Goal: Task Accomplishment & Management: Manage account settings

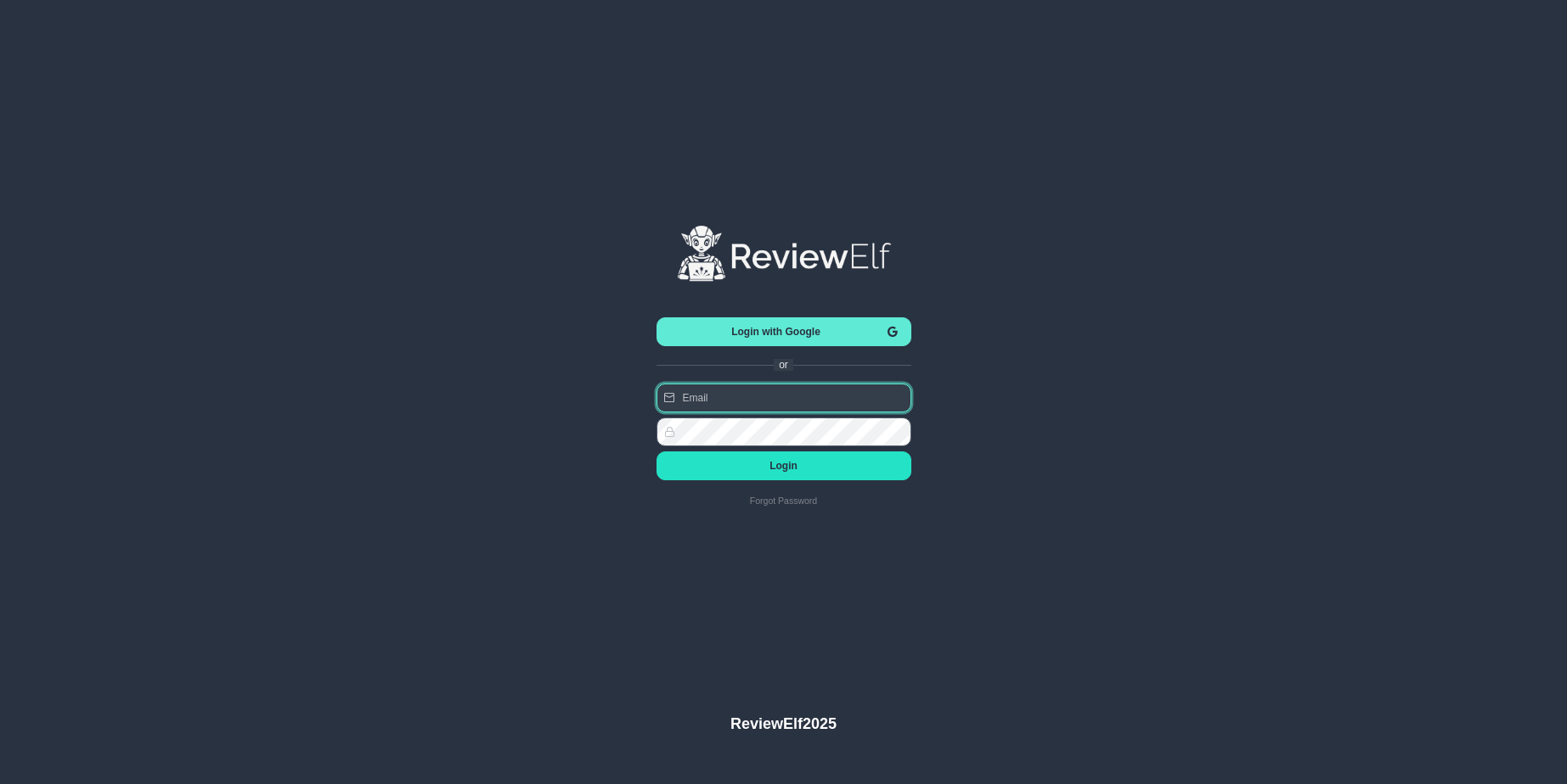
type input "[EMAIL_ADDRESS][DOMAIN_NAME]"
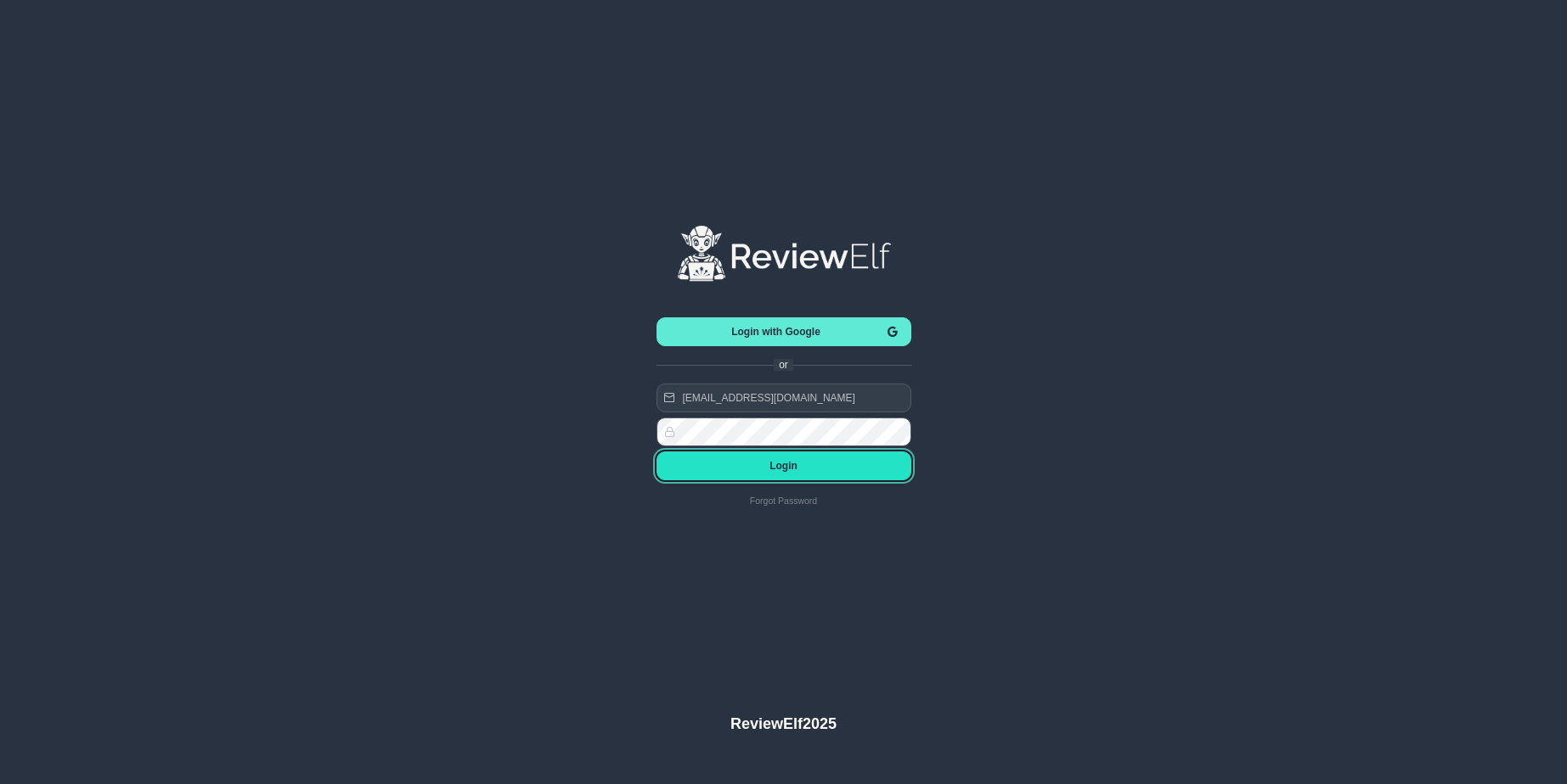
click at [782, 464] on span "Login" at bounding box center [784, 465] width 228 height 12
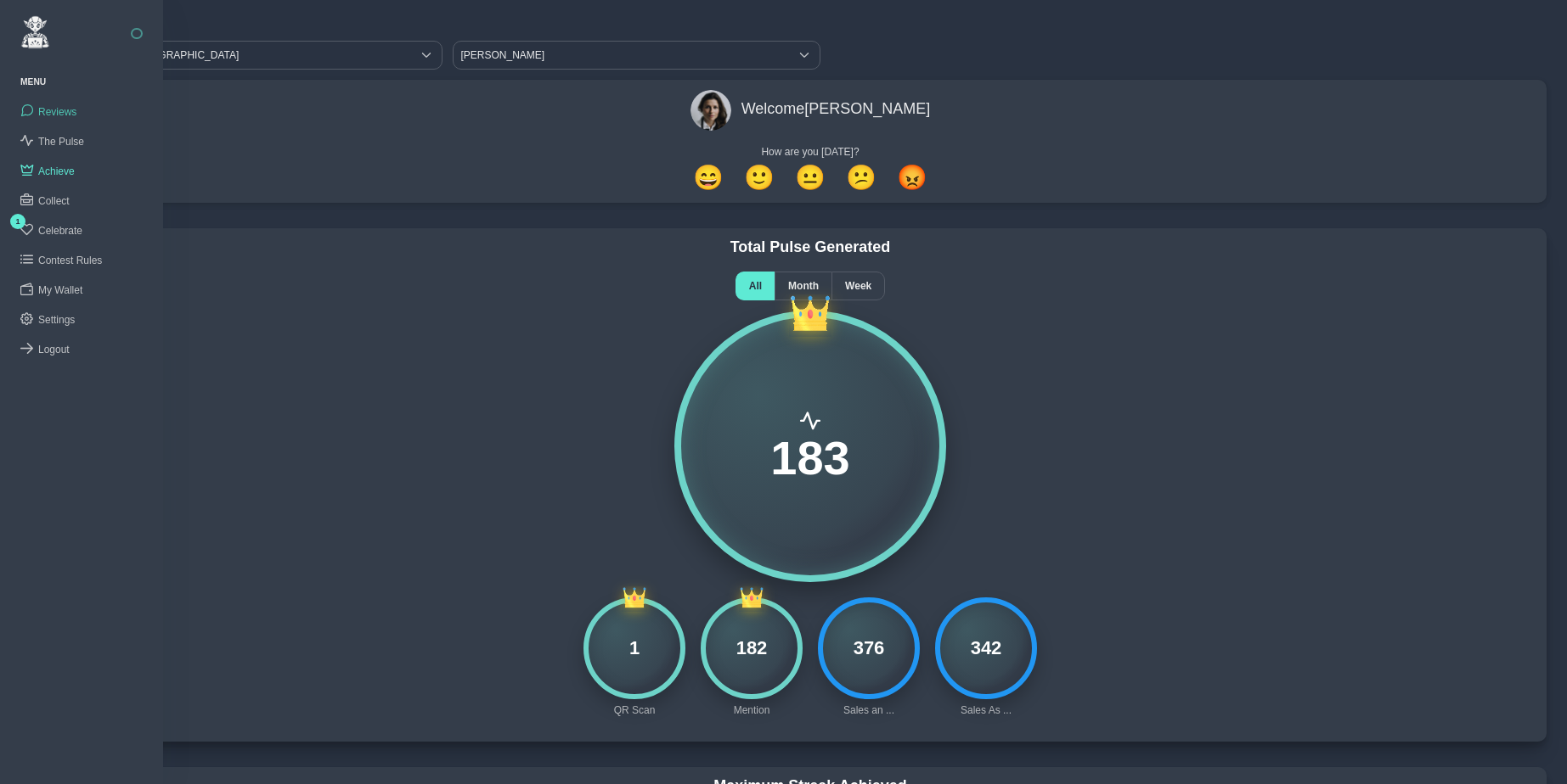
click at [59, 113] on span "Reviews" at bounding box center [57, 112] width 38 height 12
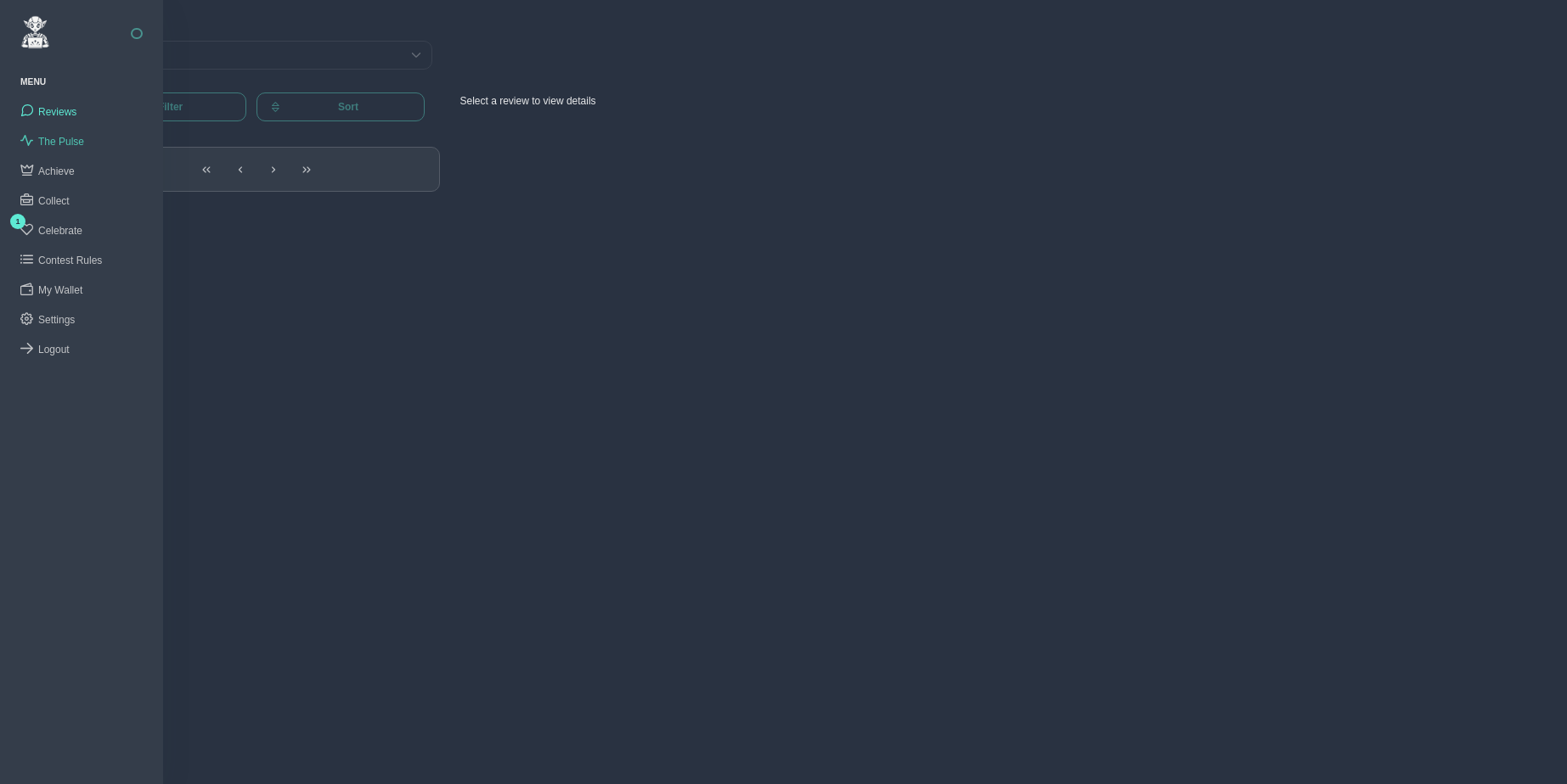
click at [56, 138] on span "The Pulse" at bounding box center [61, 141] width 46 height 12
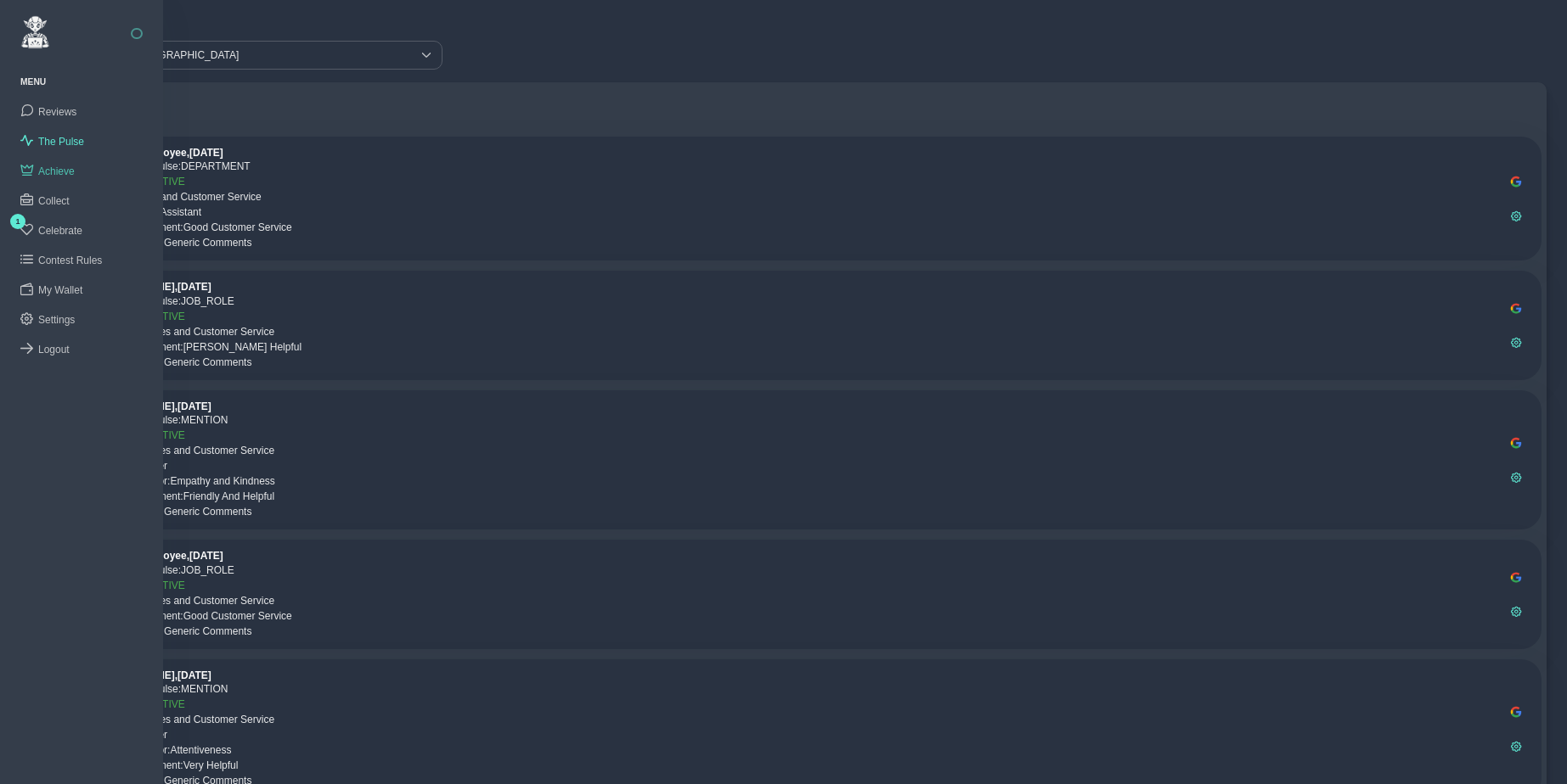
click at [57, 171] on span "Achieve" at bounding box center [56, 171] width 36 height 12
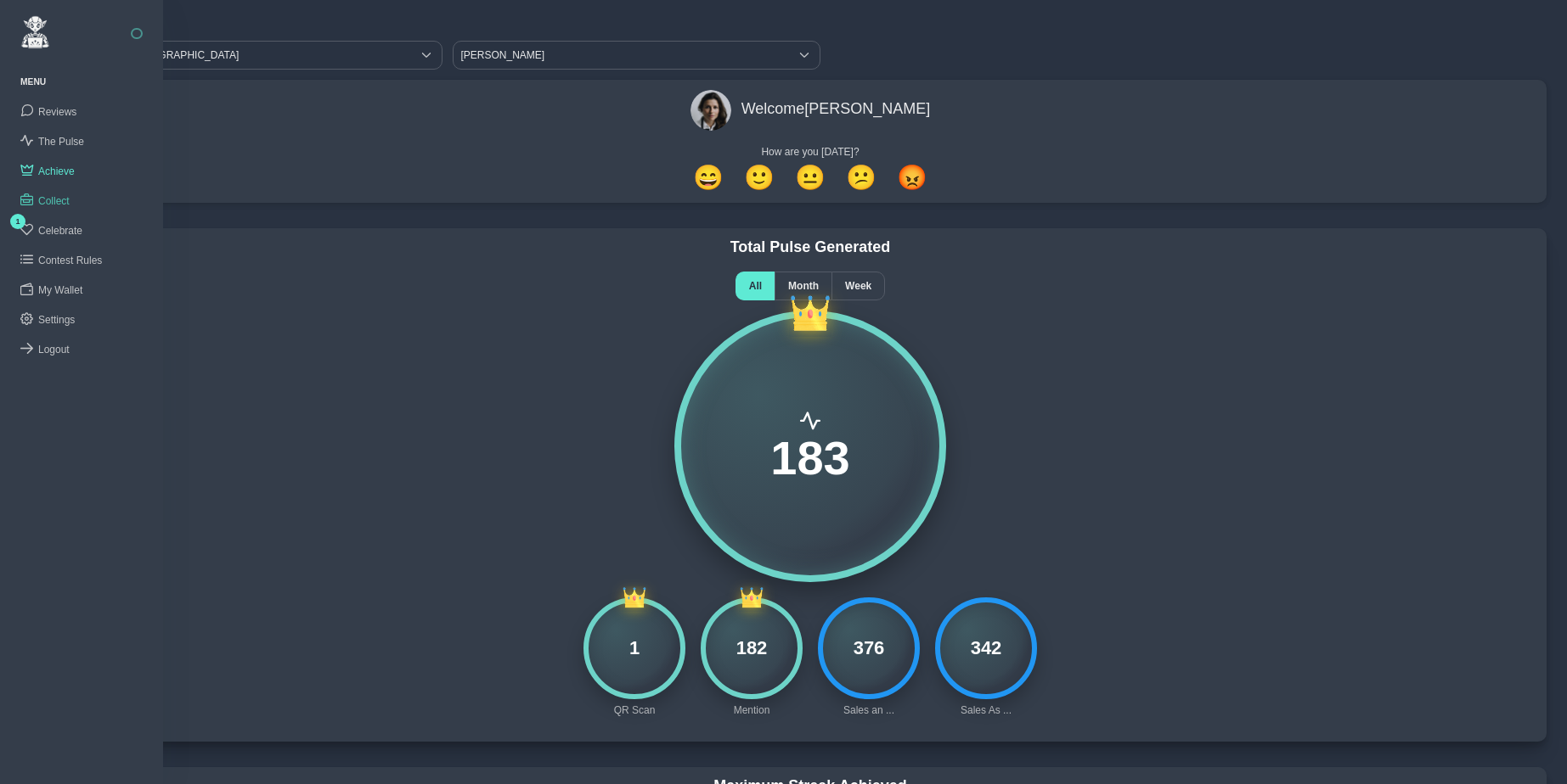
click at [54, 198] on span "Collect" at bounding box center [54, 200] width 31 height 12
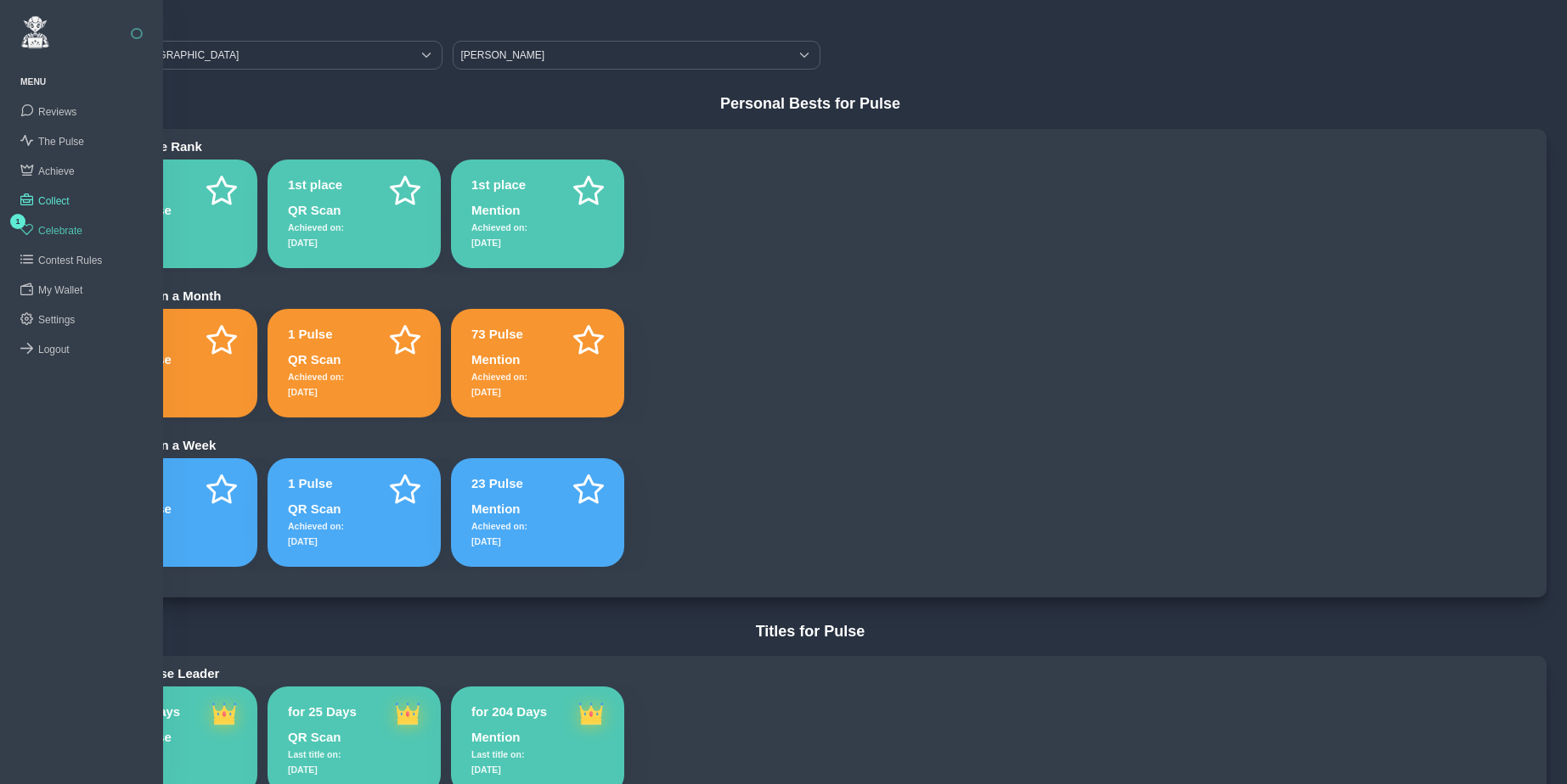
click at [56, 225] on span "Celebrate" at bounding box center [60, 230] width 44 height 12
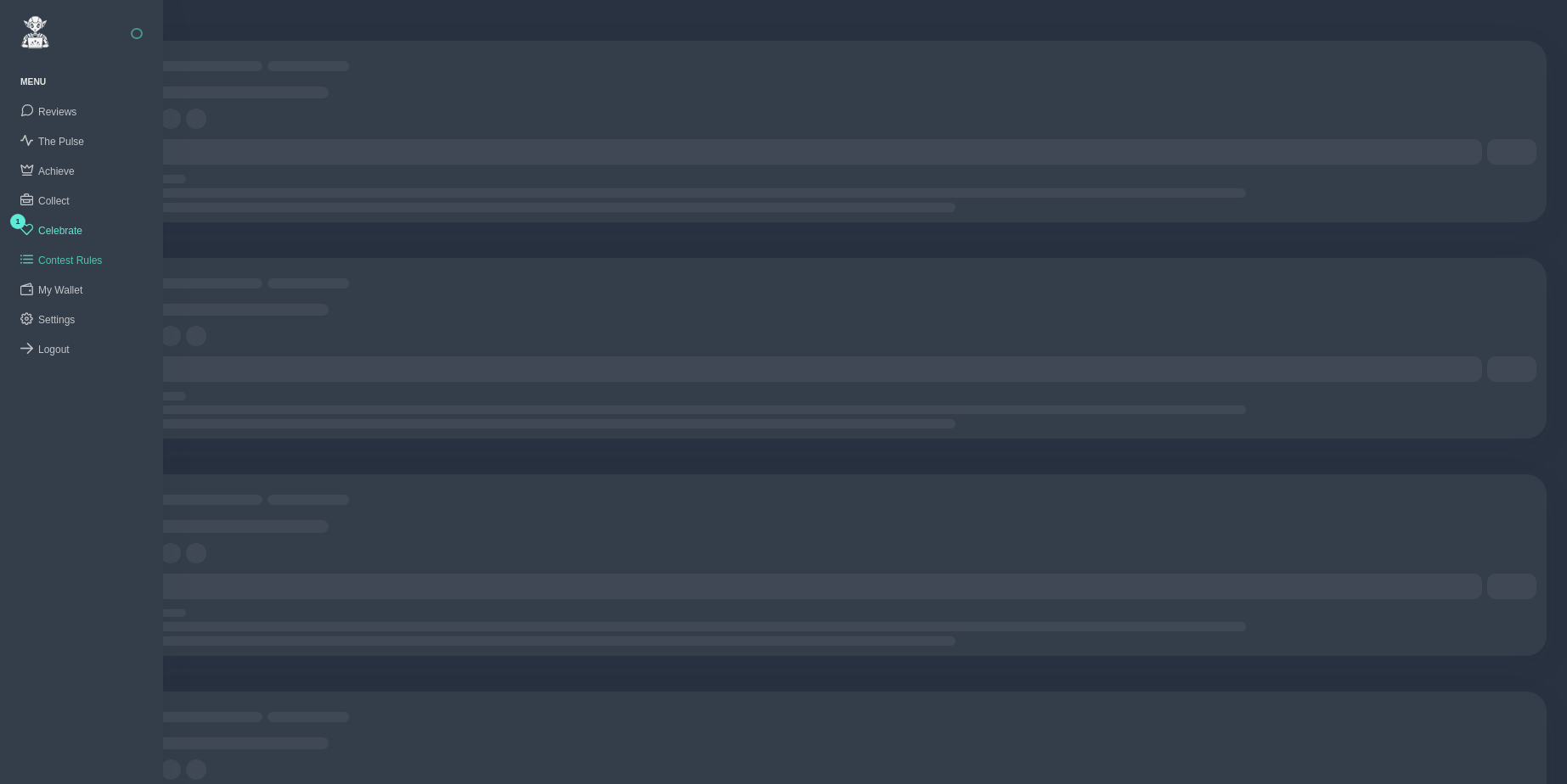
click at [69, 256] on span "Contest Rules" at bounding box center [70, 260] width 64 height 12
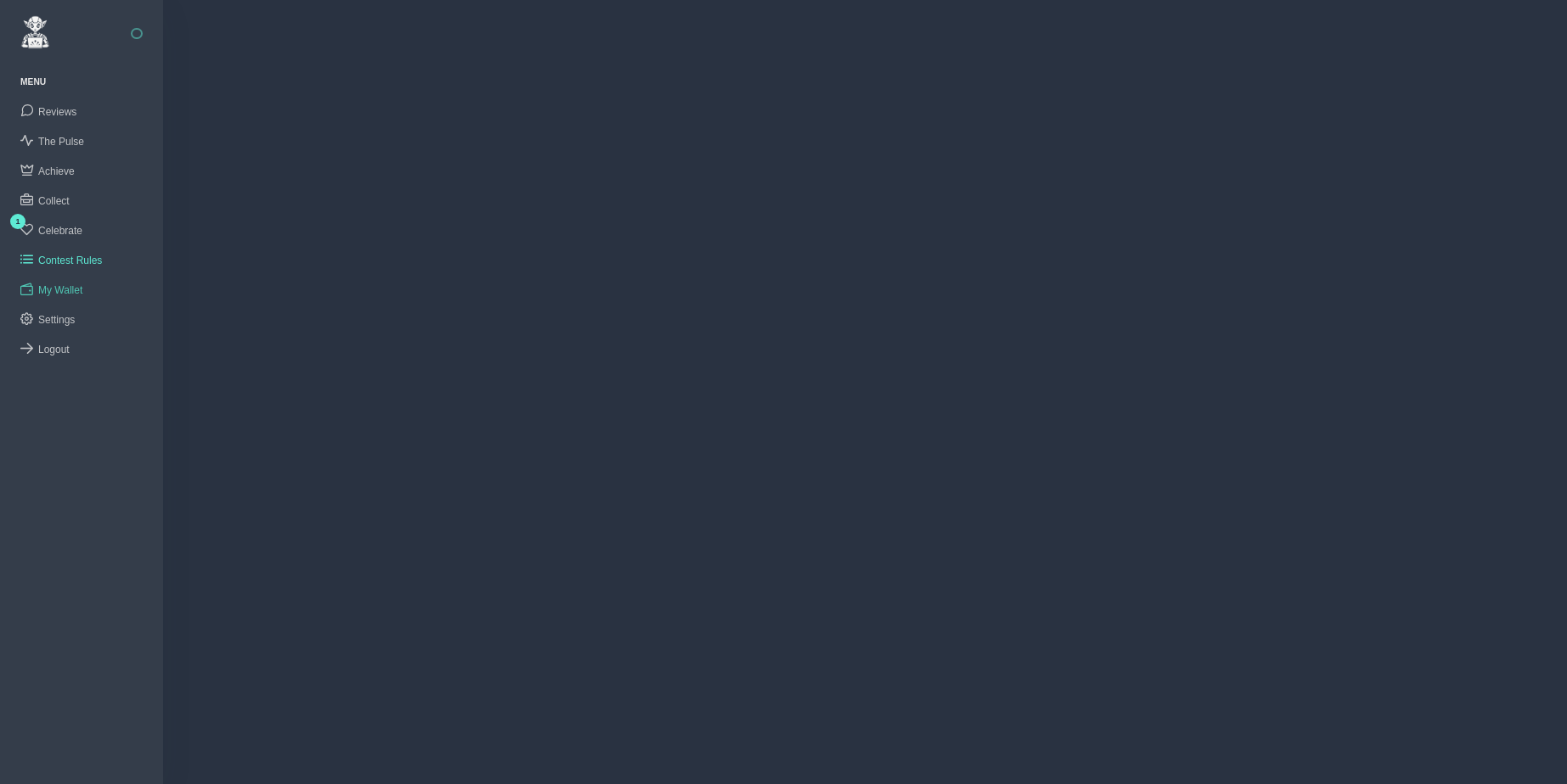
click at [63, 287] on span "My Wallet" at bounding box center [60, 290] width 44 height 12
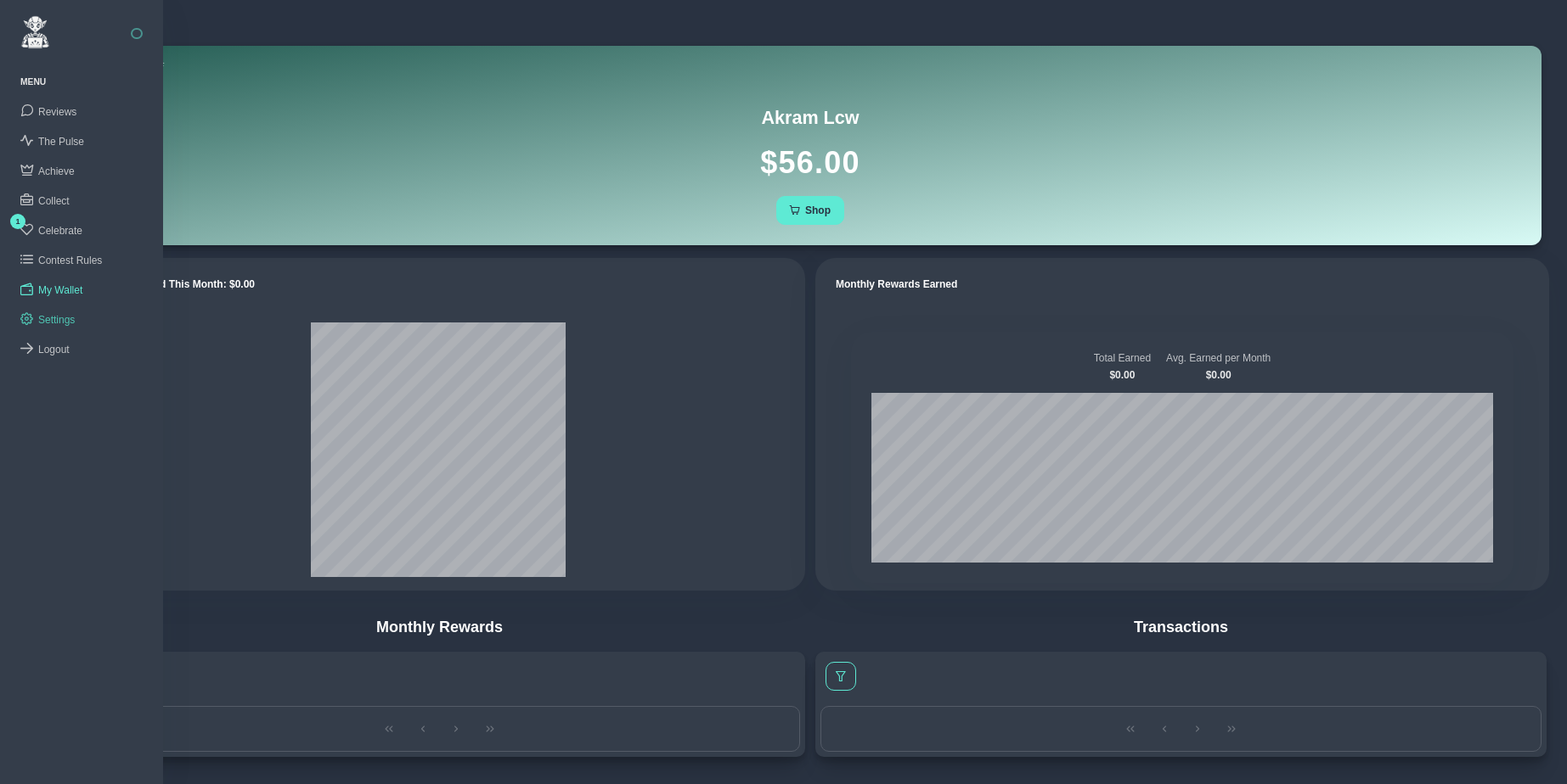
click at [60, 319] on span "Settings" at bounding box center [56, 320] width 36 height 12
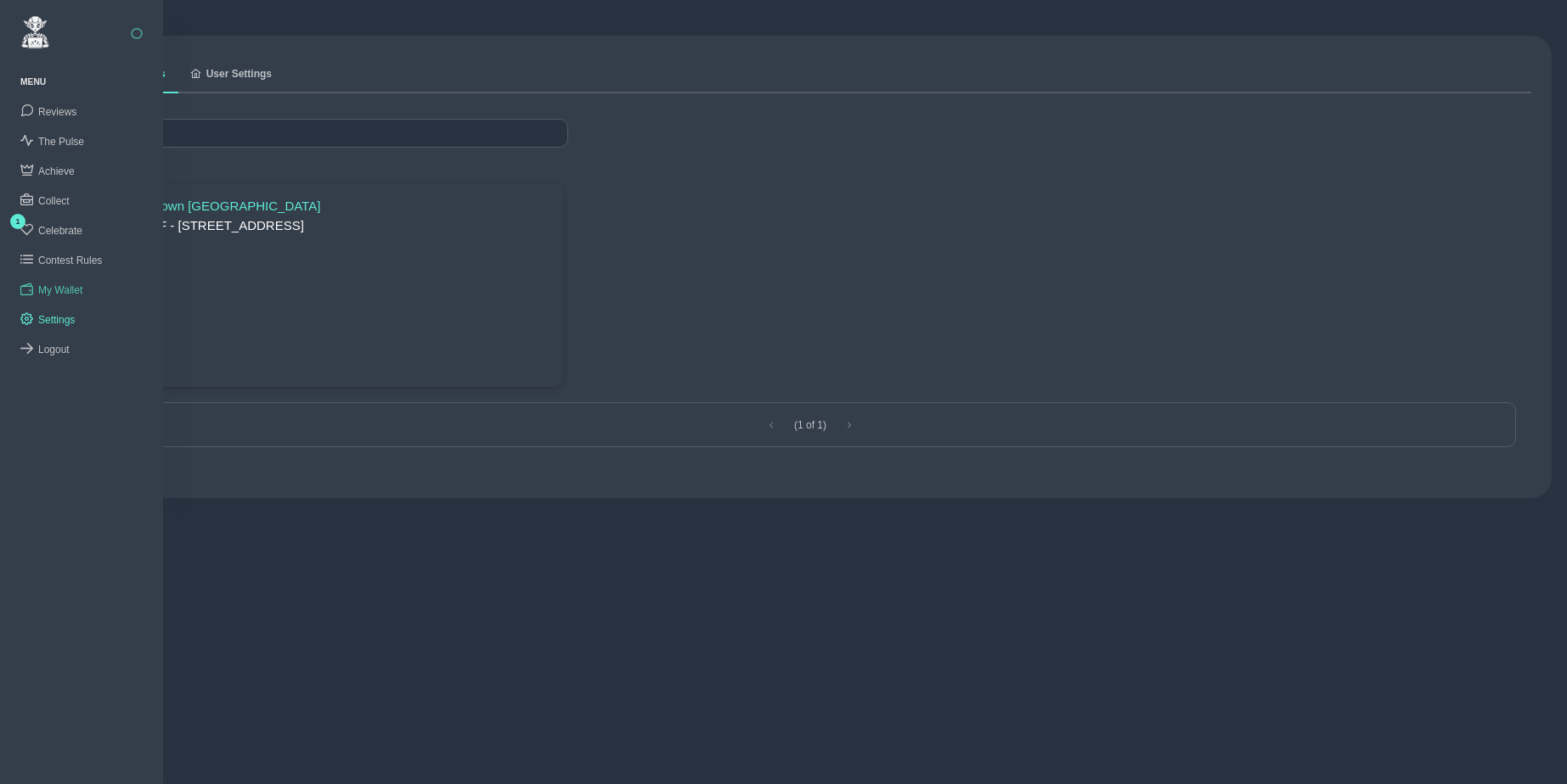
click at [63, 289] on span "My Wallet" at bounding box center [60, 290] width 44 height 12
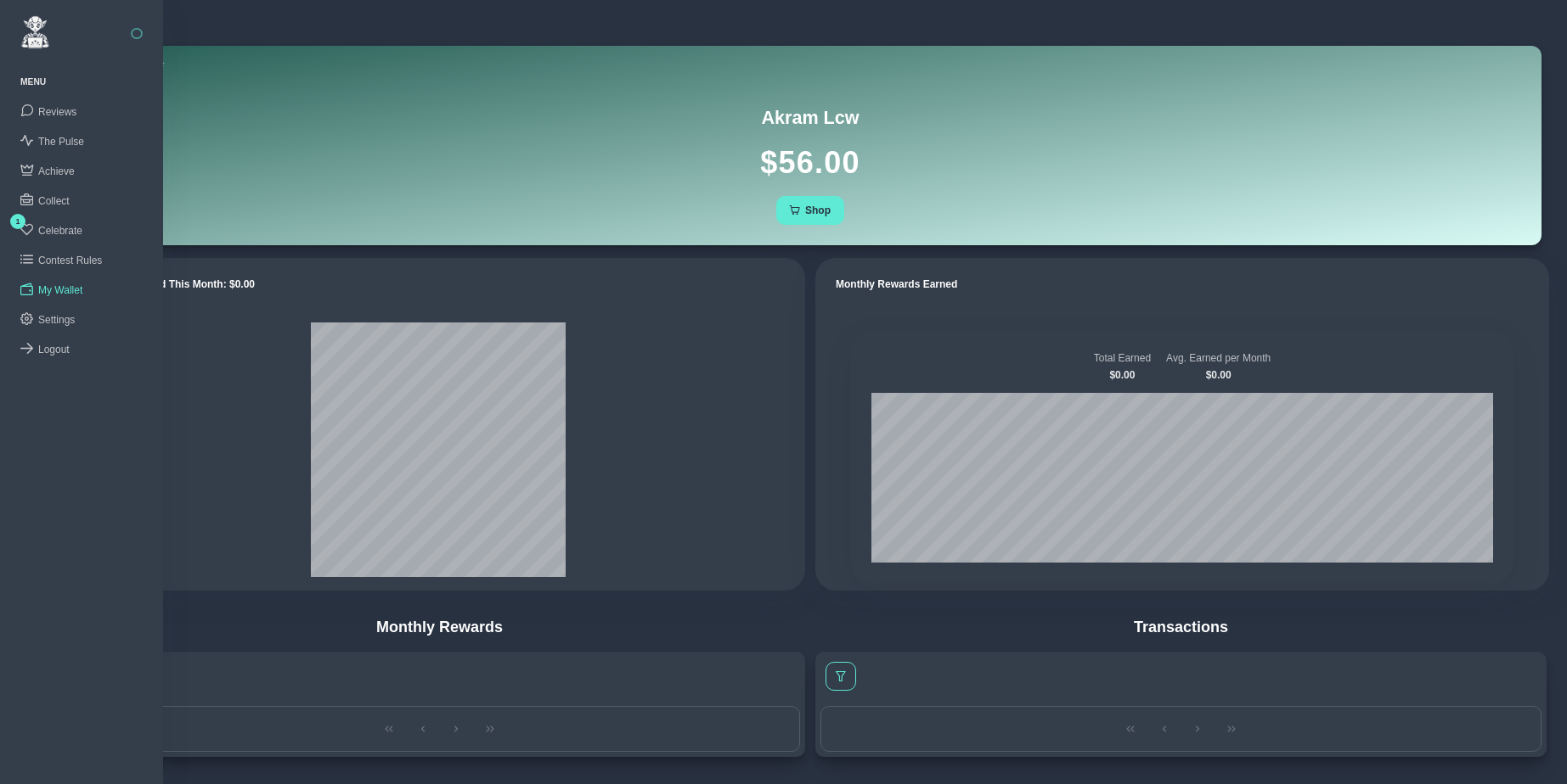
click at [138, 34] on button "button" at bounding box center [137, 34] width 12 height 12
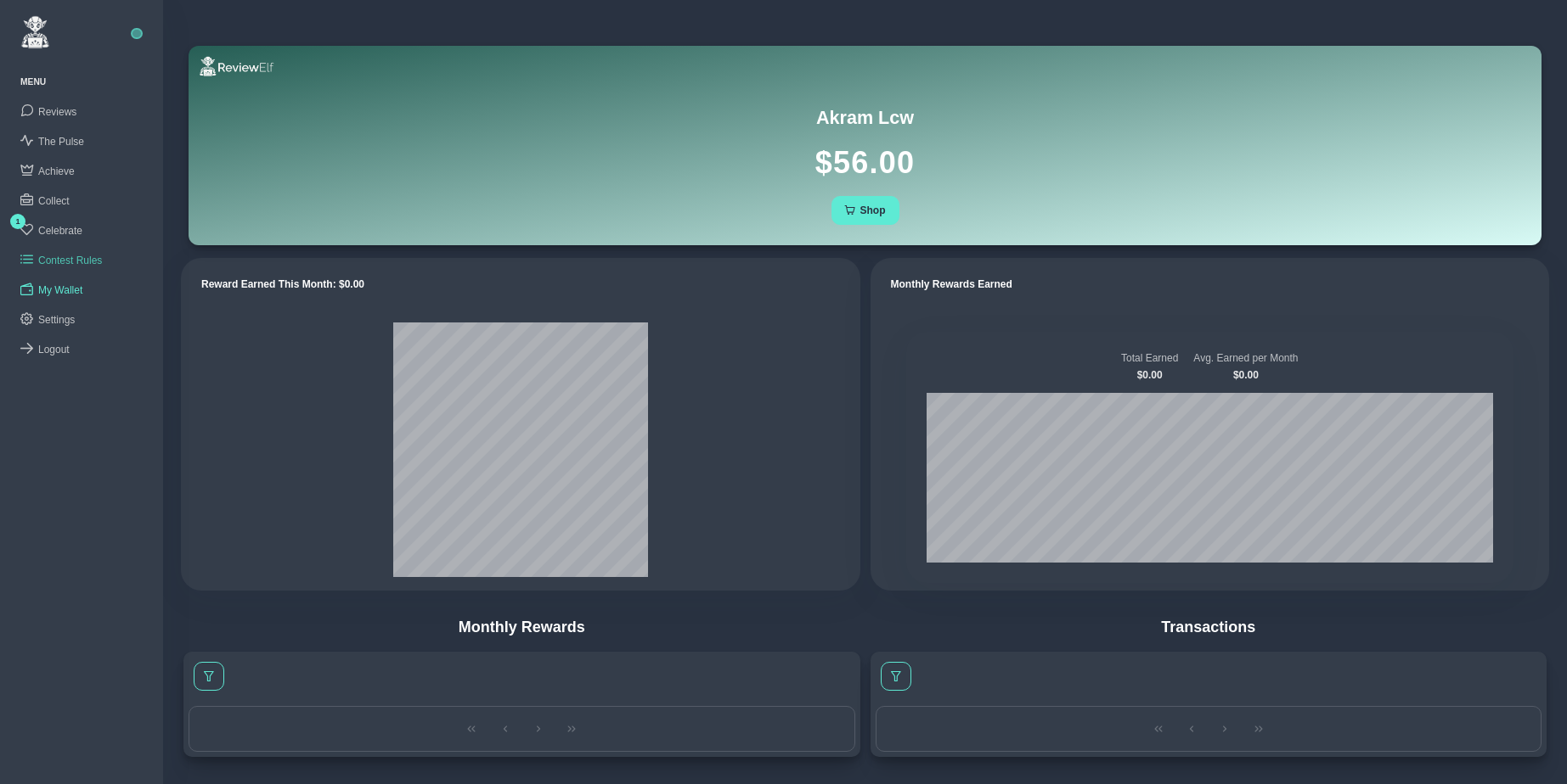
click at [60, 256] on span "Contest Rules" at bounding box center [70, 260] width 64 height 12
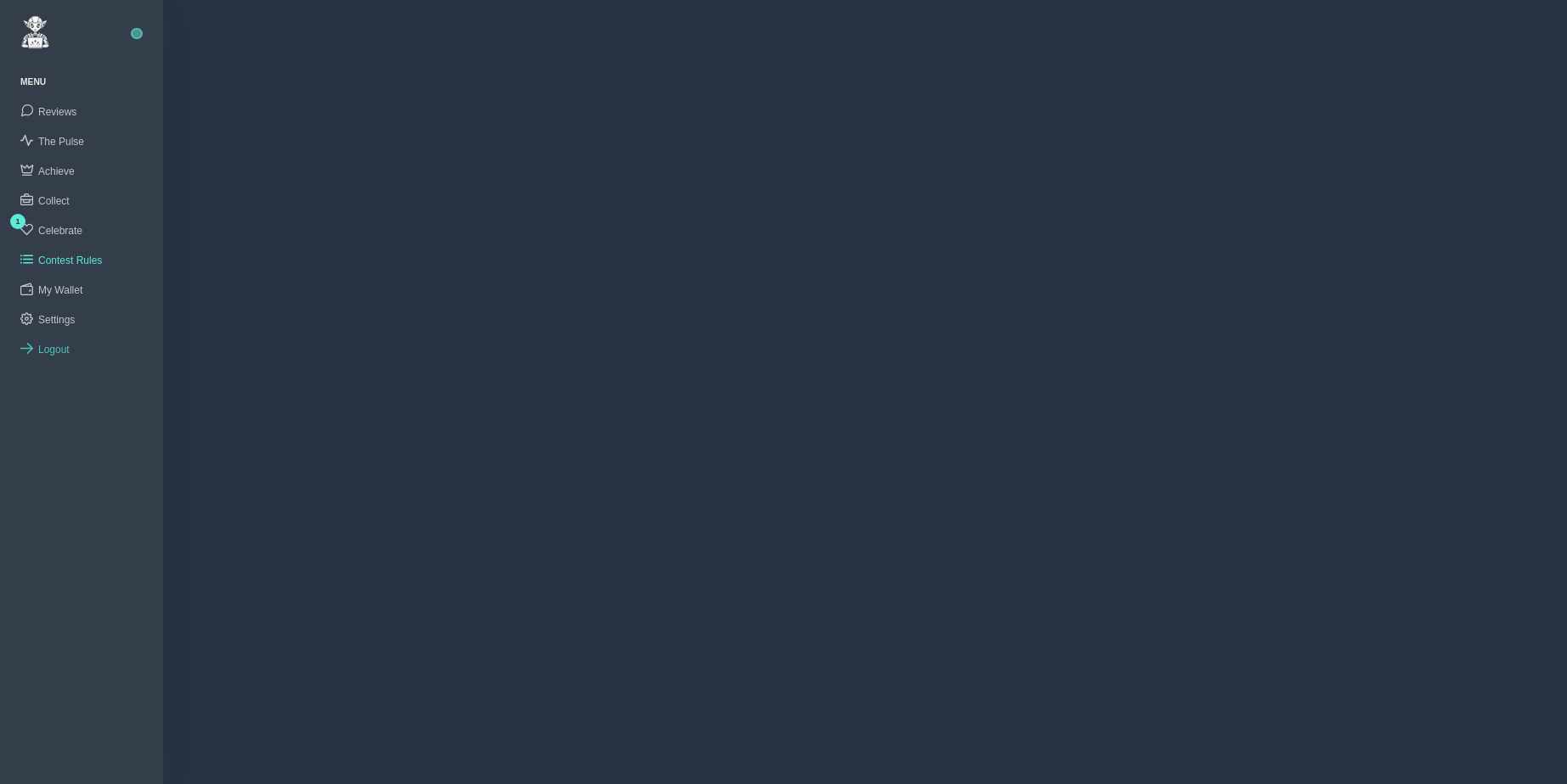
click at [58, 344] on span "Logout" at bounding box center [54, 350] width 31 height 12
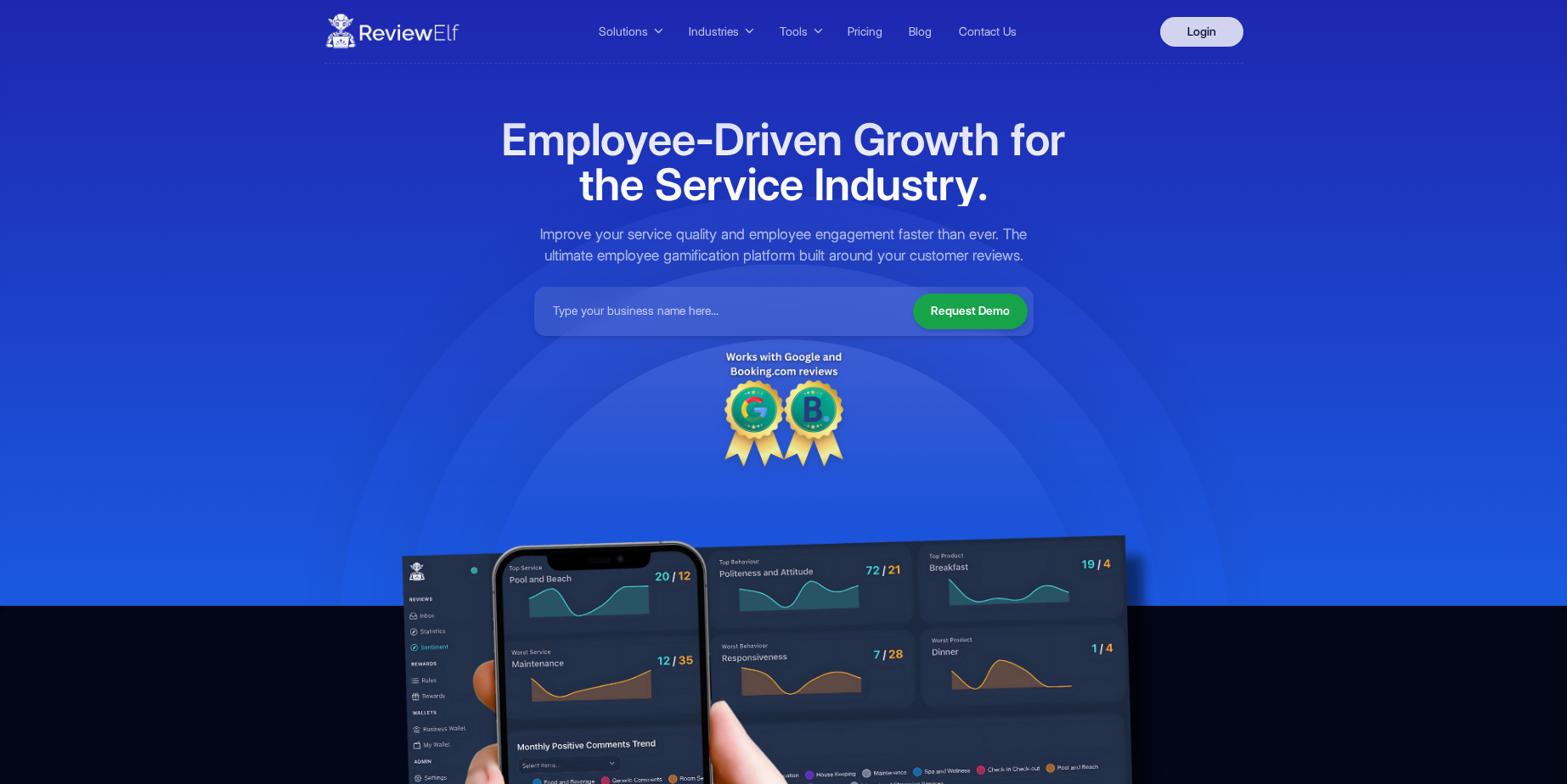
click at [1183, 31] on link "Login" at bounding box center [1202, 32] width 83 height 30
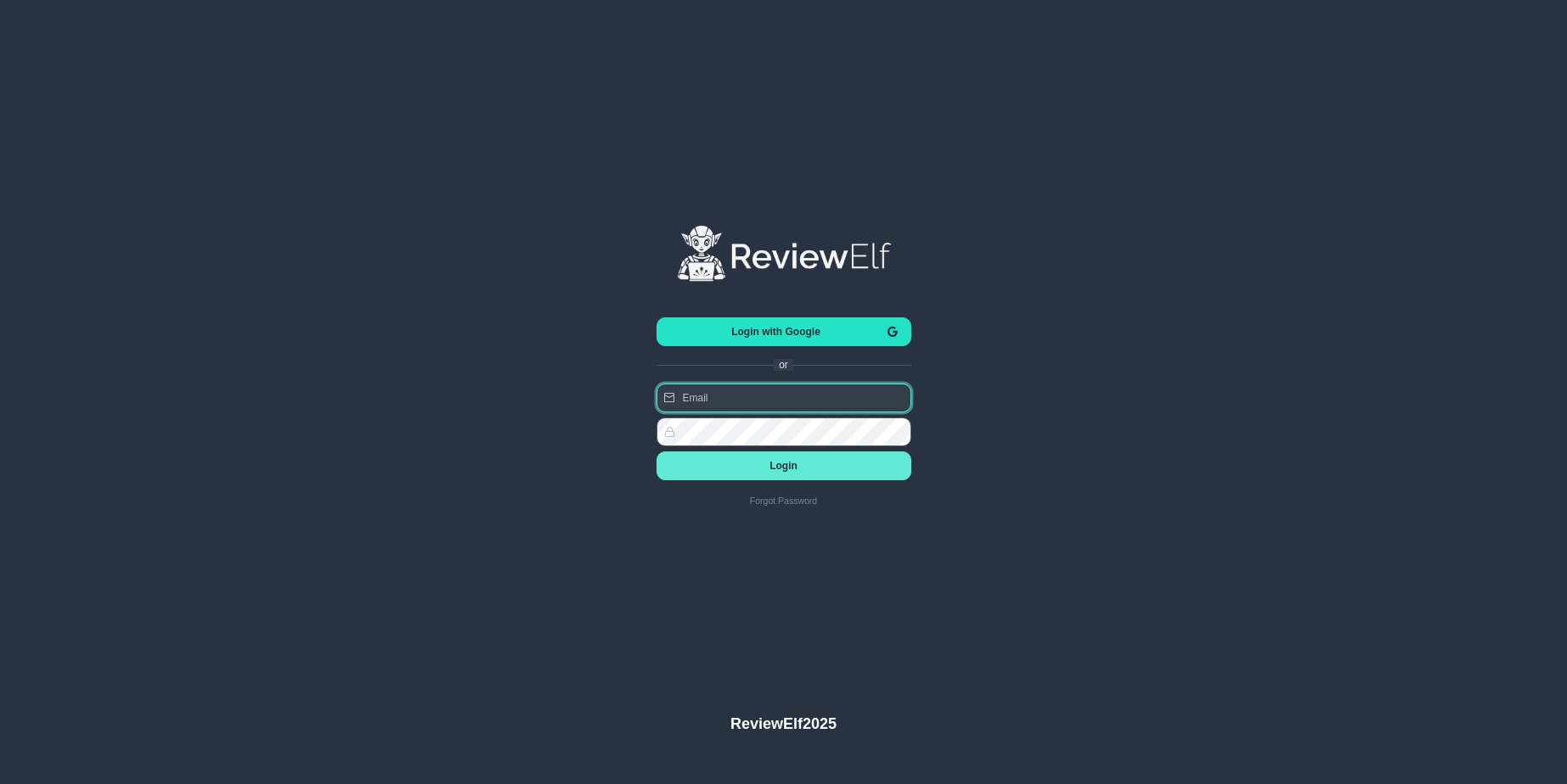
type input "[EMAIL_ADDRESS][DOMAIN_NAME]"
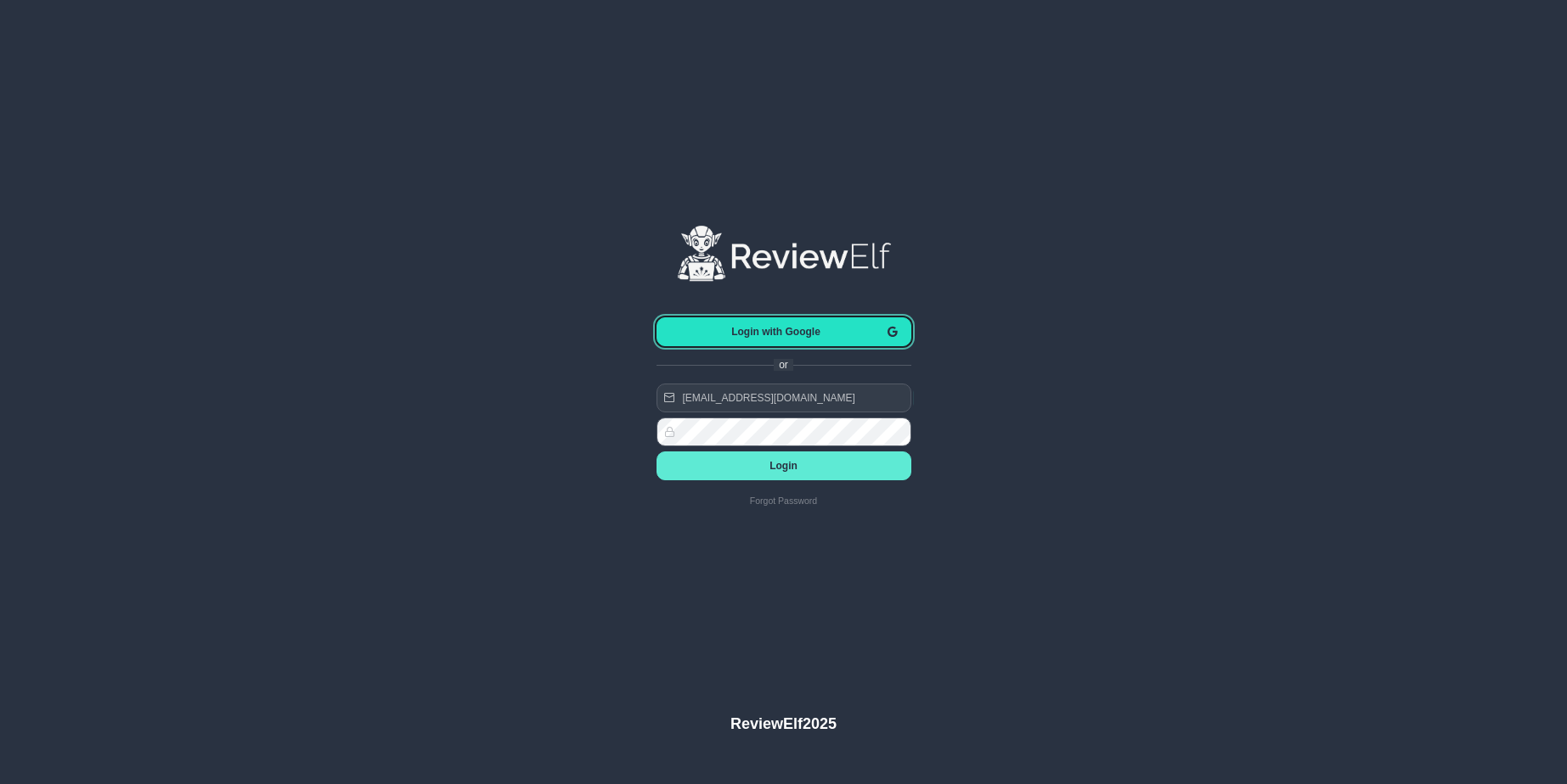
click at [802, 332] on span "Login with Google" at bounding box center [776, 331] width 212 height 12
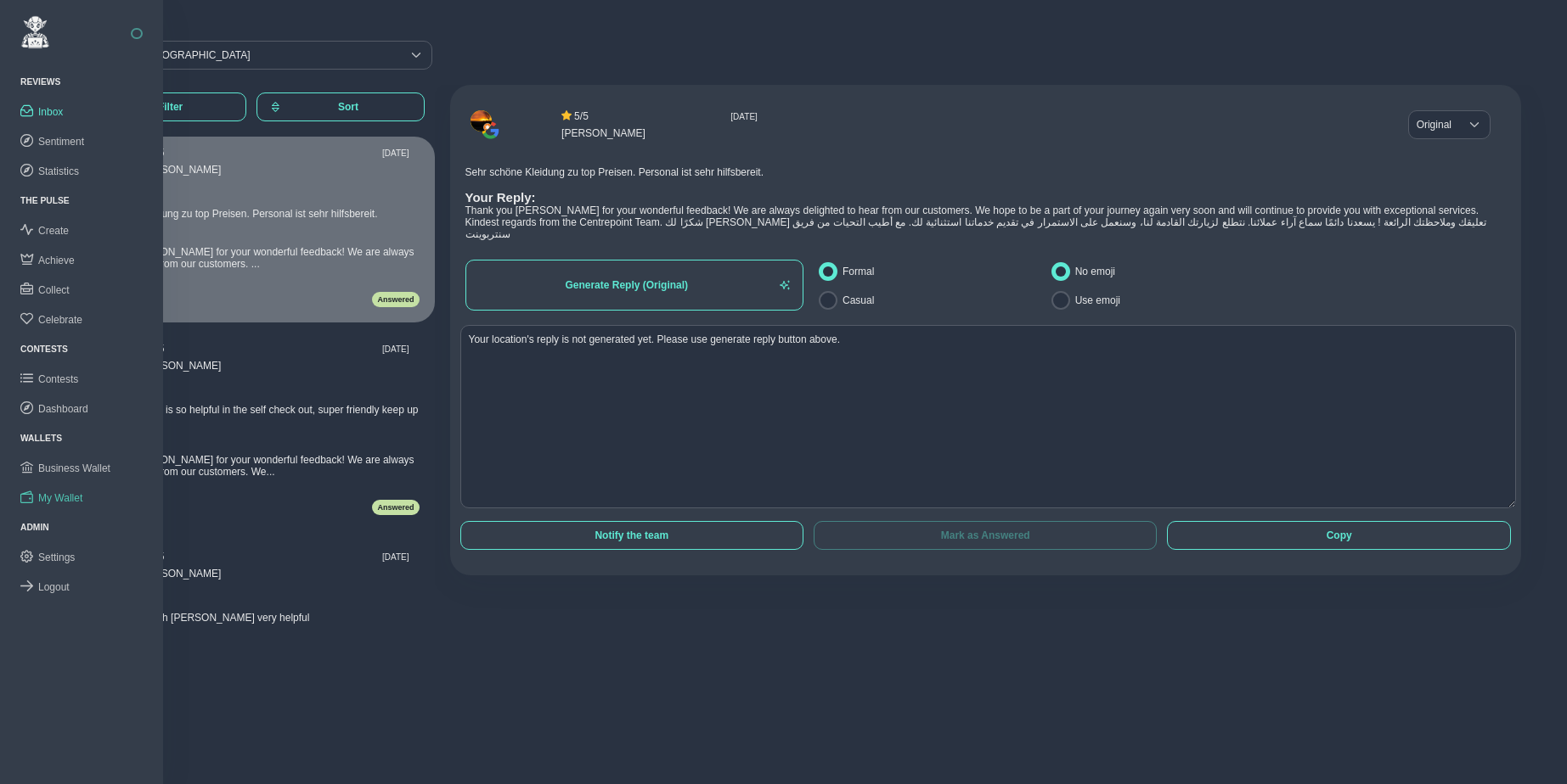
click at [70, 495] on span "My Wallet" at bounding box center [60, 498] width 44 height 12
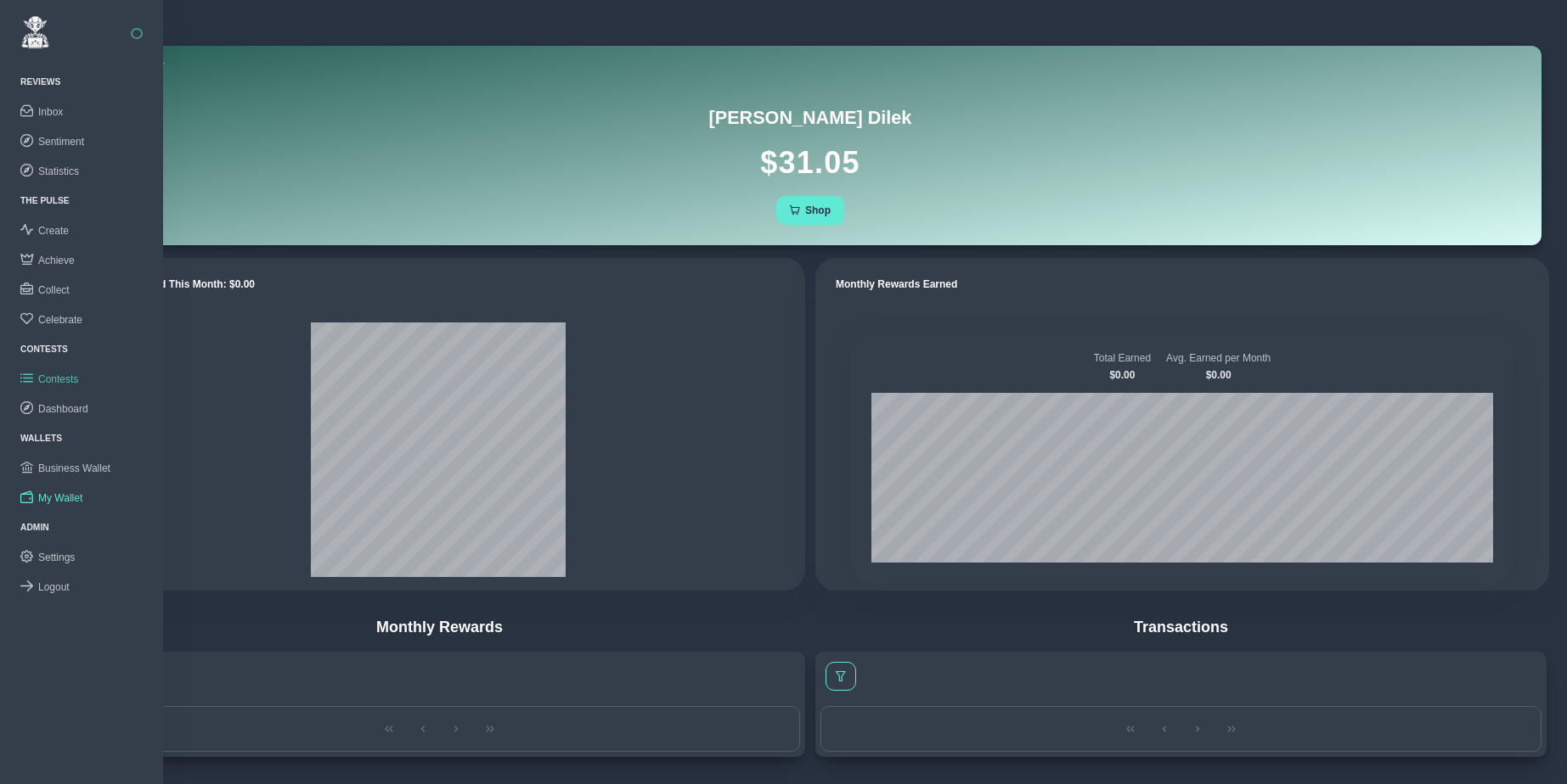
click at [62, 373] on span "Contests" at bounding box center [58, 379] width 40 height 12
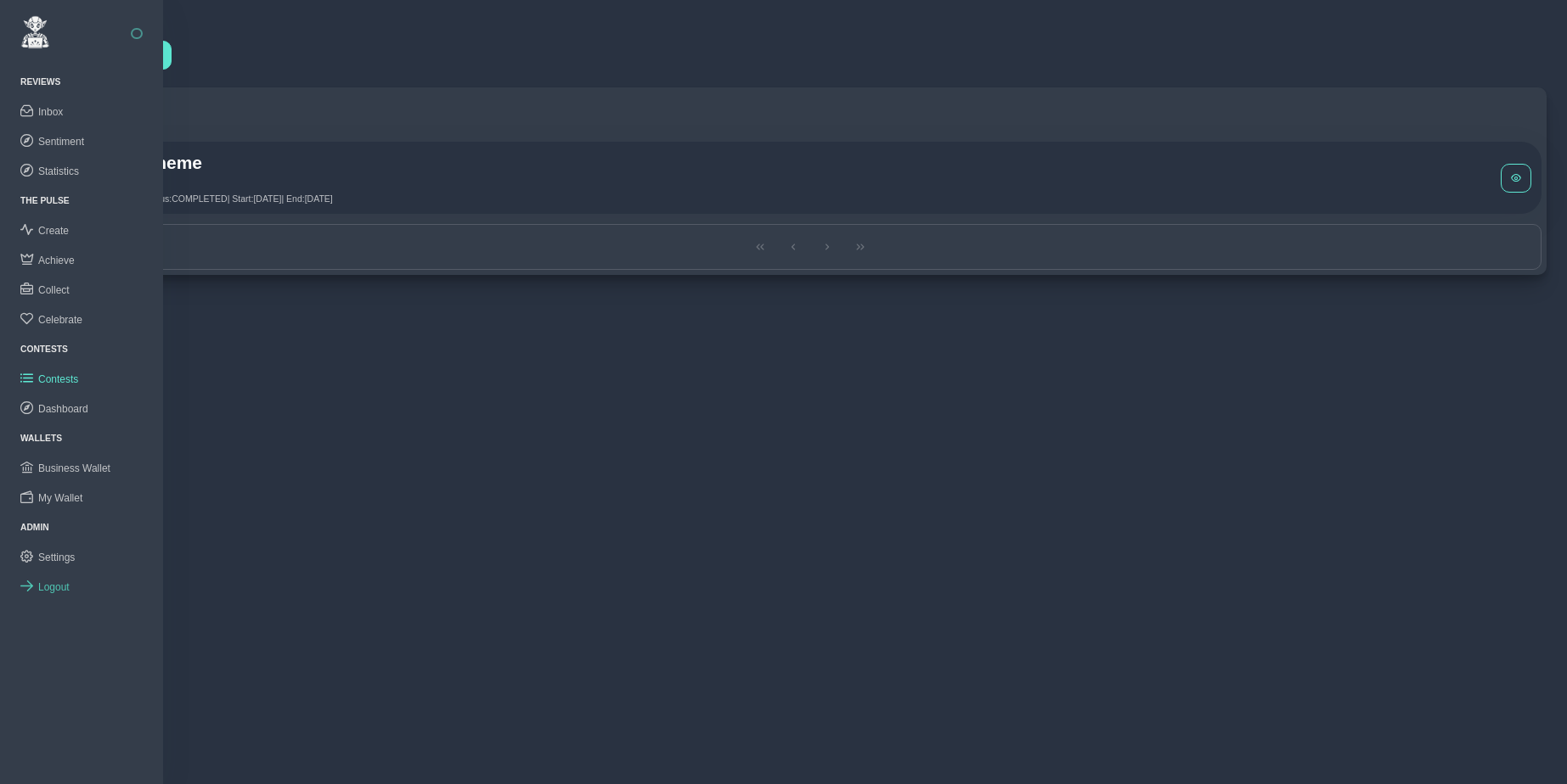
click at [56, 582] on span "Logout" at bounding box center [54, 587] width 31 height 12
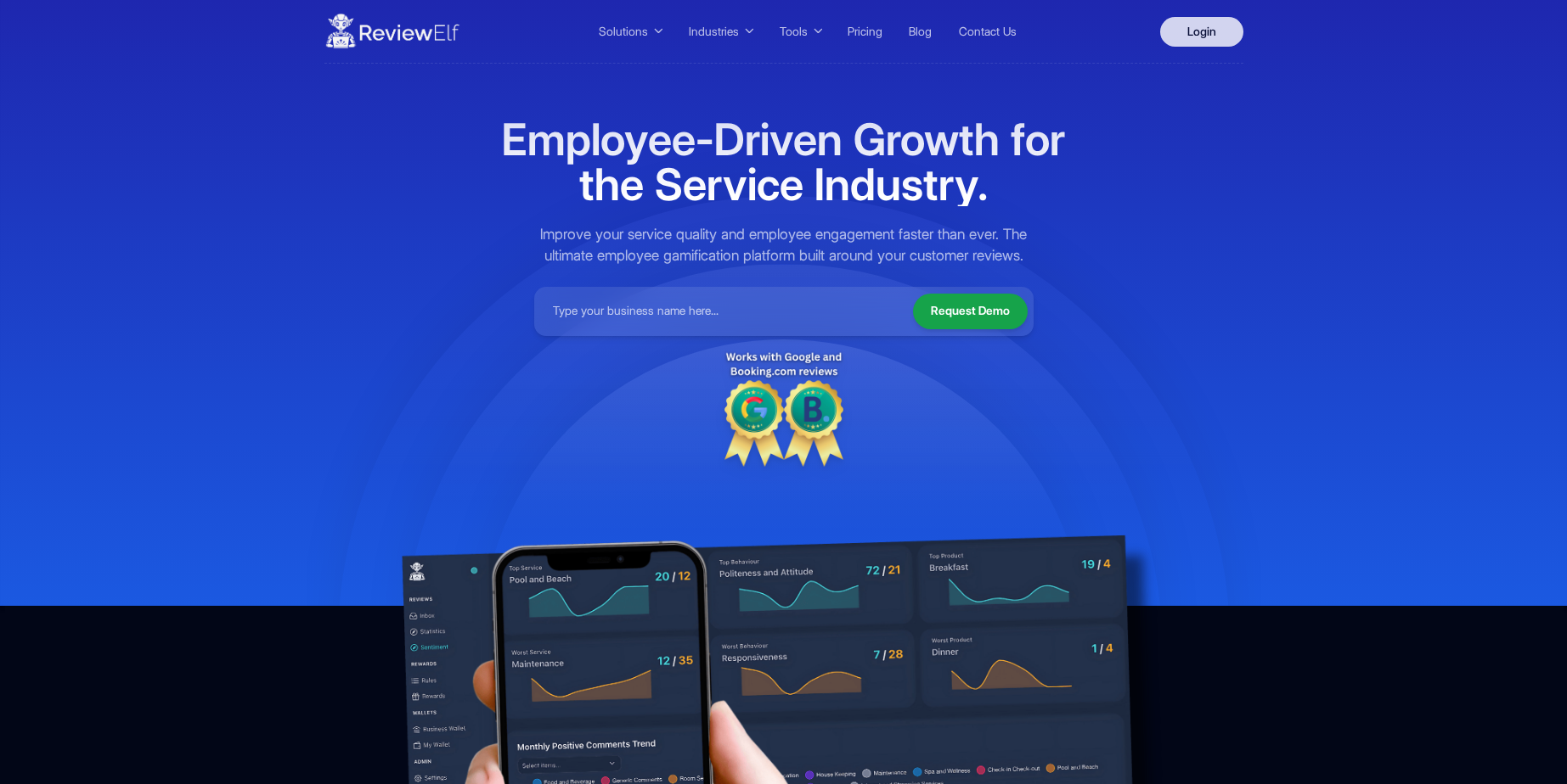
click at [1214, 31] on link "Login" at bounding box center [1202, 32] width 83 height 30
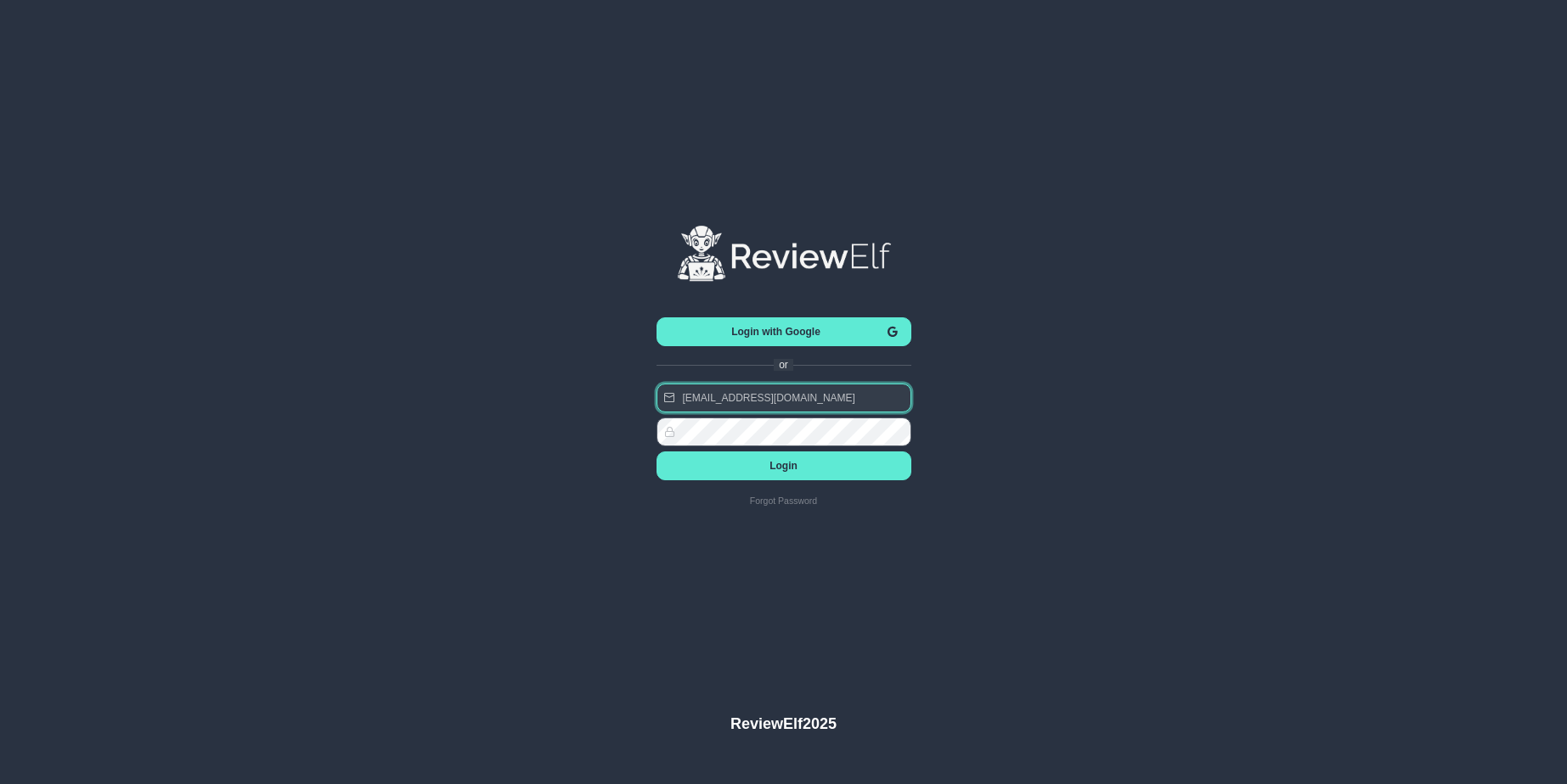
click at [784, 404] on input "[EMAIL_ADDRESS][DOMAIN_NAME]" at bounding box center [784, 398] width 255 height 29
type input "[PERSON_NAME][EMAIL_ADDRESS][PERSON_NAME][DOMAIN_NAME]"
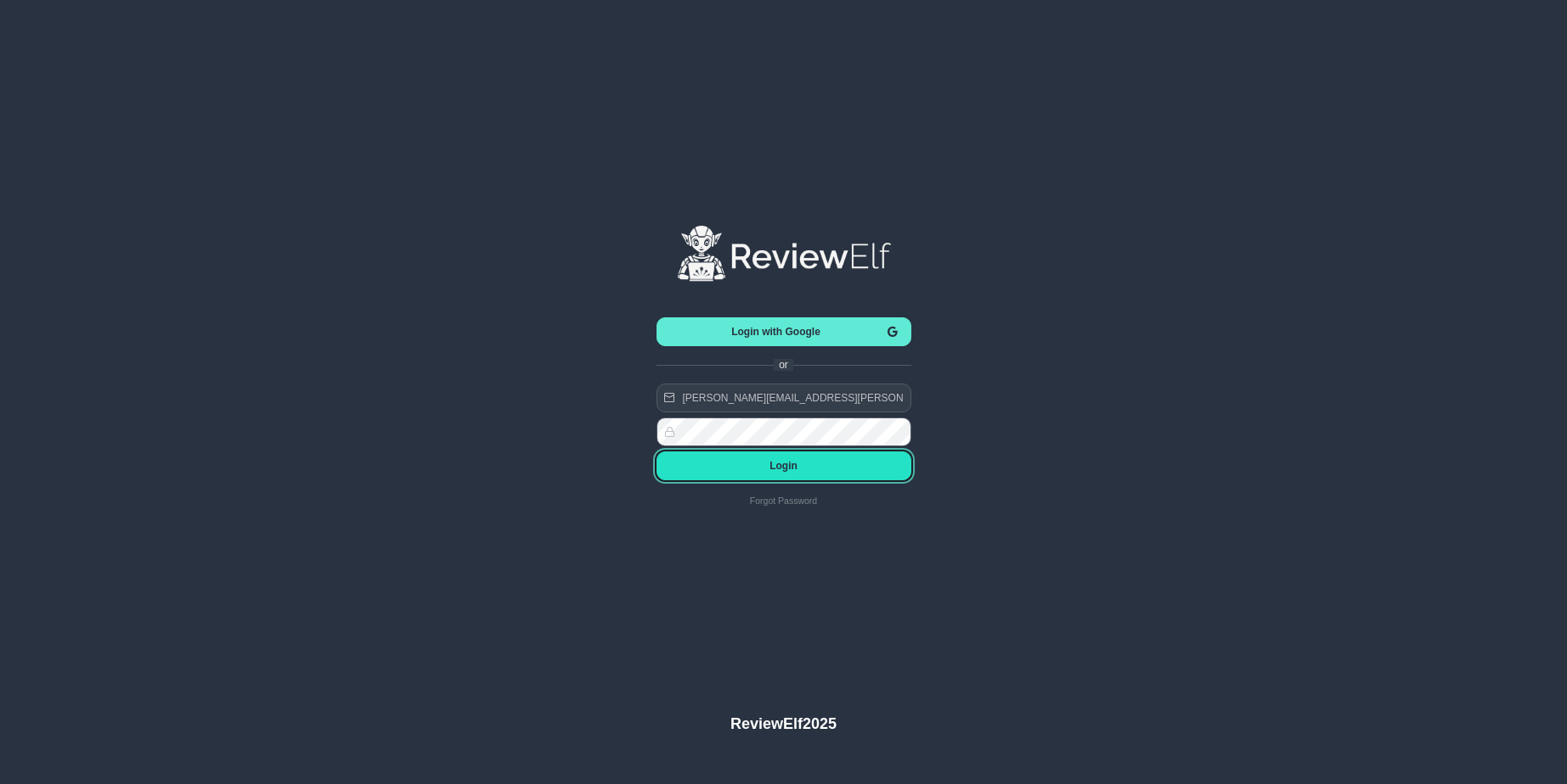
click at [828, 452] on button "Login" at bounding box center [784, 466] width 255 height 29
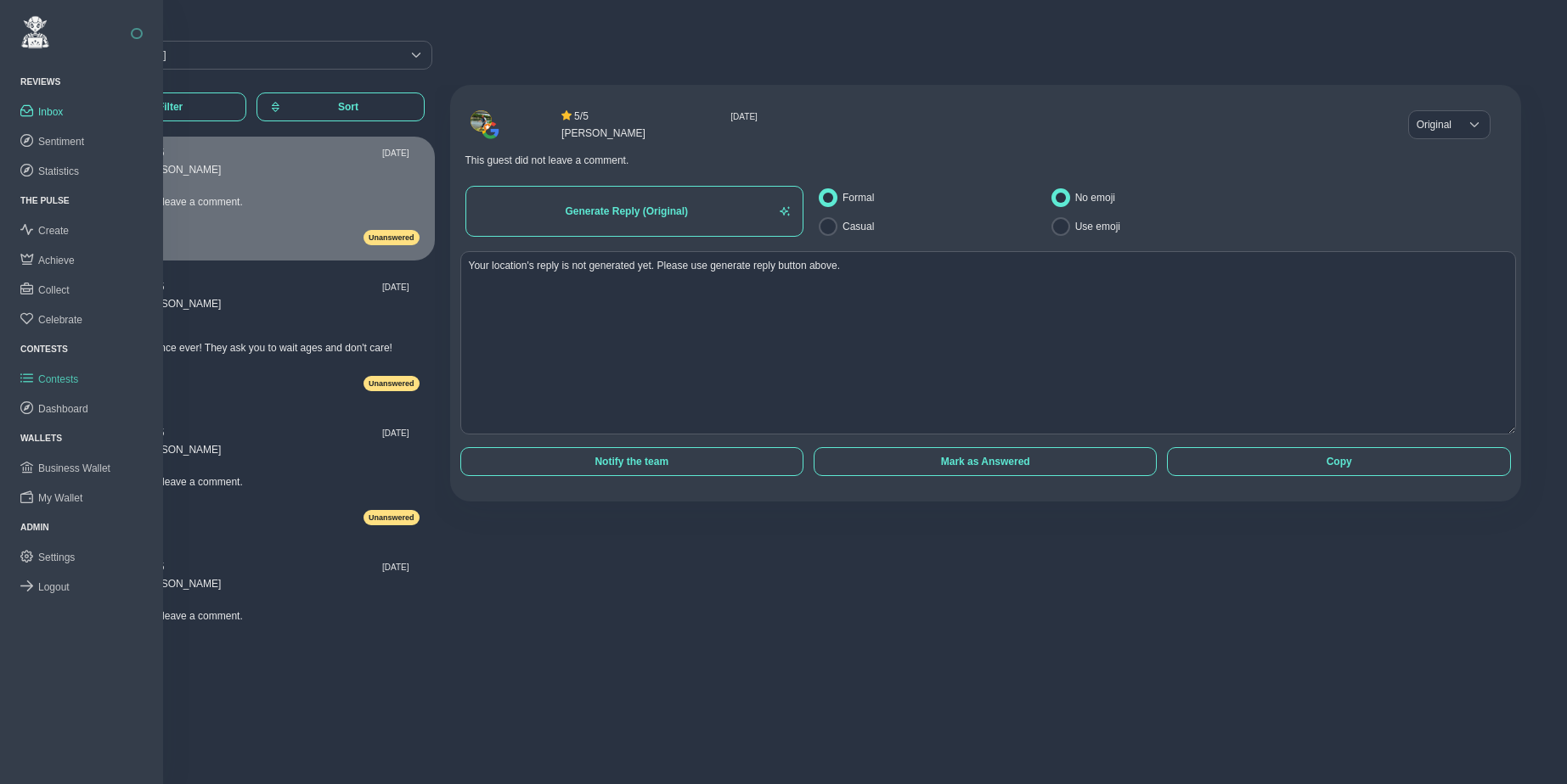
click at [60, 373] on span "Contests" at bounding box center [58, 379] width 40 height 12
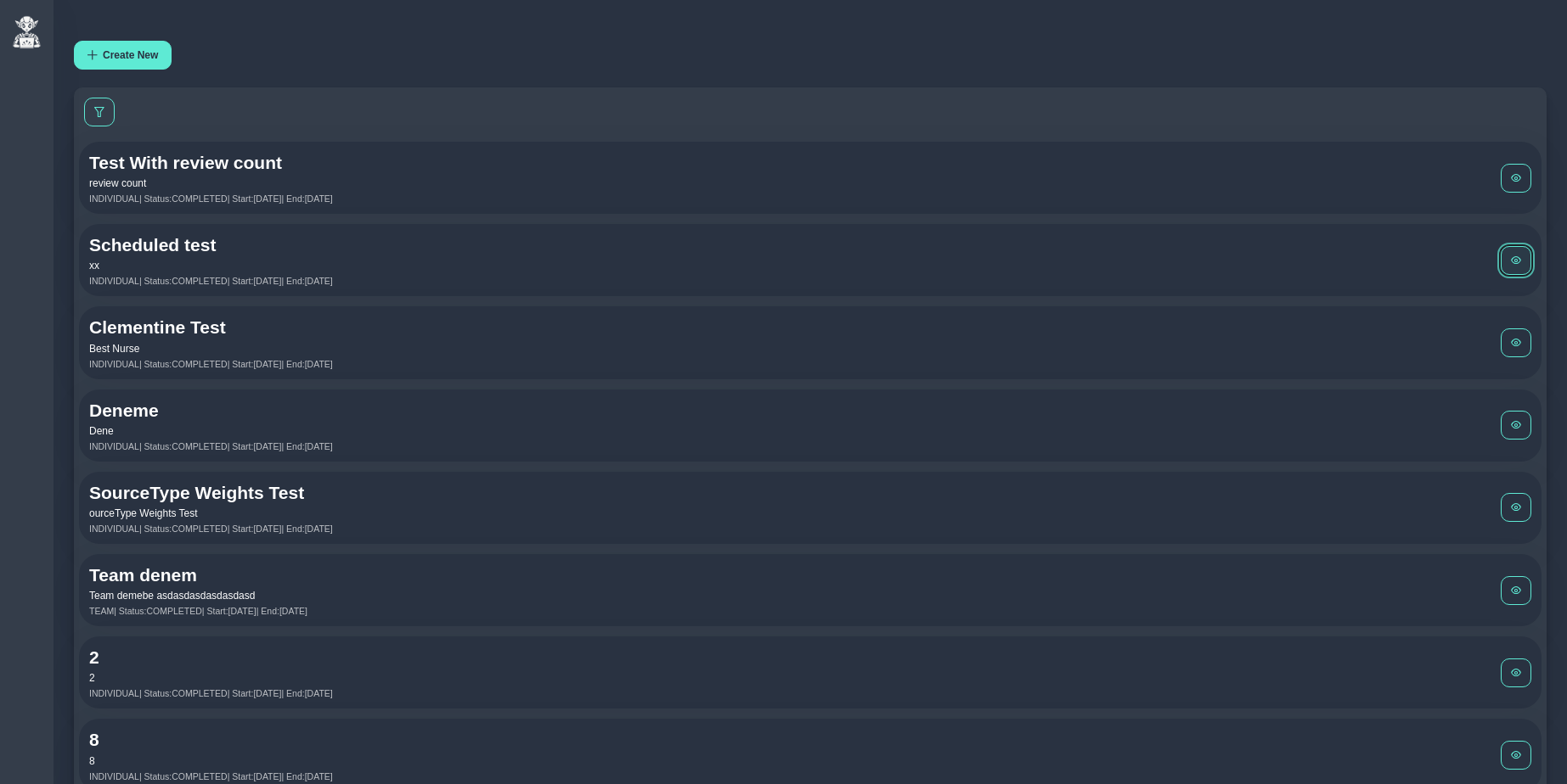
click at [1511, 260] on span at bounding box center [1516, 260] width 10 height 10
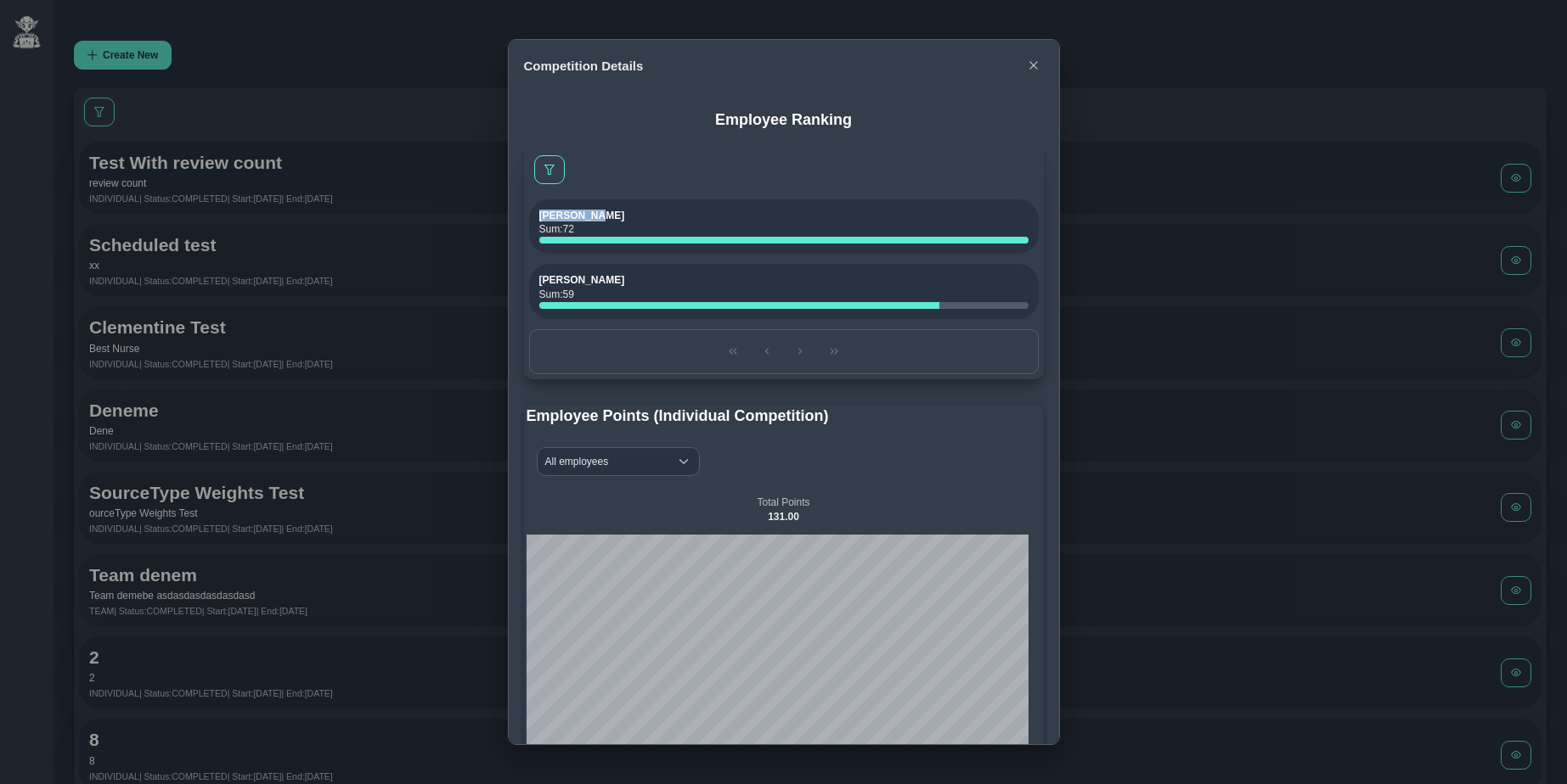
drag, startPoint x: 540, startPoint y: 213, endPoint x: 608, endPoint y: 216, distance: 68.1
click at [608, 216] on h6 "Dianne Doe" at bounding box center [784, 215] width 489 height 12
click at [1032, 65] on icon "button" at bounding box center [1033, 65] width 10 height 10
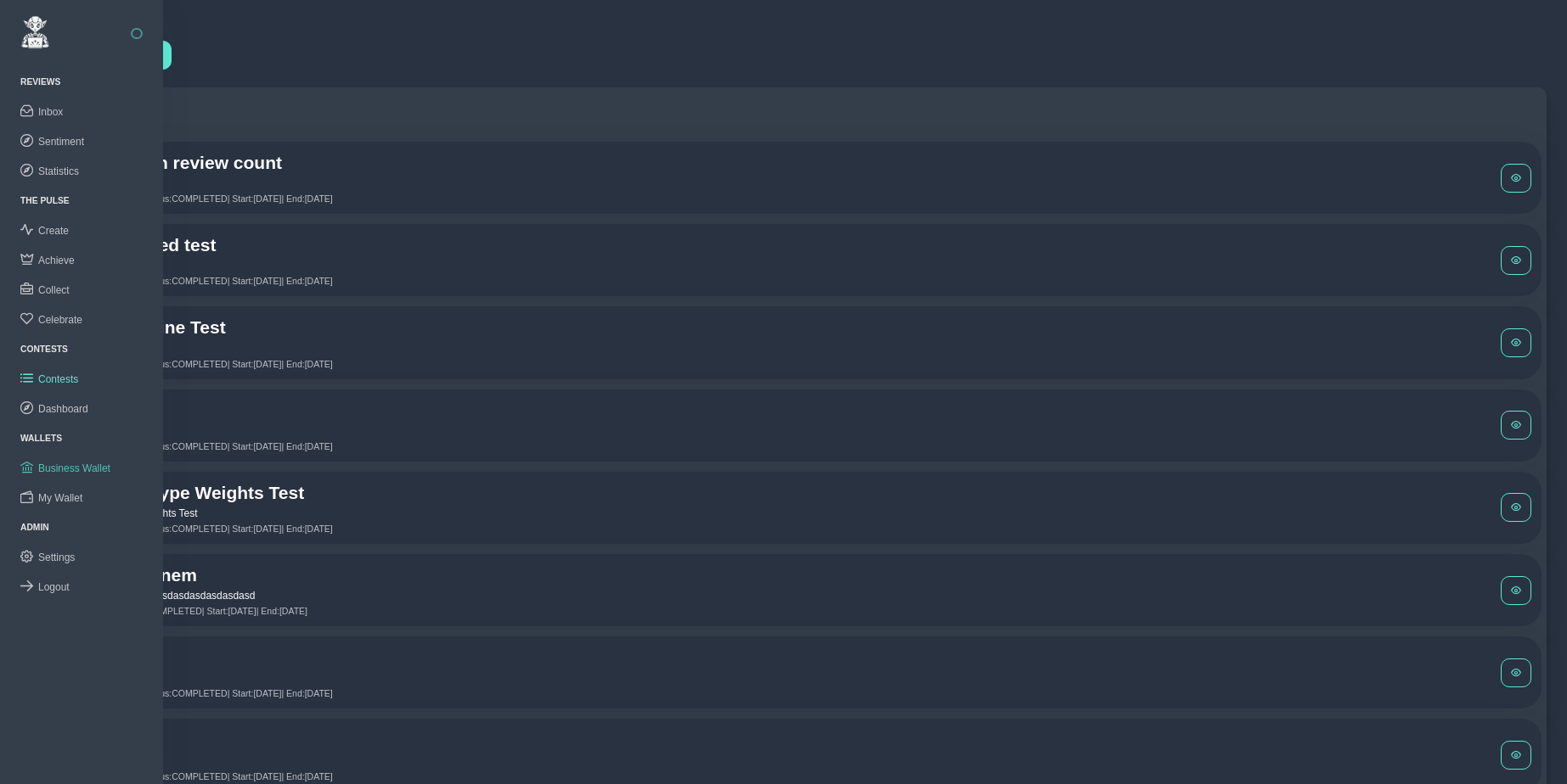
click at [53, 467] on span "Business Wallet" at bounding box center [74, 468] width 72 height 12
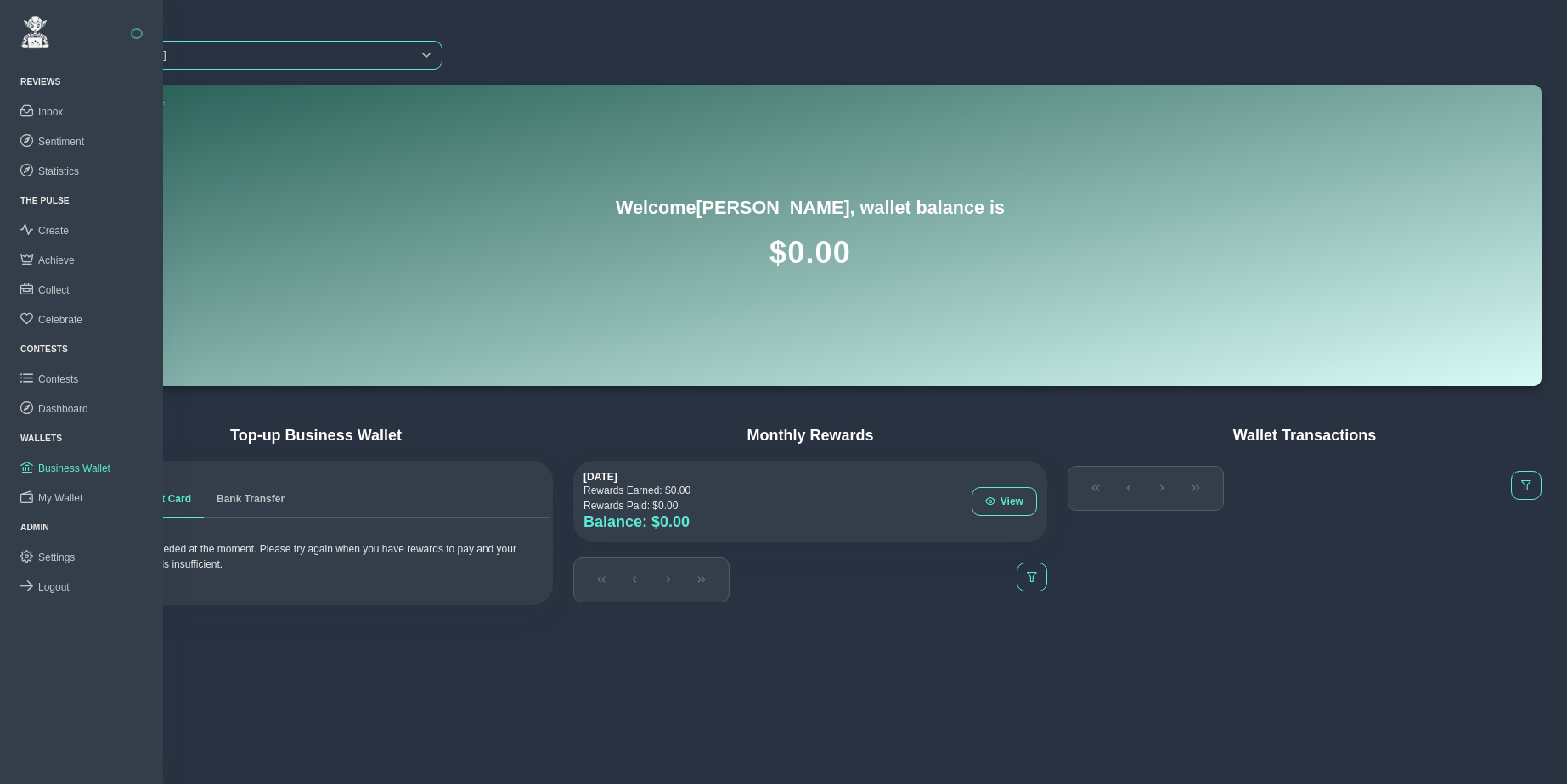
click at [212, 67] on span "ZARA" at bounding box center [242, 56] width 336 height 27
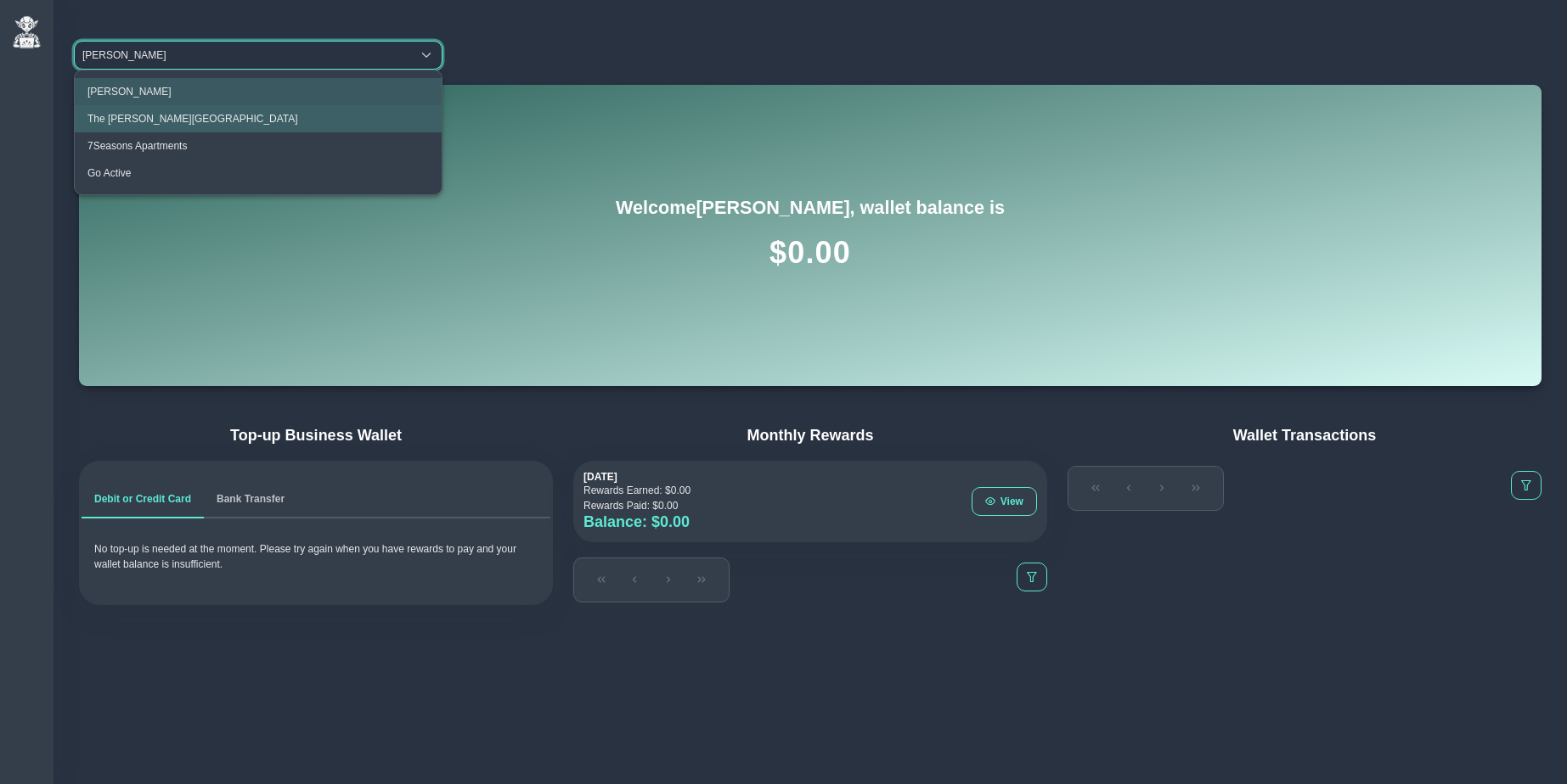
click at [174, 116] on span "The Clementine Churchill Hospital" at bounding box center [192, 118] width 210 height 12
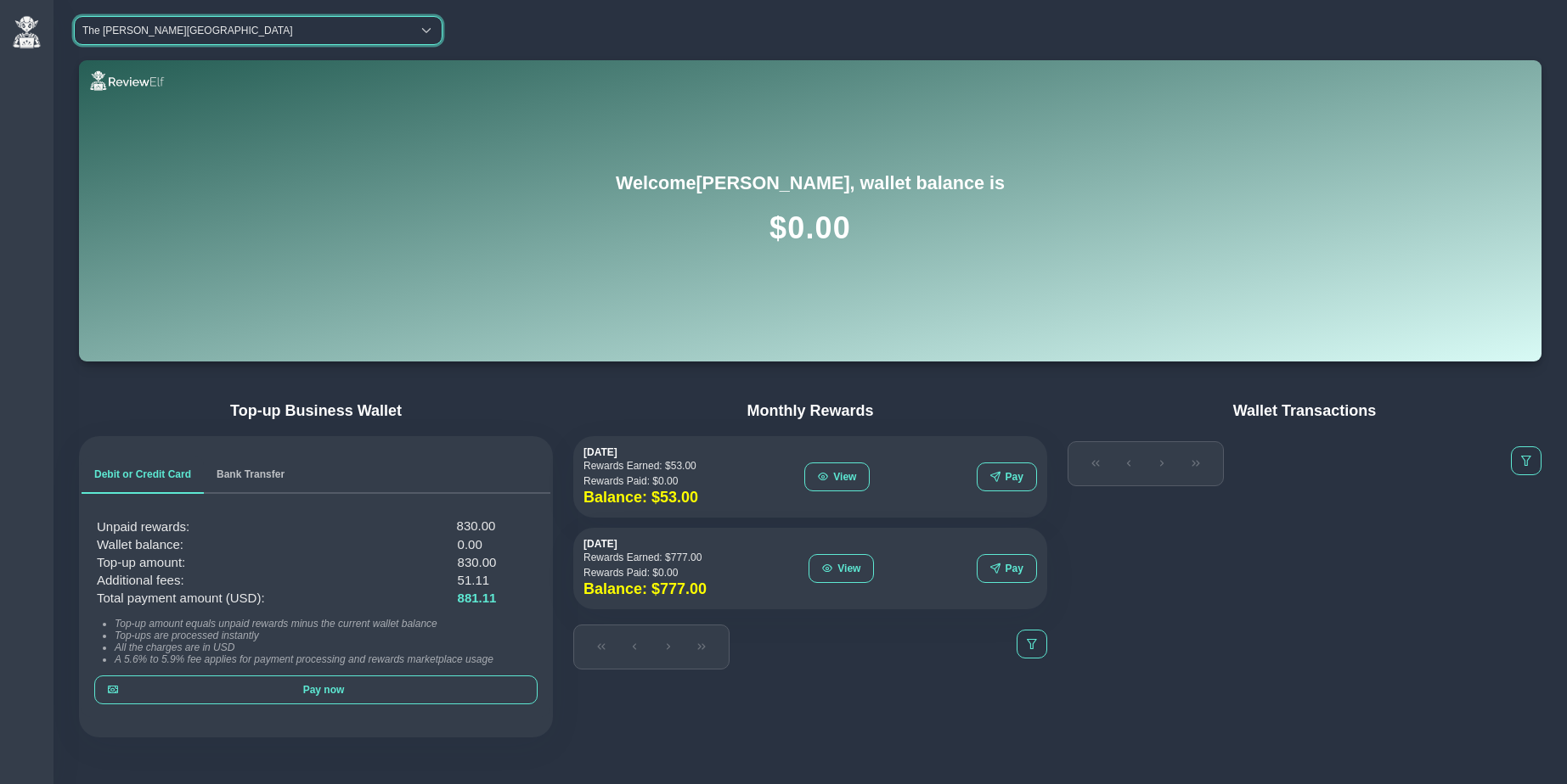
scroll to position [27, 0]
click at [261, 473] on span "Bank Transfer" at bounding box center [251, 473] width 68 height 10
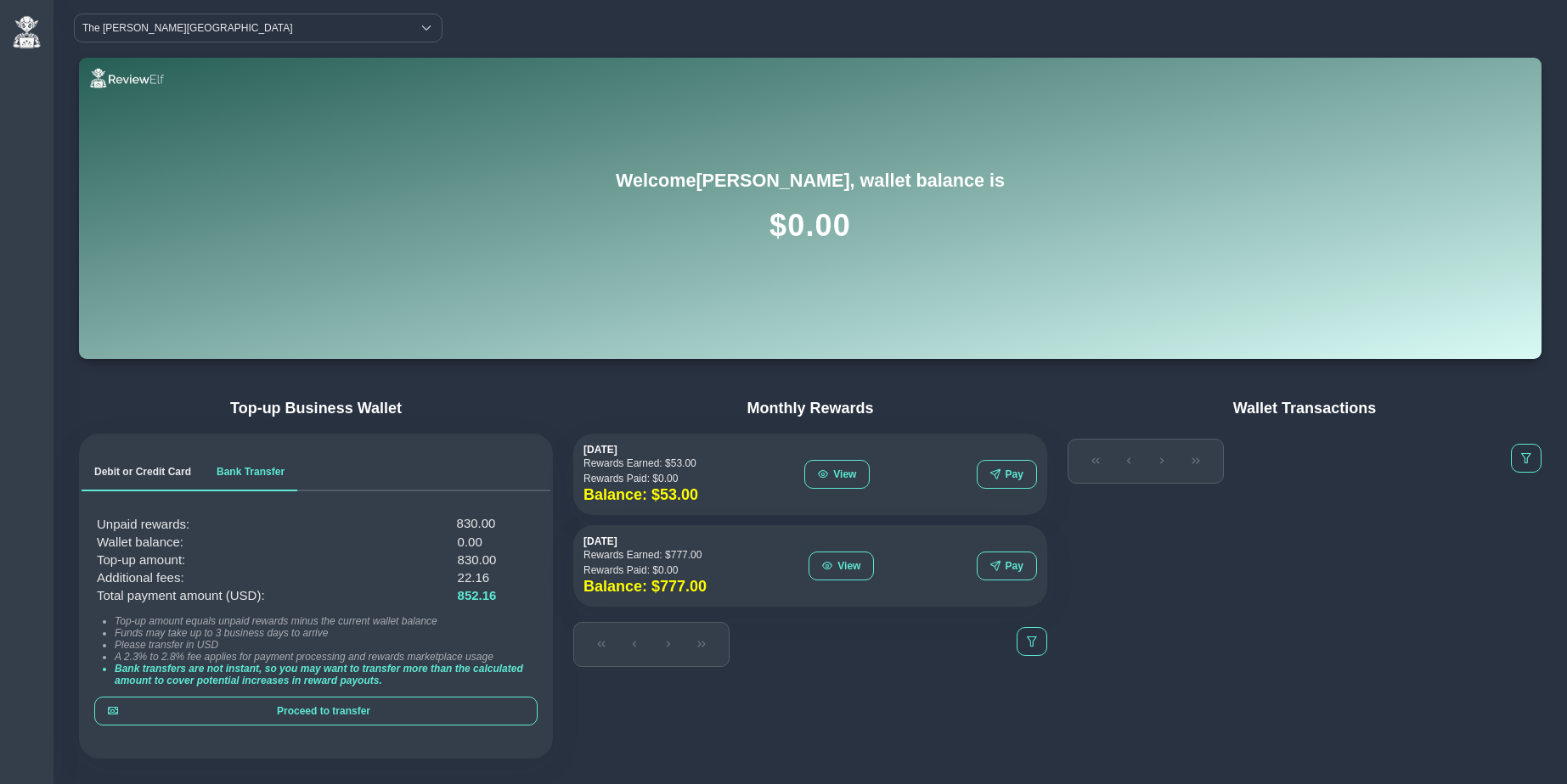
click at [159, 471] on span "Debit or Credit Card" at bounding box center [142, 472] width 97 height 10
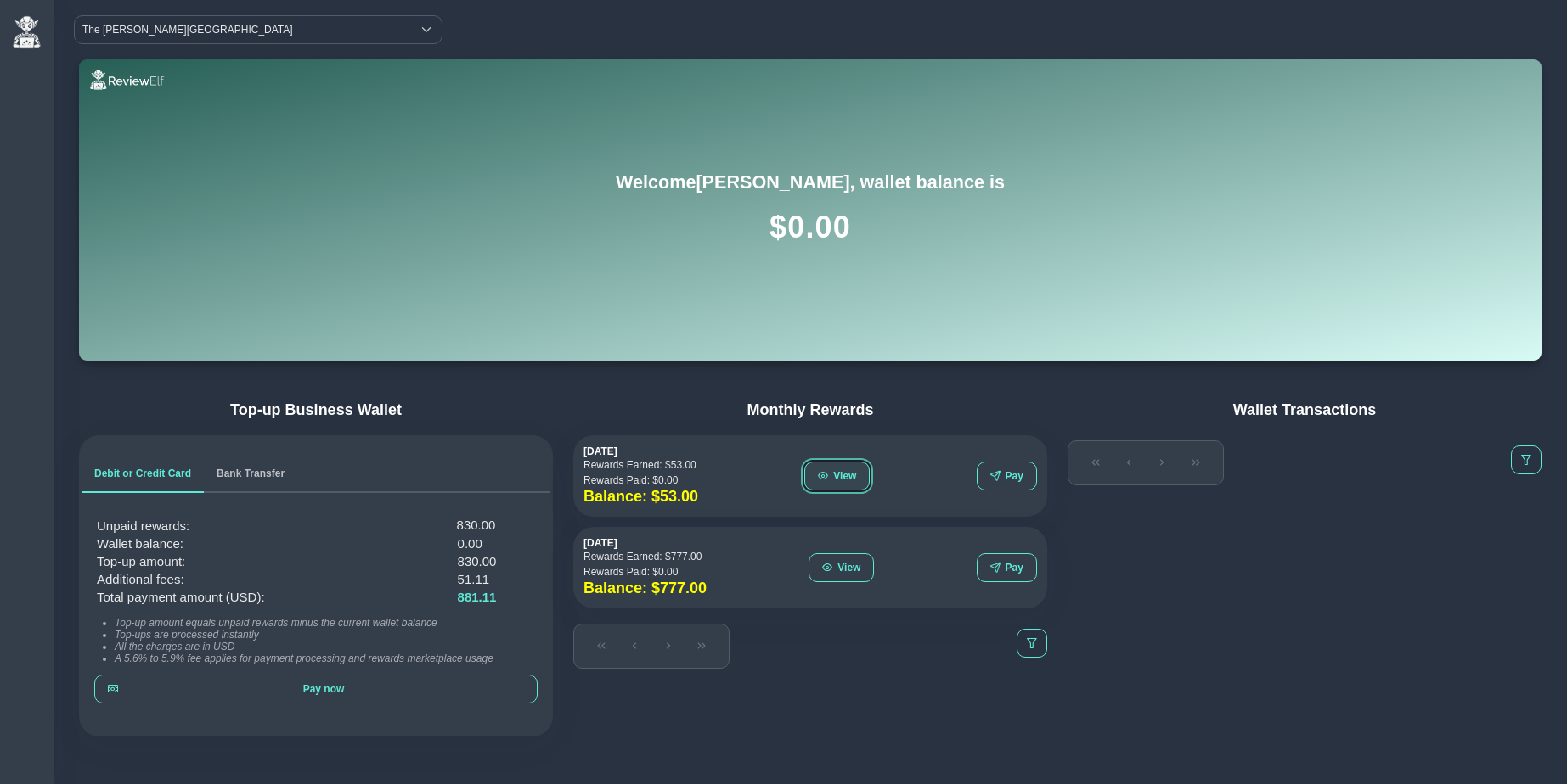
click at [835, 473] on span "View" at bounding box center [845, 475] width 23 height 12
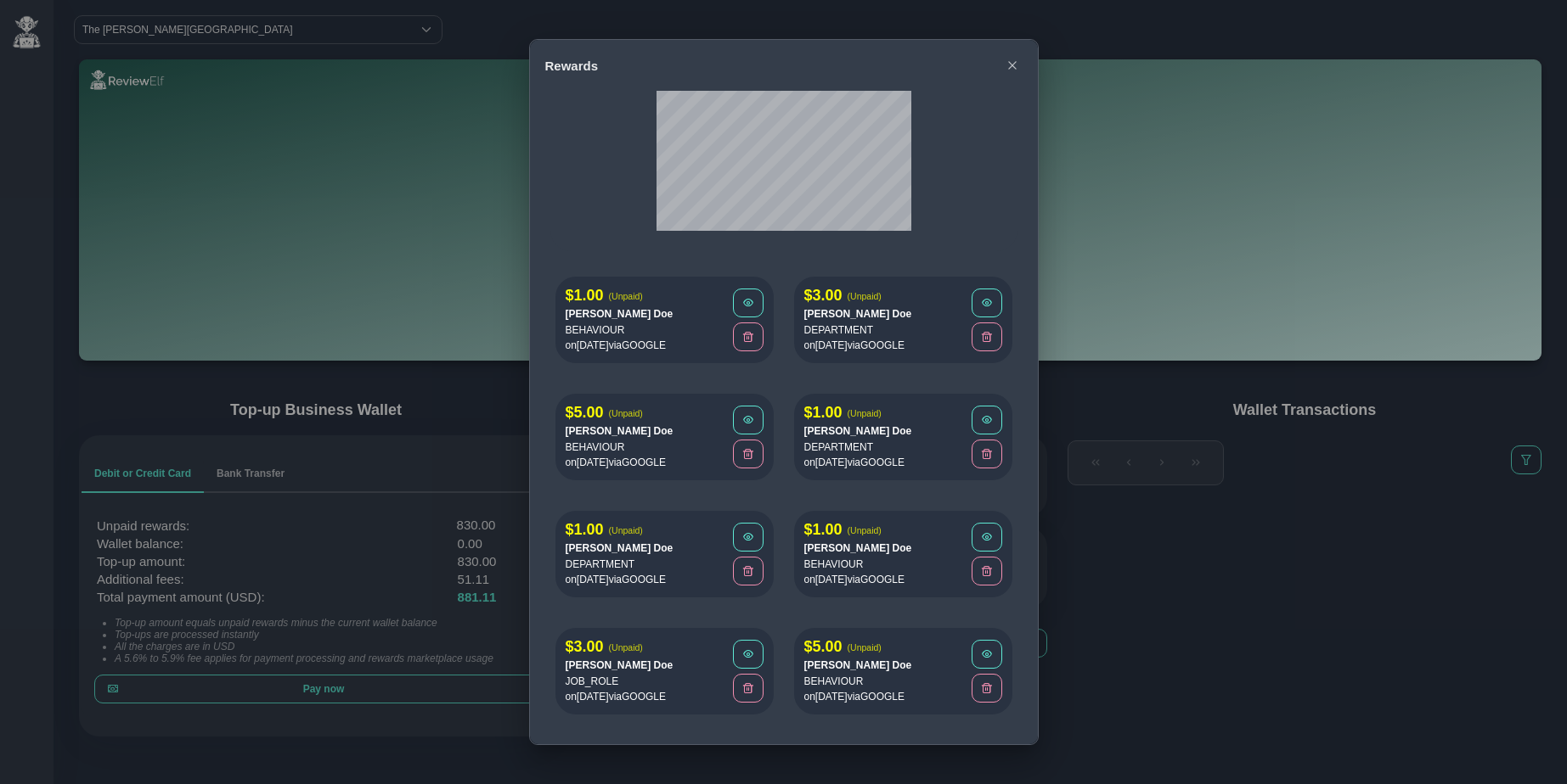
scroll to position [0, 0]
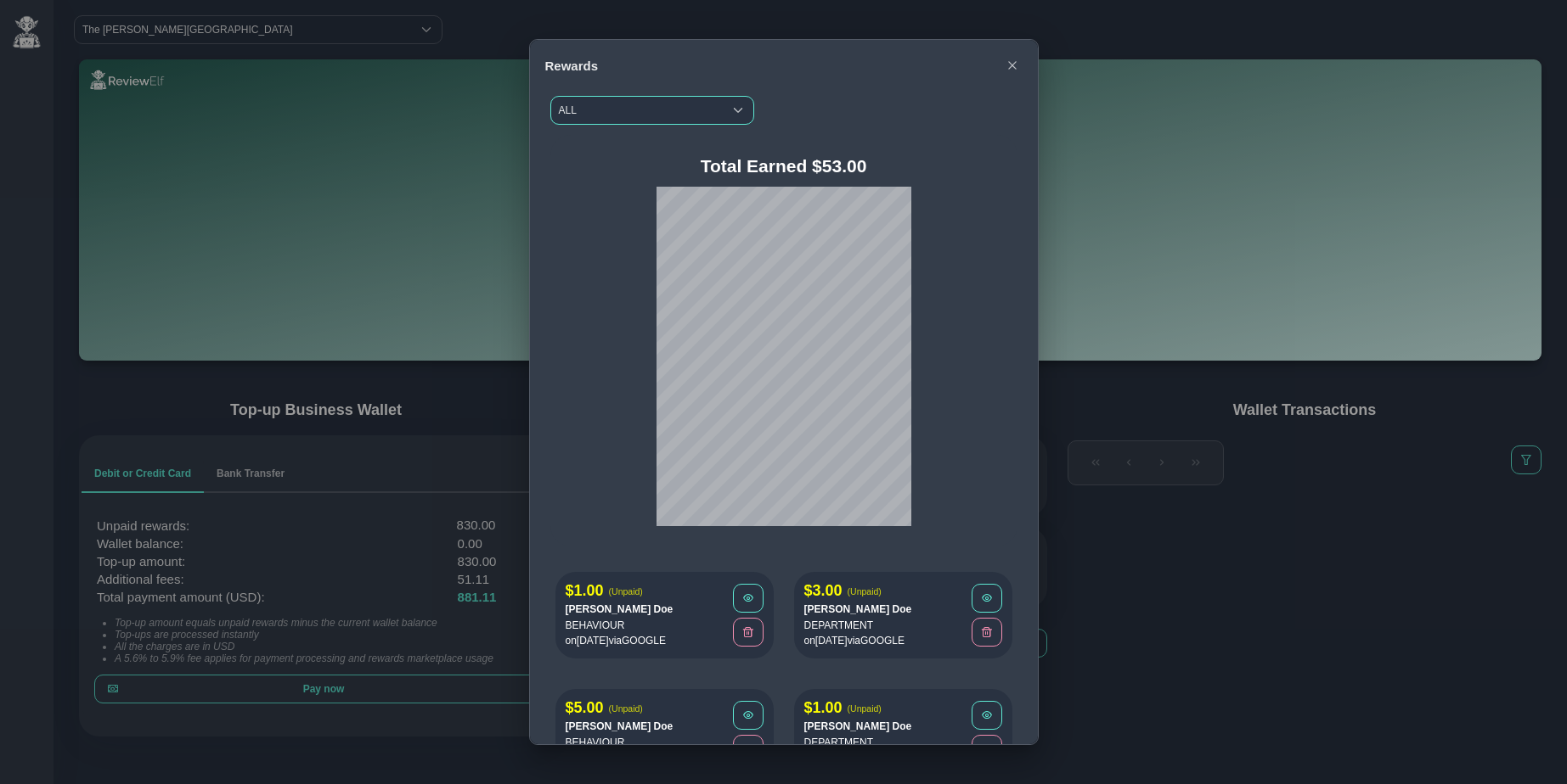
click at [641, 119] on span "ALL" at bounding box center [637, 110] width 171 height 27
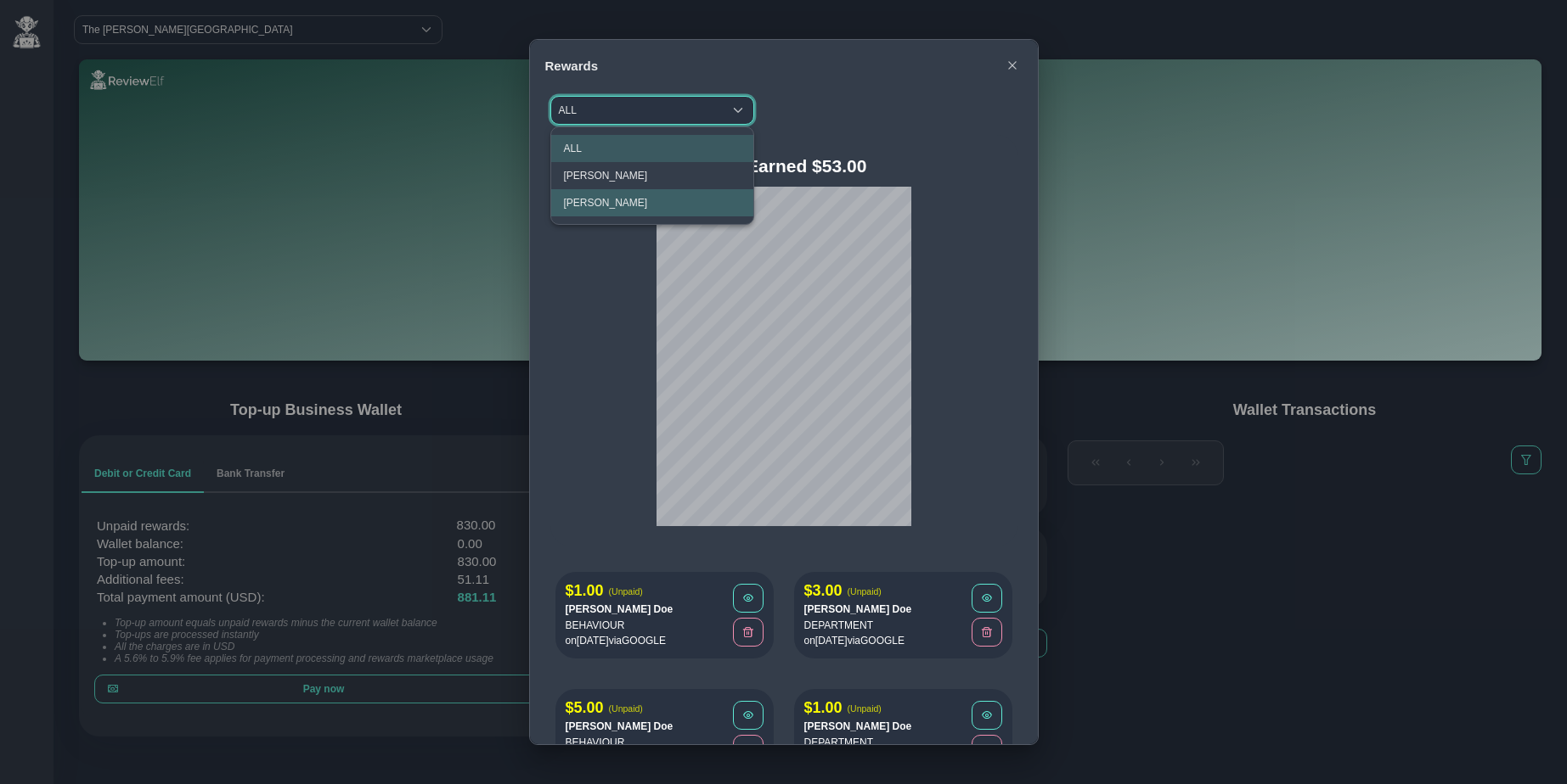
click at [978, 229] on div at bounding box center [784, 356] width 426 height 340
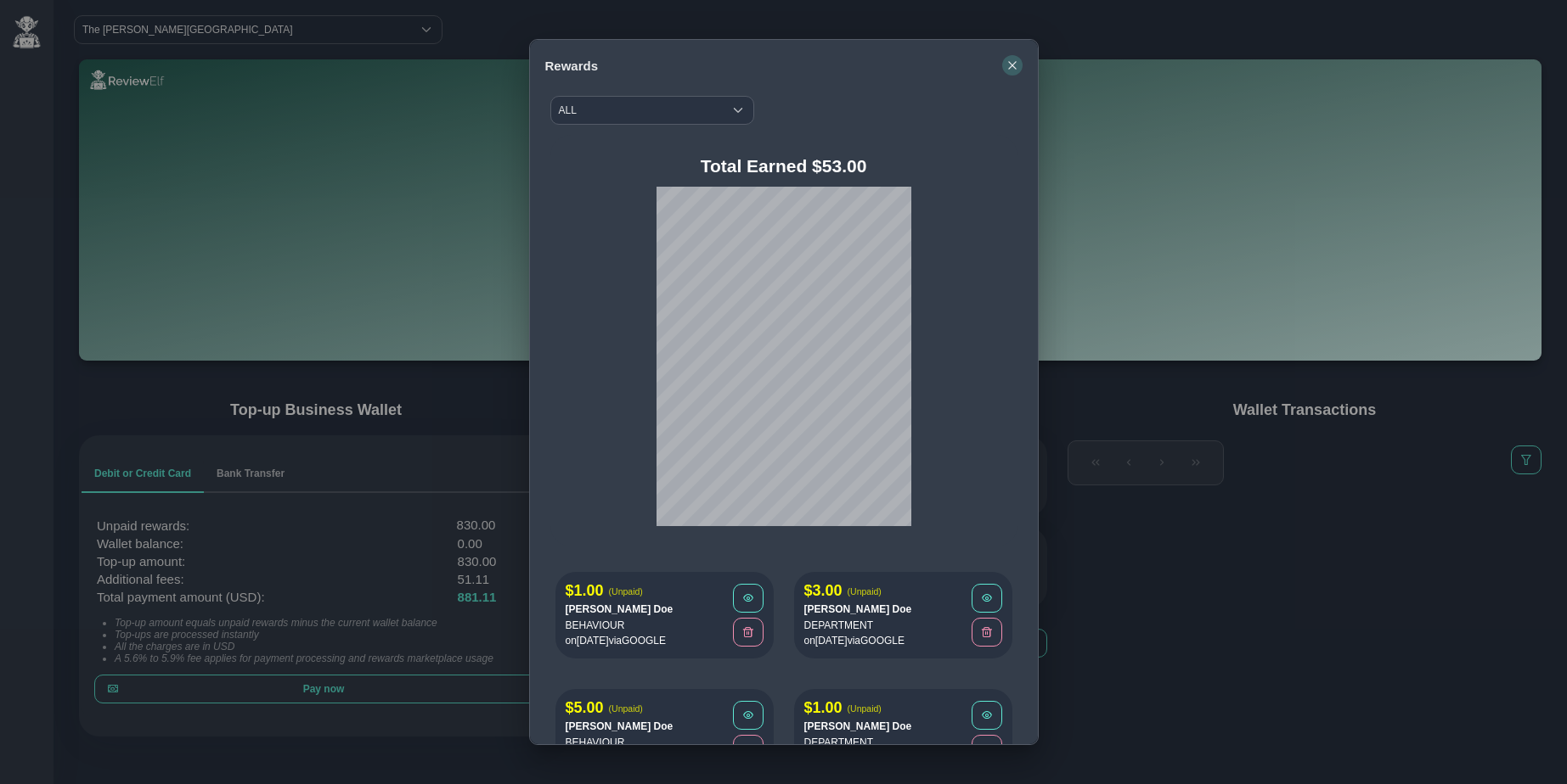
click at [1017, 66] on icon "button" at bounding box center [1012, 65] width 10 height 10
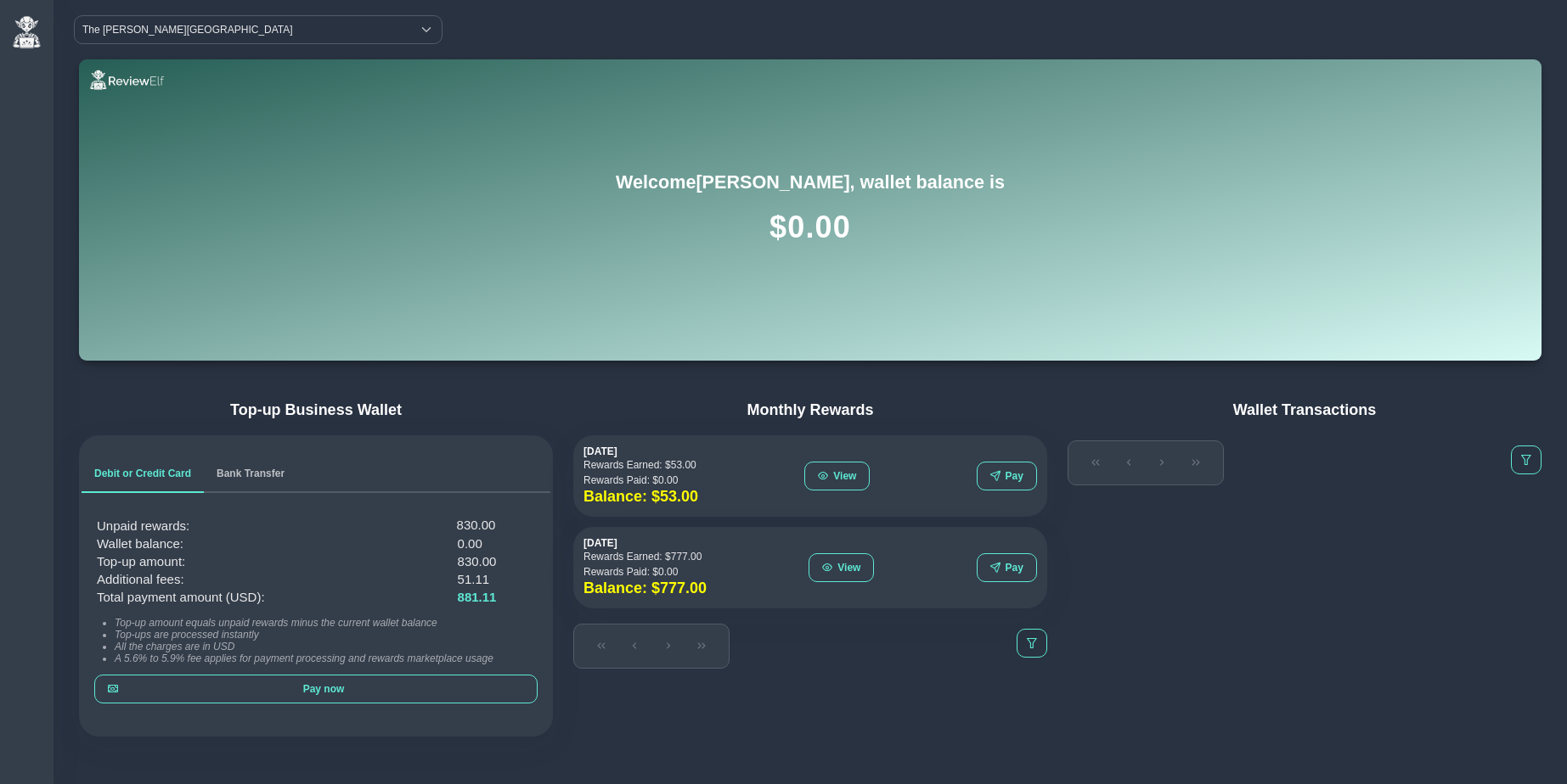
click at [849, 519] on div "Monthly Rewards Oct 2025 Rewards Earned: $ 53.00 Rewards Paid: $ 0.00 Balance: …" at bounding box center [810, 535] width 484 height 278
click at [822, 471] on span "View" at bounding box center [823, 475] width 10 height 10
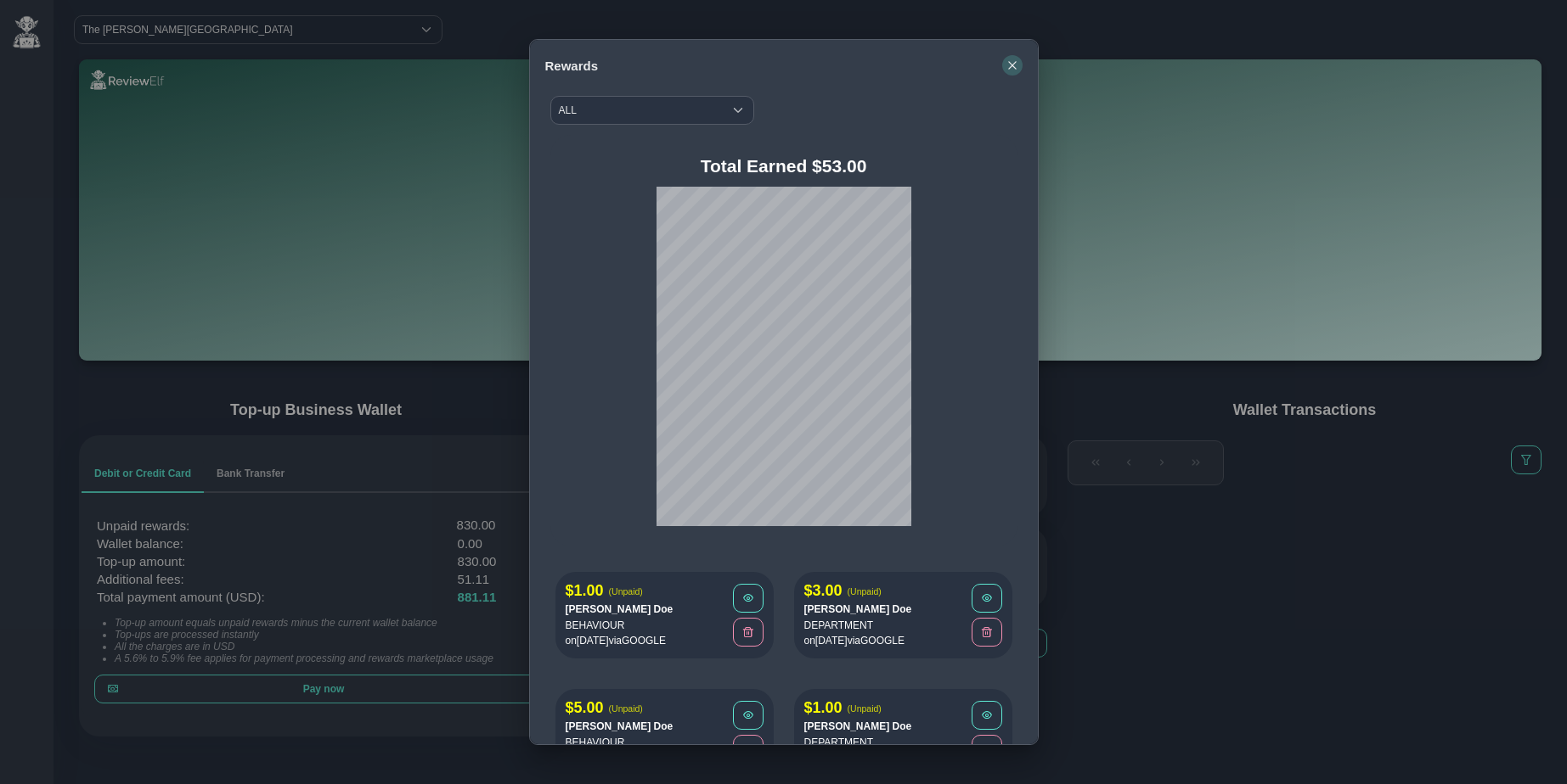
click at [1009, 64] on icon "button" at bounding box center [1012, 65] width 10 height 10
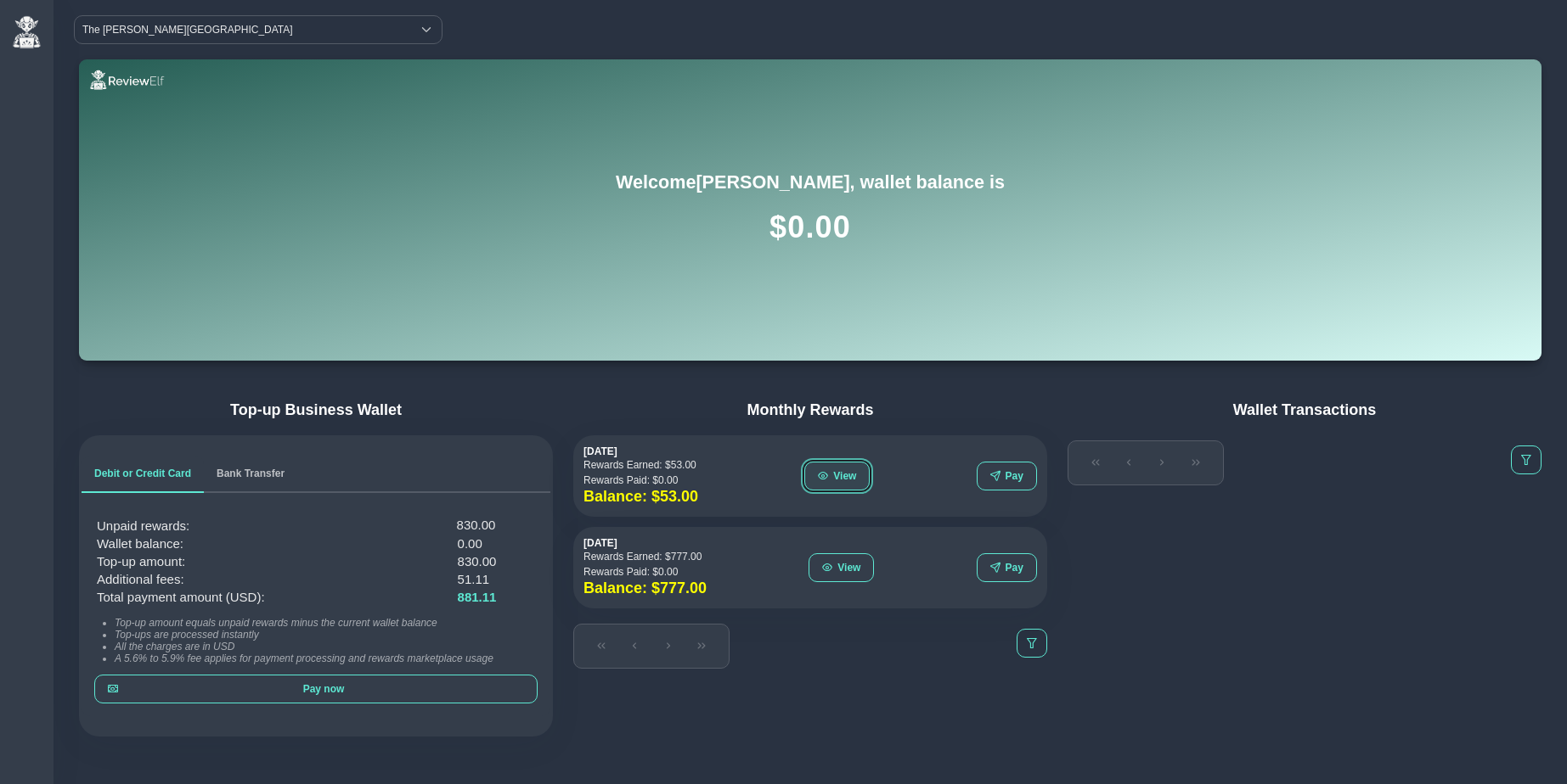
click at [856, 479] on span "View" at bounding box center [845, 475] width 23 height 12
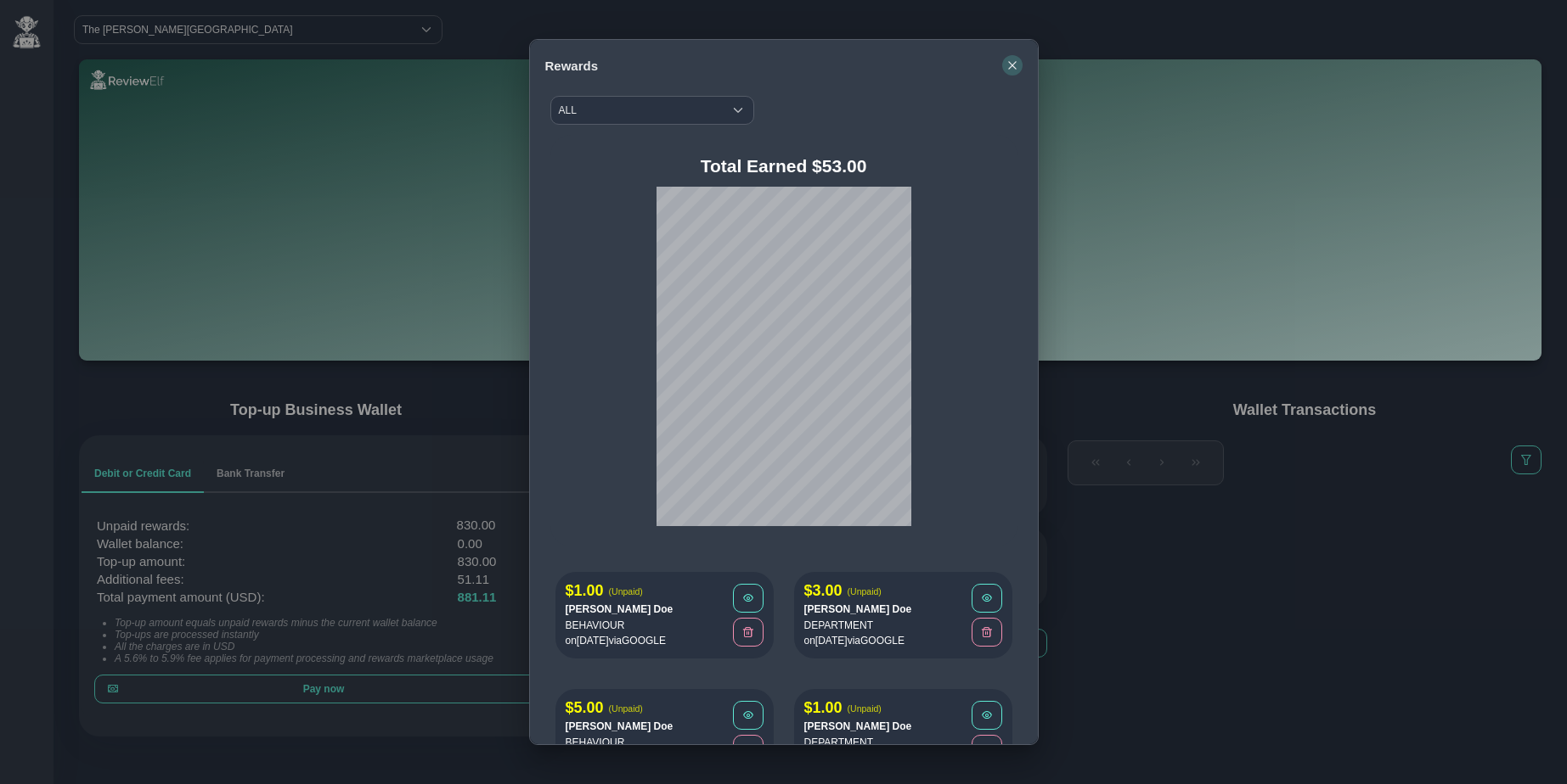
click at [1011, 63] on icon "button" at bounding box center [1012, 65] width 10 height 10
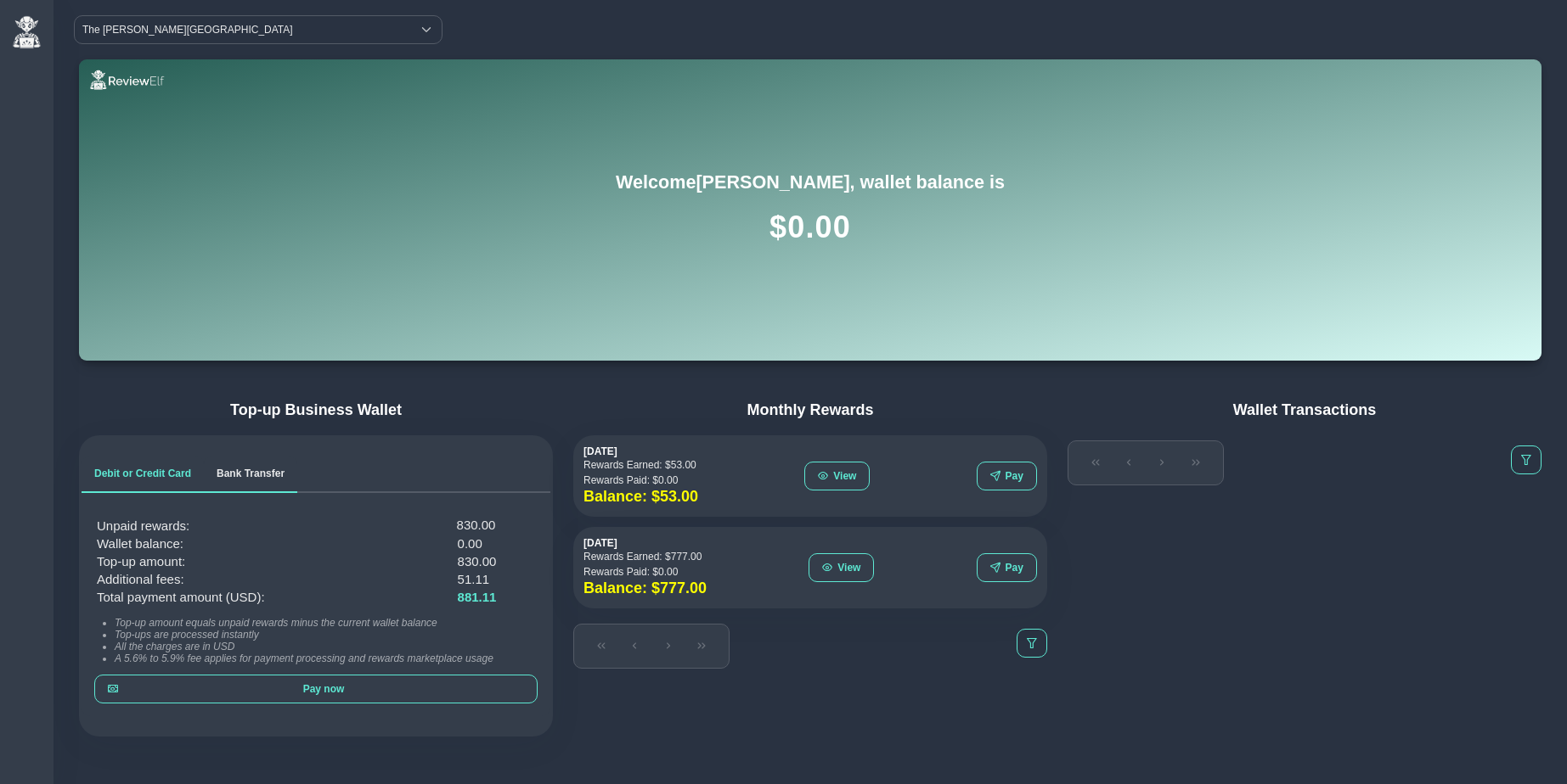
click at [271, 473] on span "Bank Transfer" at bounding box center [251, 473] width 68 height 10
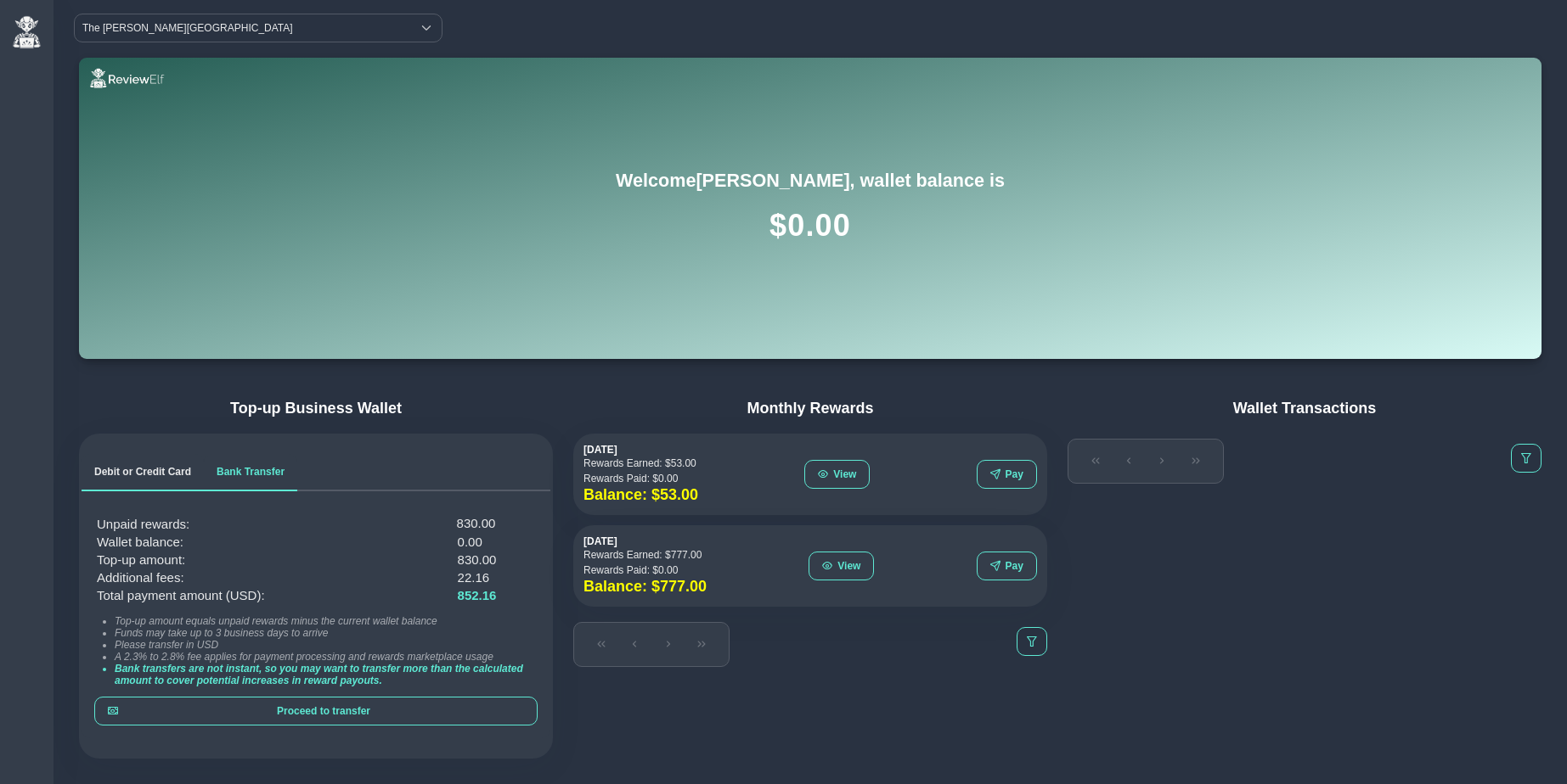
click at [165, 473] on span "Debit or Credit Card" at bounding box center [142, 472] width 97 height 10
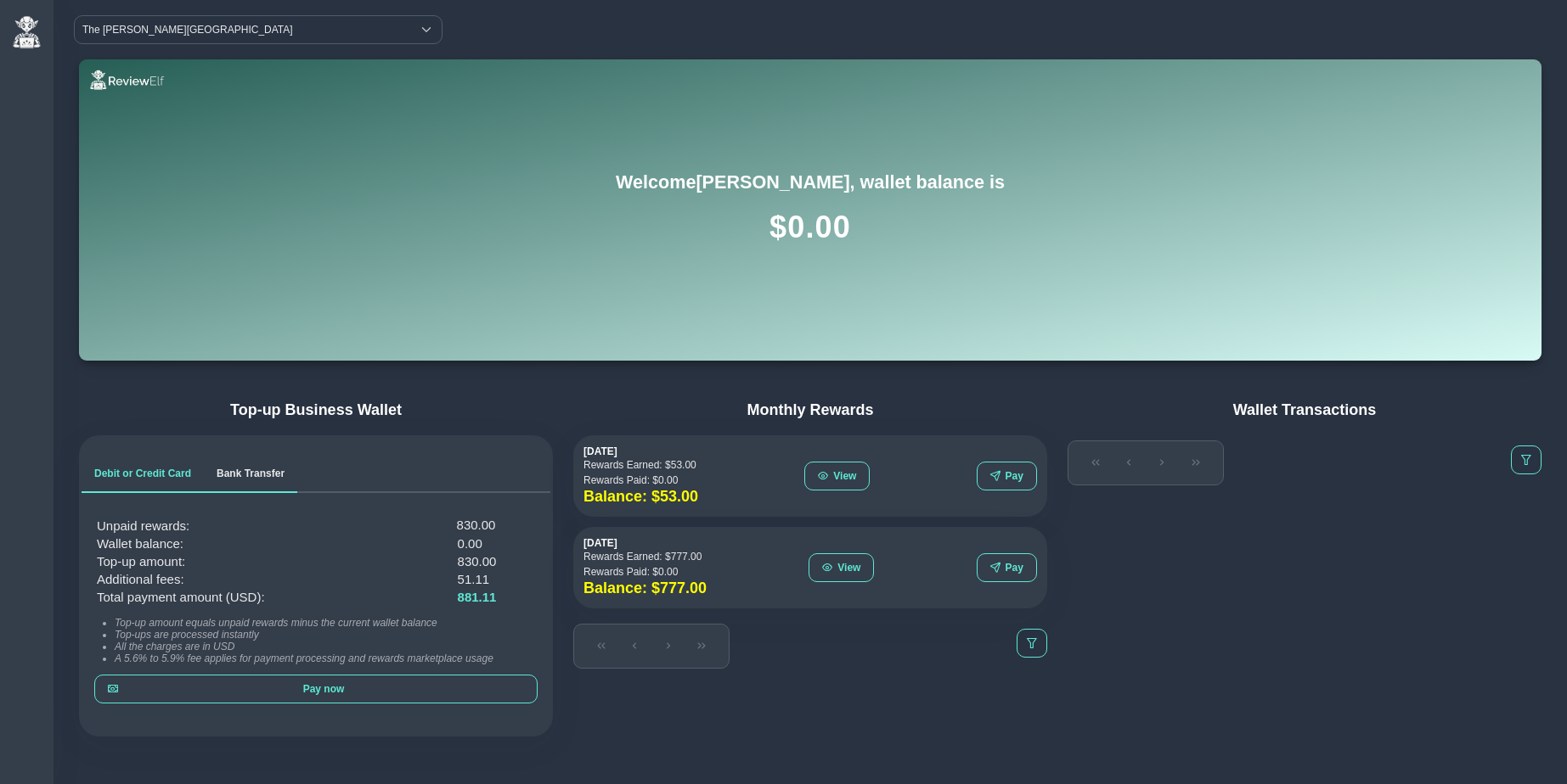
click at [261, 473] on span "Bank Transfer" at bounding box center [251, 473] width 68 height 10
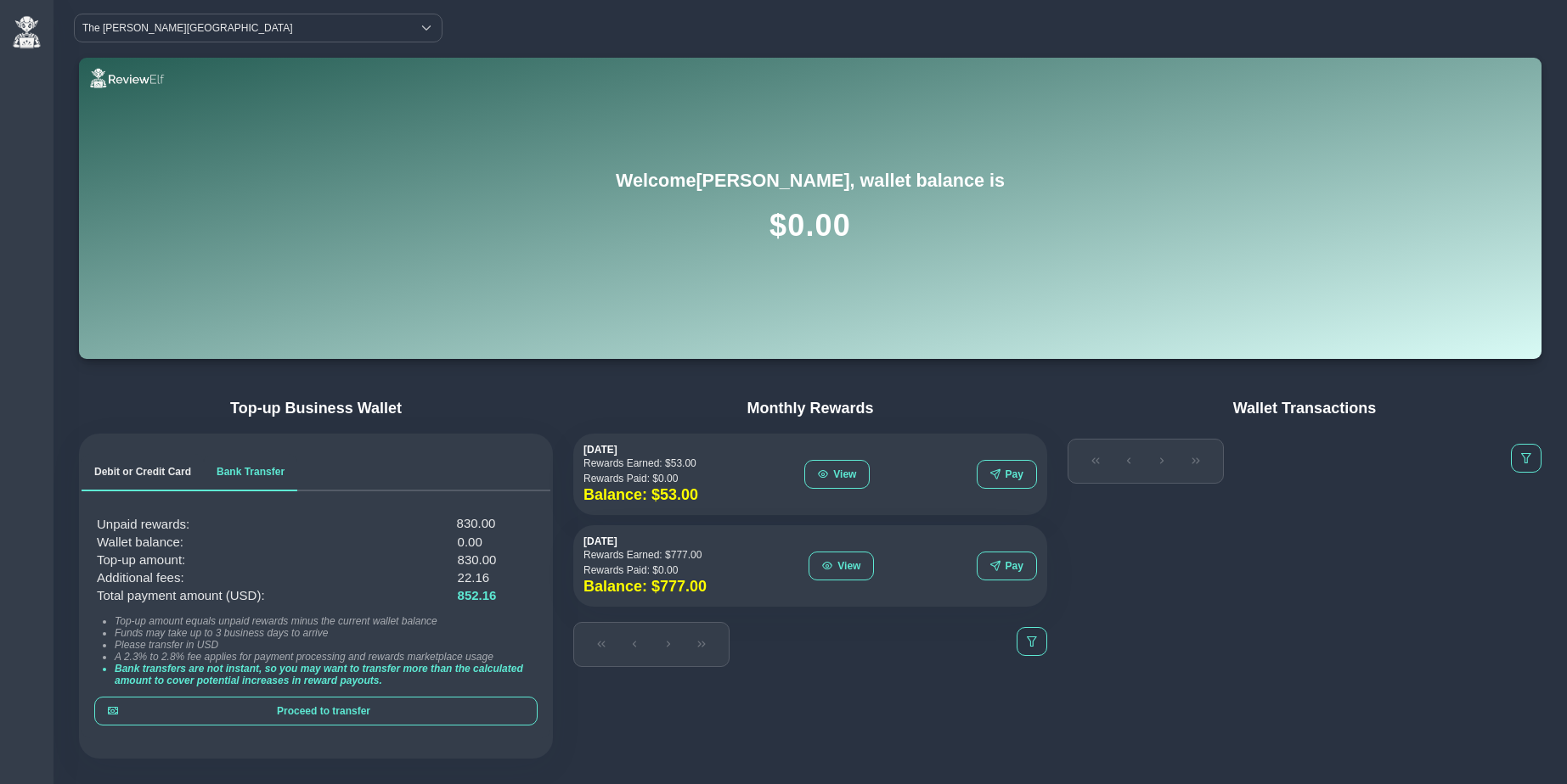
click at [140, 471] on span "Debit or Credit Card" at bounding box center [142, 472] width 97 height 10
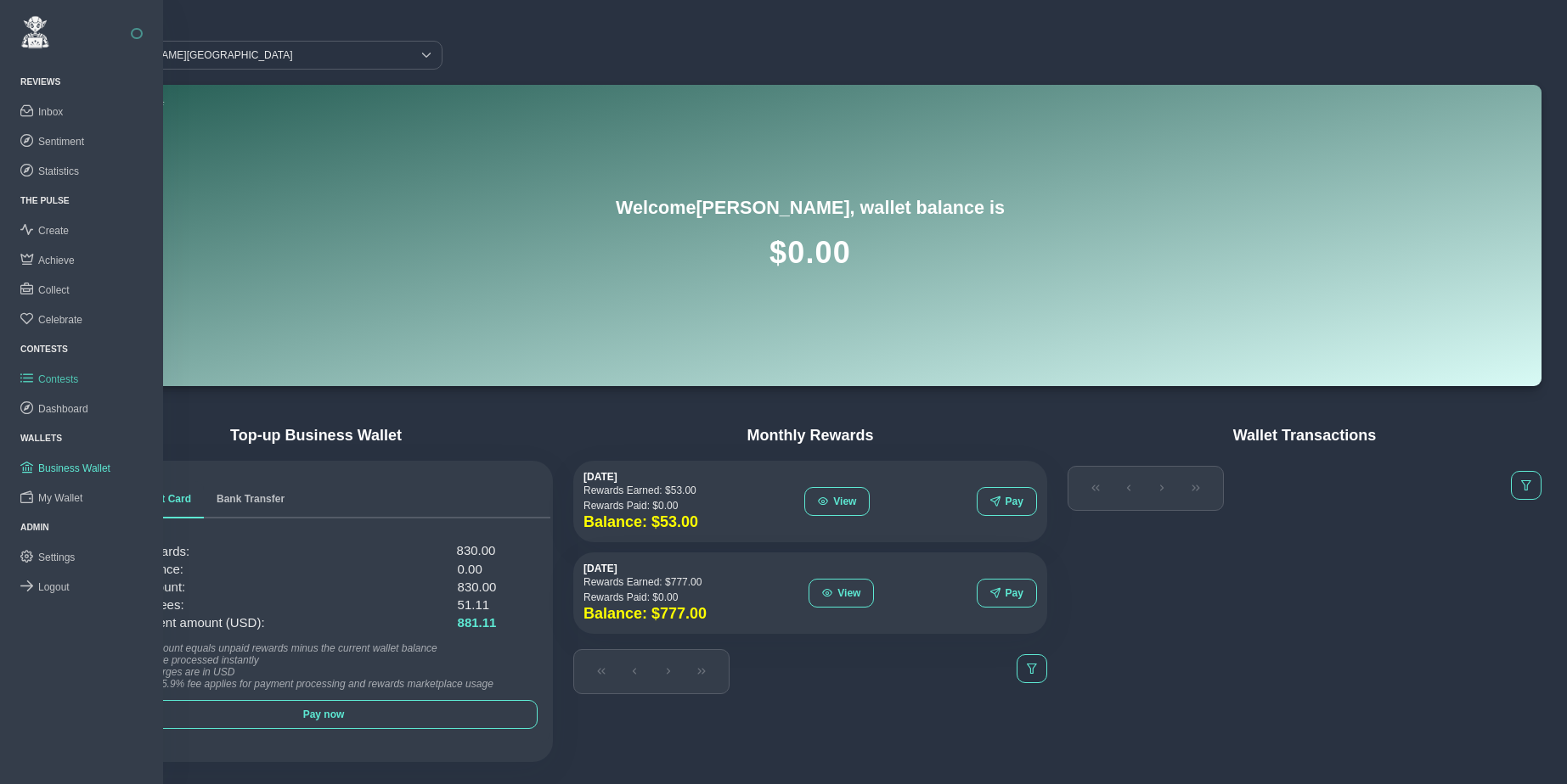
click at [63, 378] on span "Contests" at bounding box center [58, 379] width 40 height 12
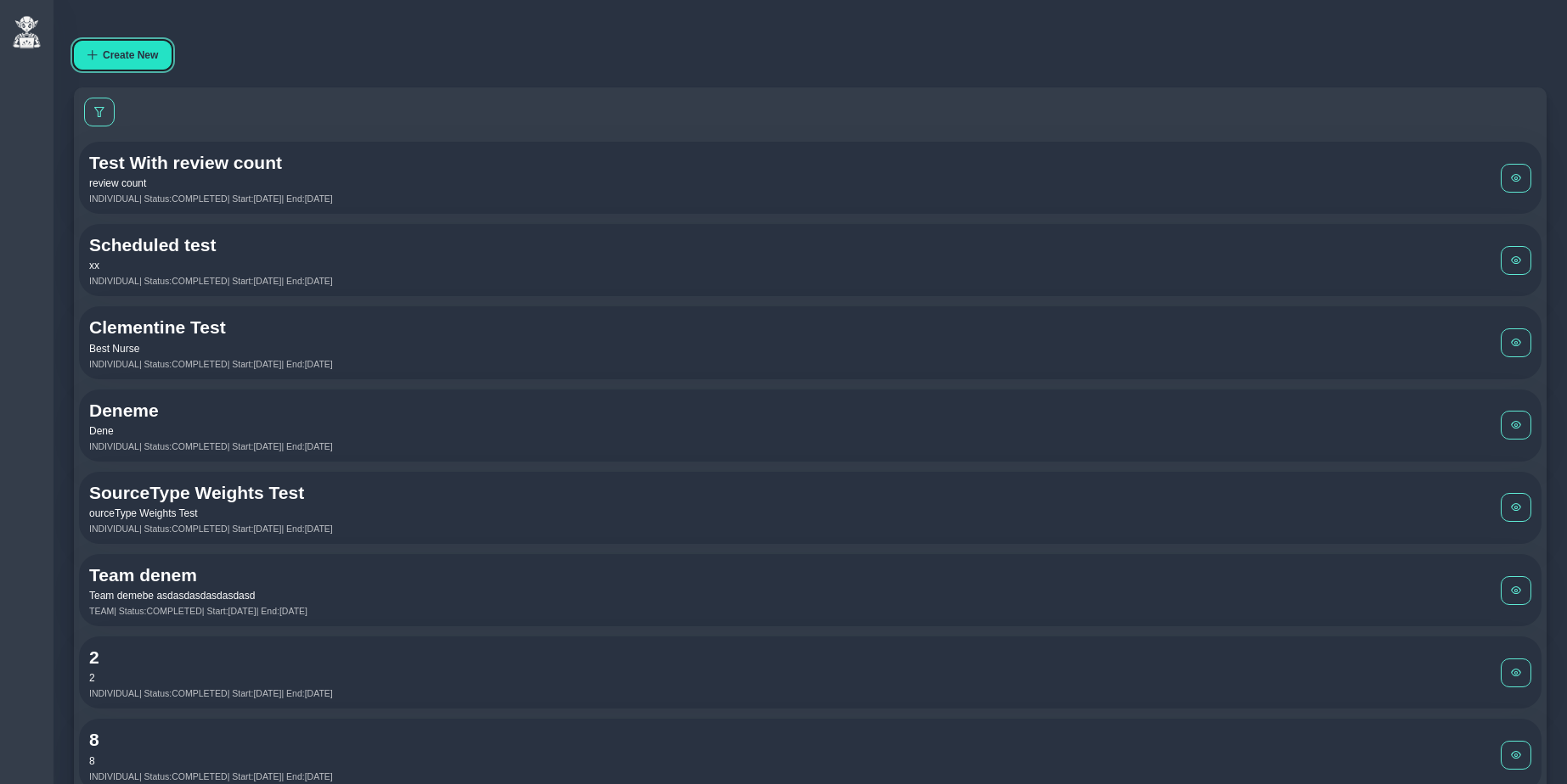
click at [117, 47] on button "Create New" at bounding box center [122, 56] width 97 height 29
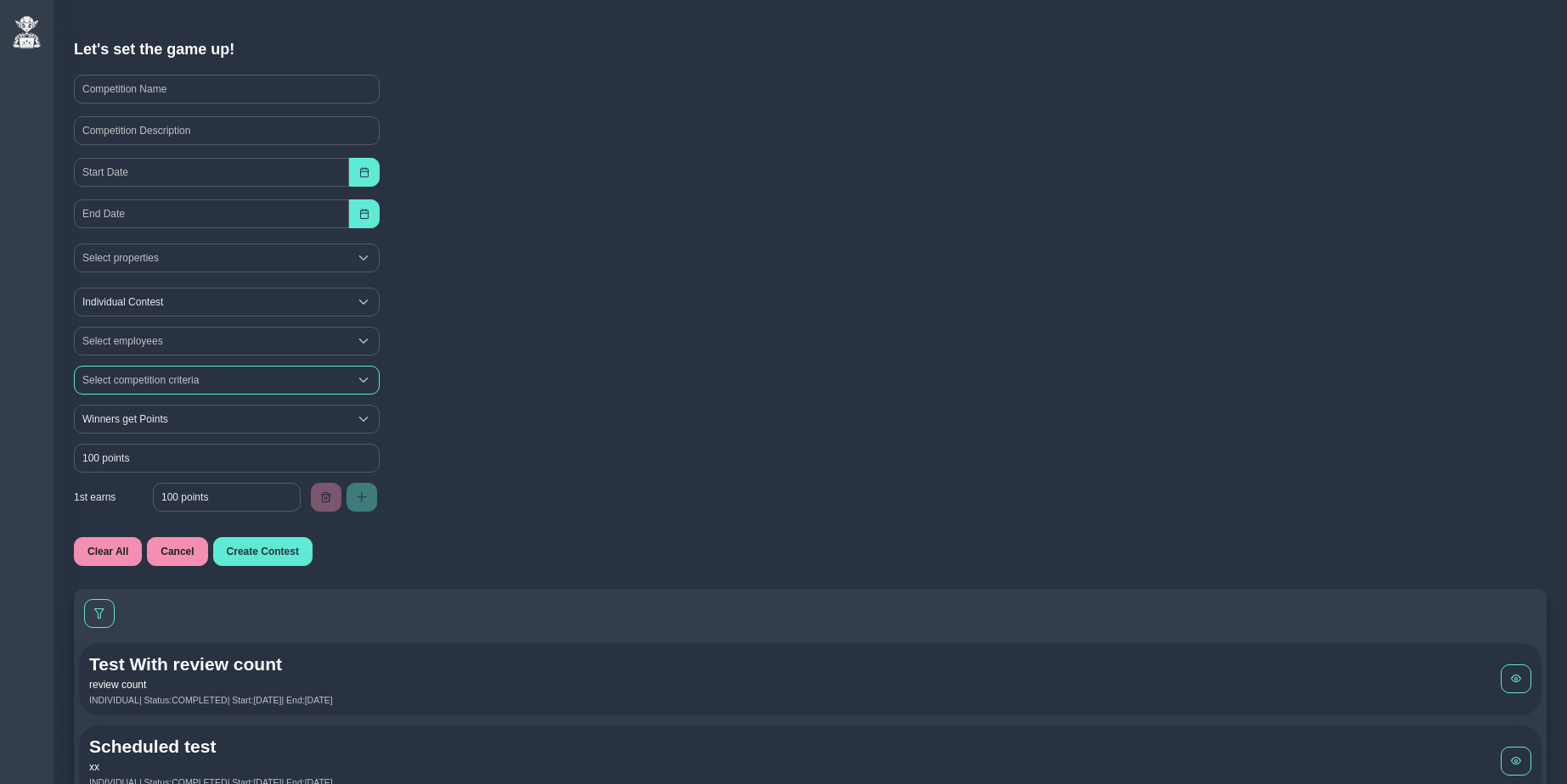
click at [140, 380] on div "Select competition criteria" at bounding box center [211, 381] width 273 height 27
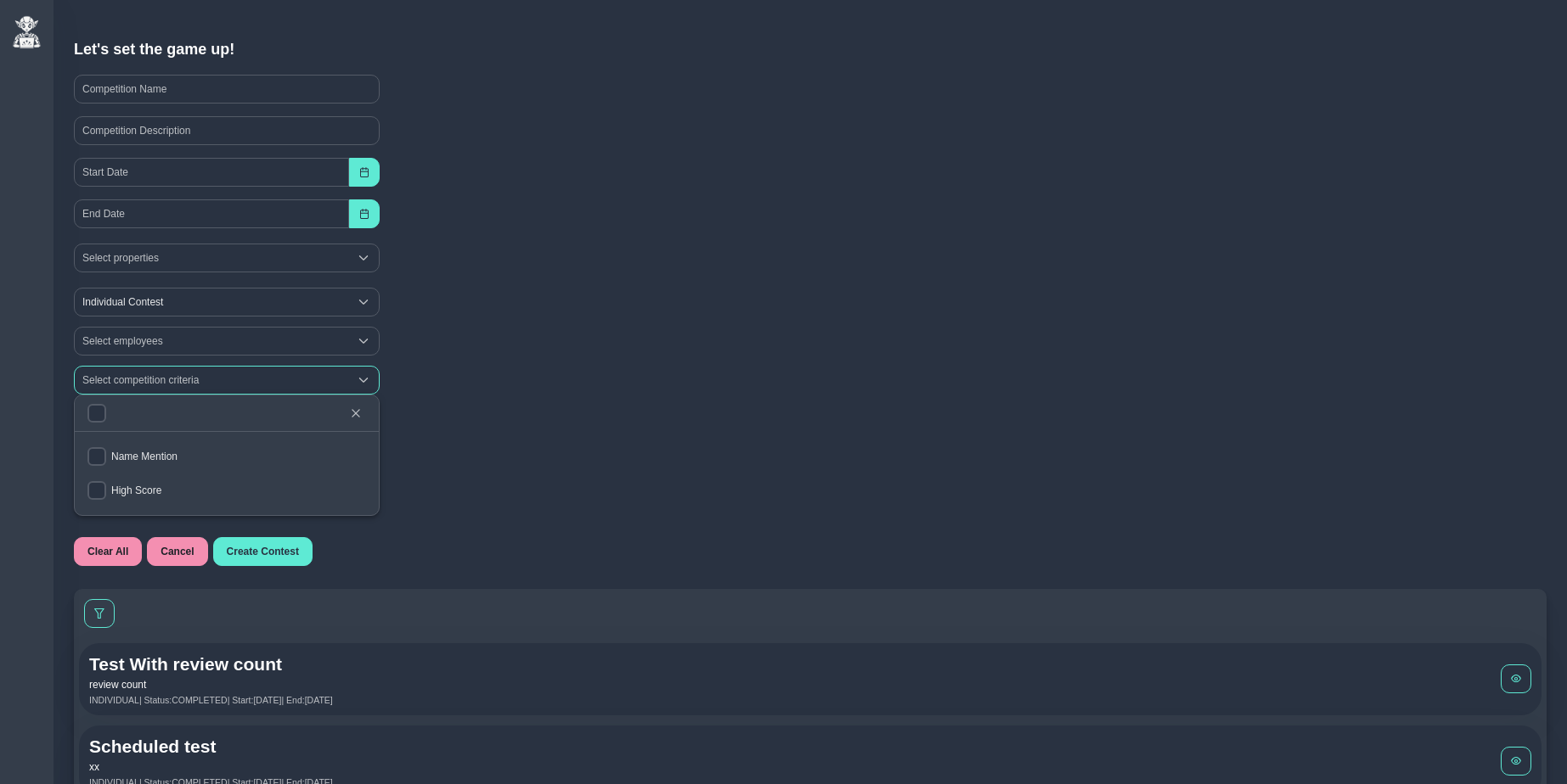
click at [140, 380] on div "Select competition criteria" at bounding box center [211, 381] width 273 height 27
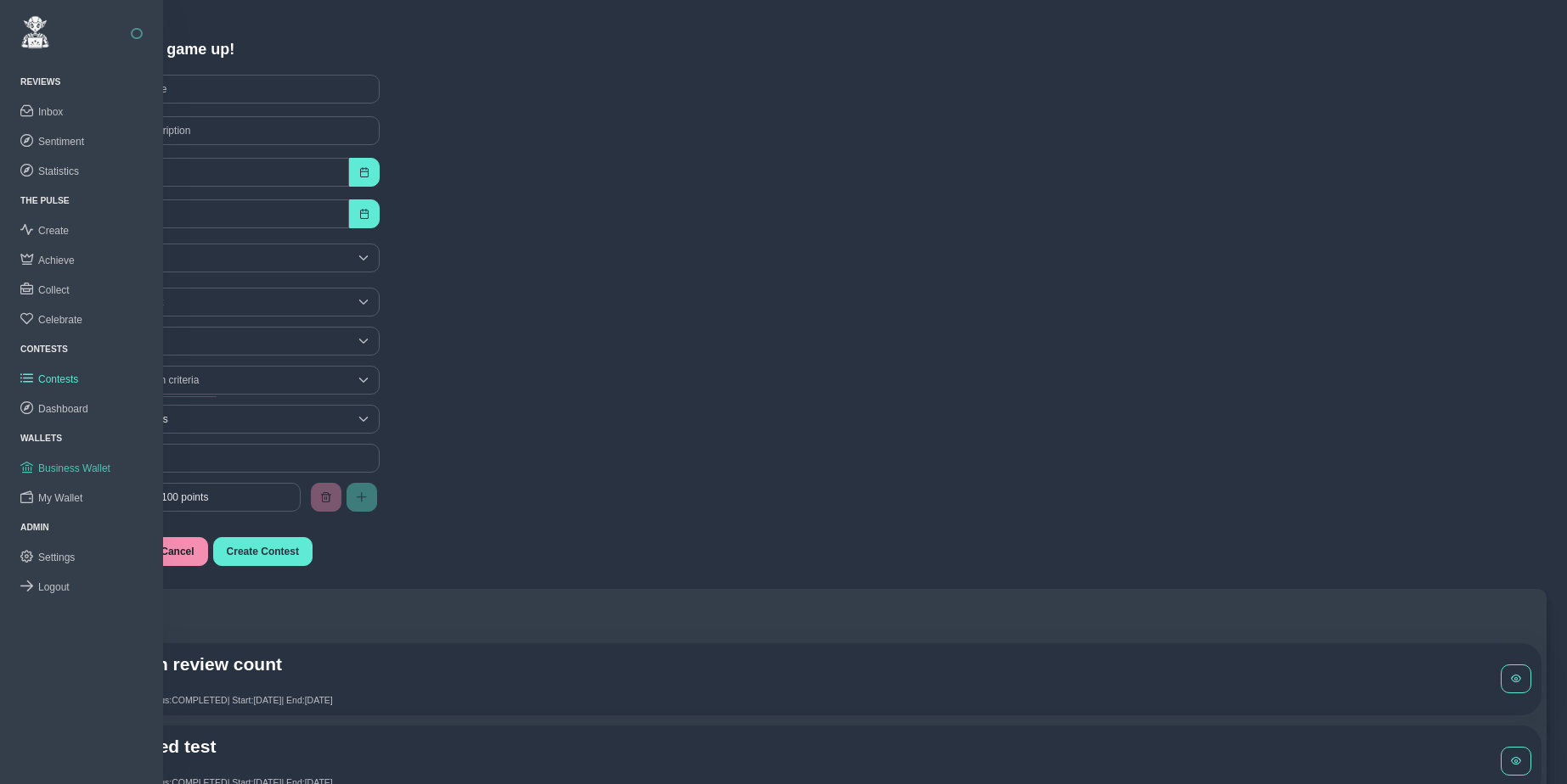
click at [59, 470] on span "Business Wallet" at bounding box center [74, 468] width 72 height 12
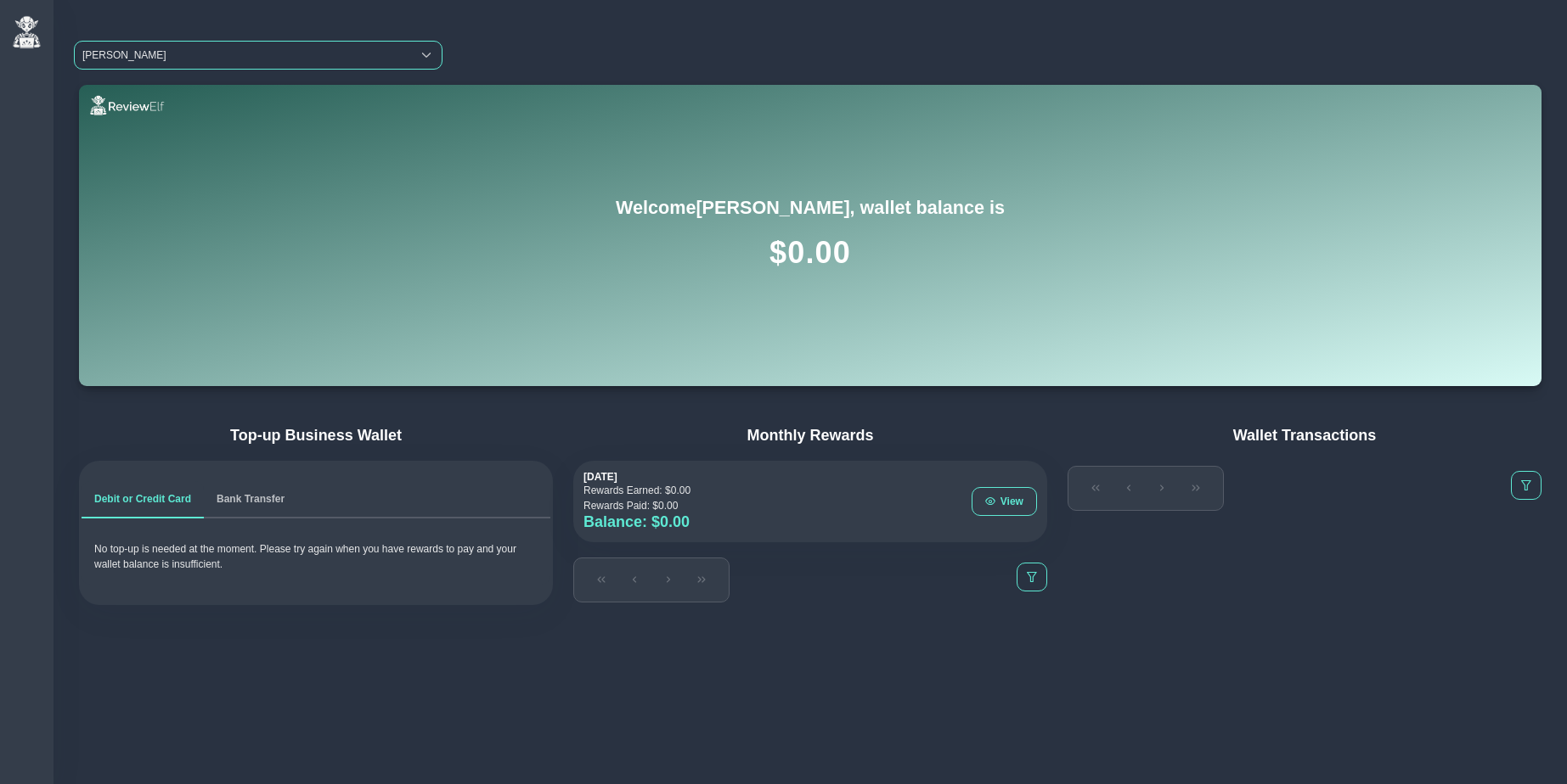
click at [175, 54] on span "ZARA" at bounding box center [242, 56] width 336 height 27
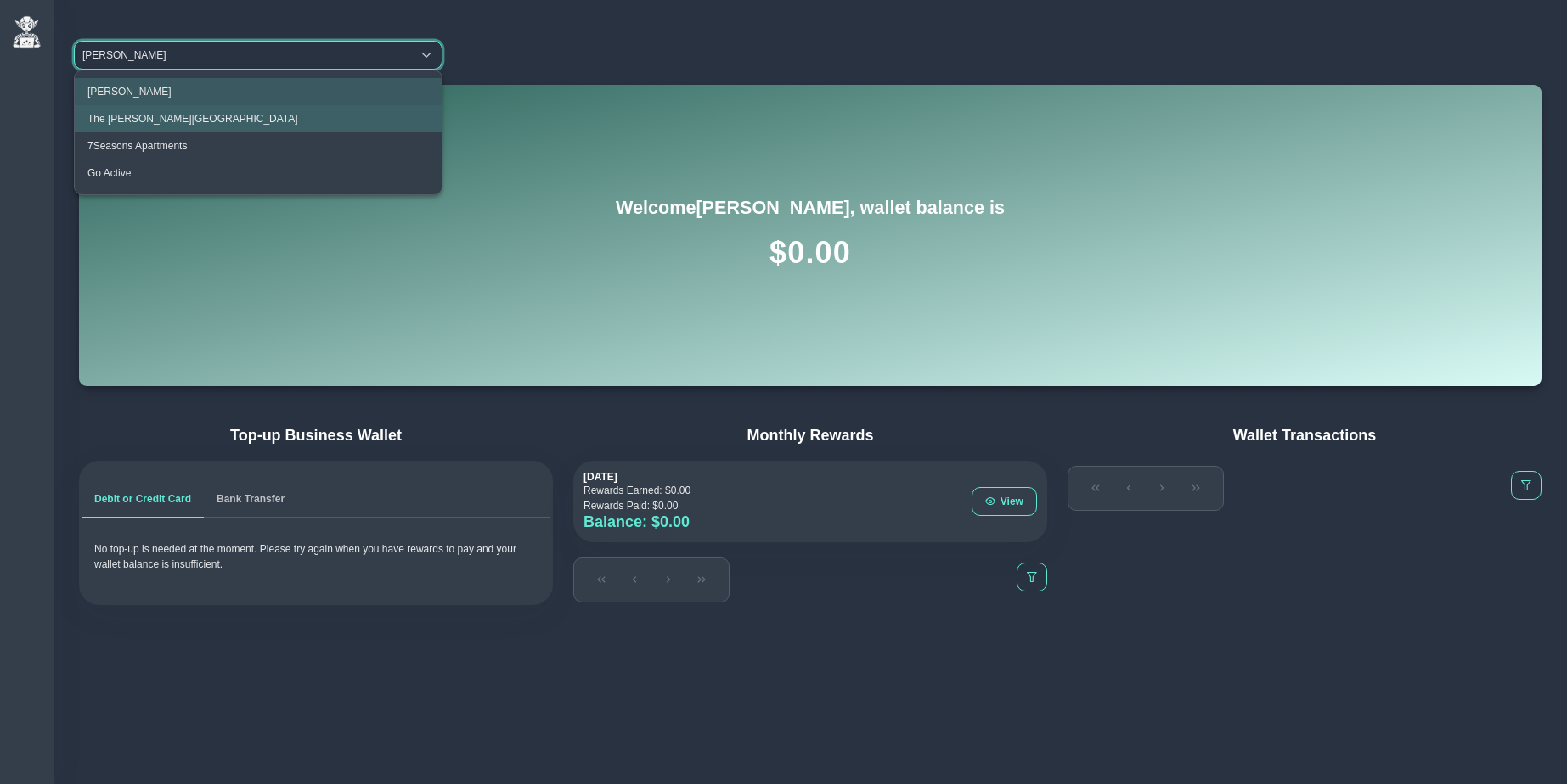
click at [155, 116] on span "The Clementine Churchill Hospital" at bounding box center [192, 118] width 210 height 12
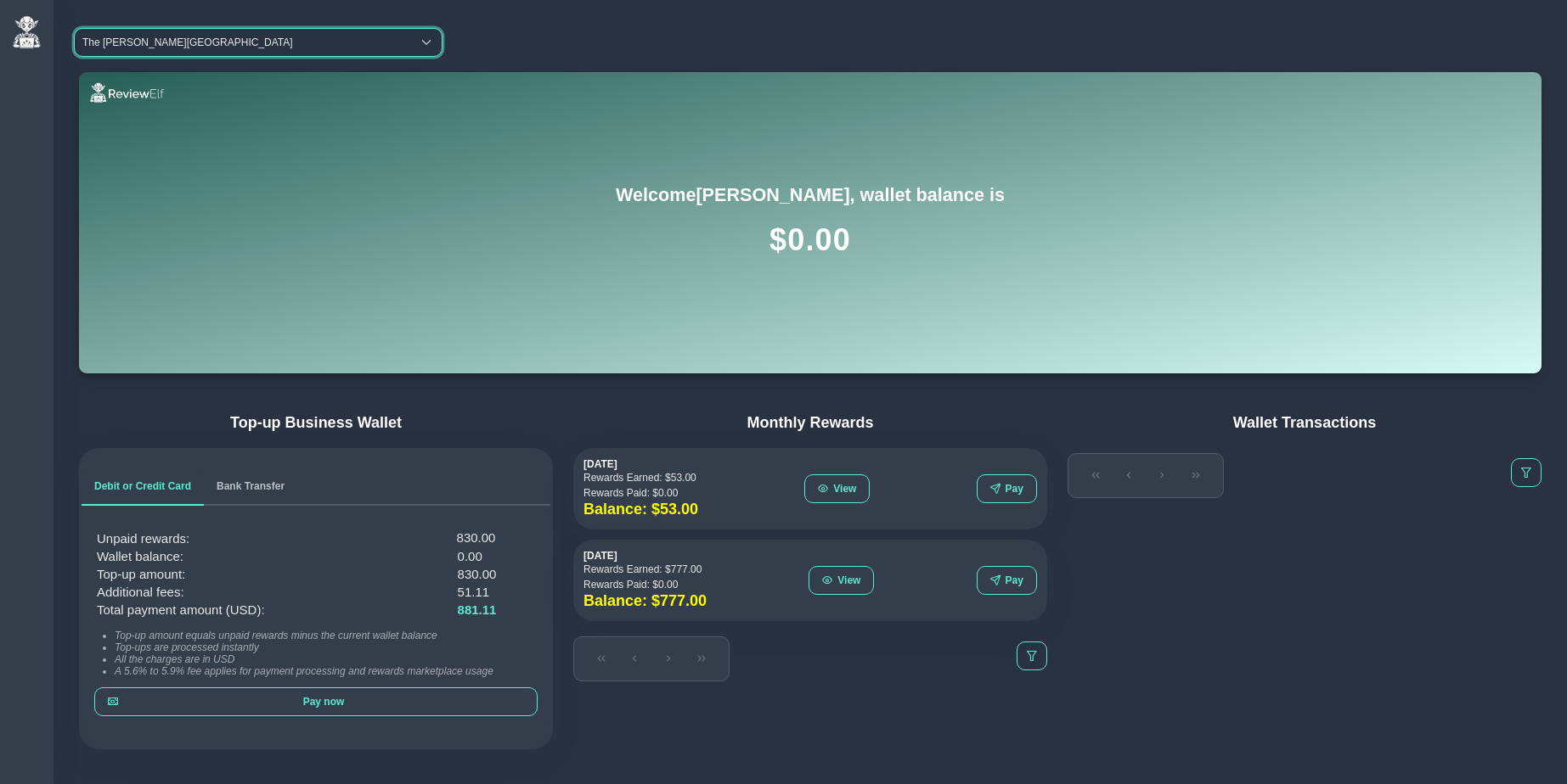
scroll to position [27, 0]
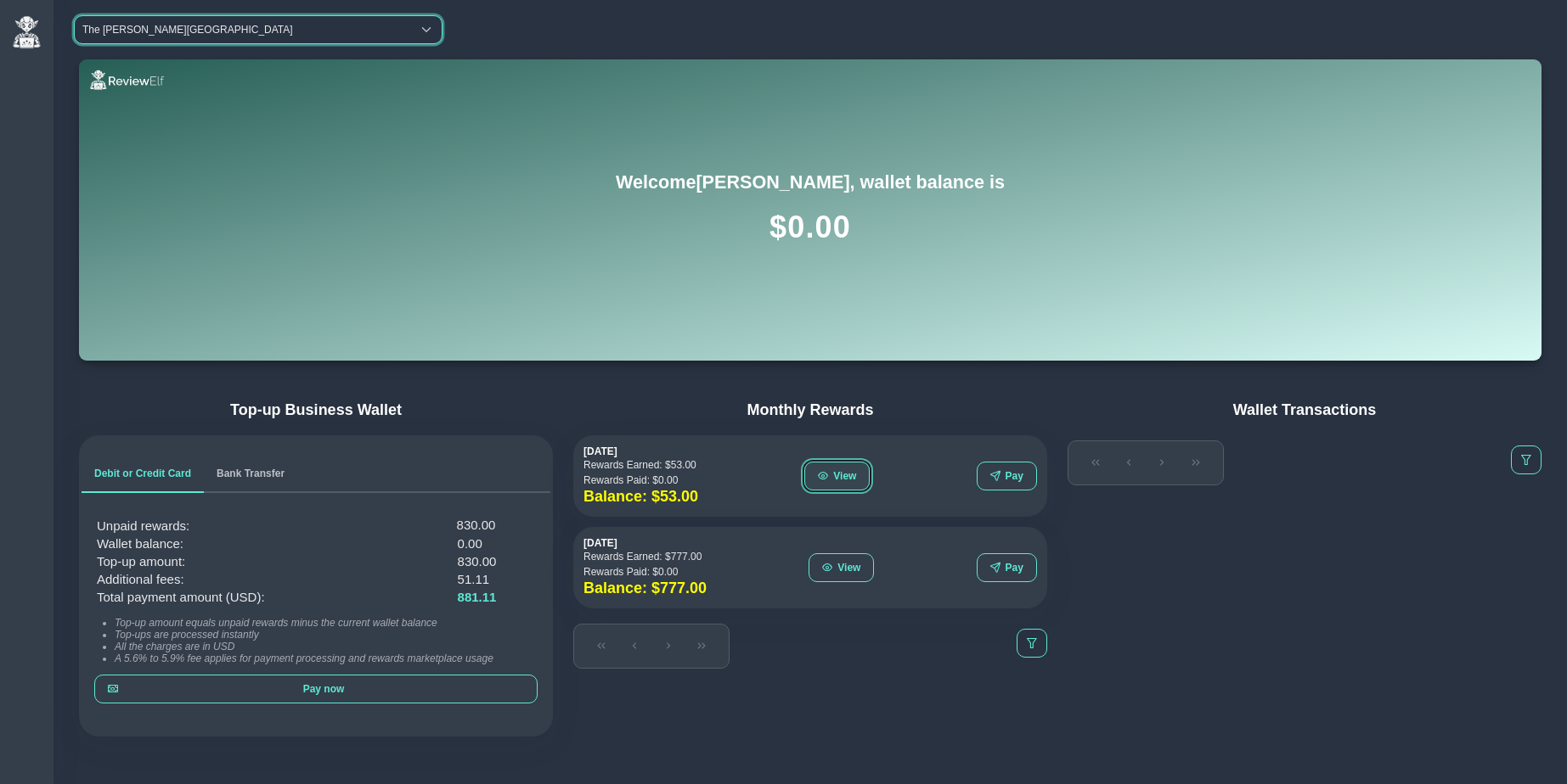
click at [844, 470] on span "View" at bounding box center [845, 475] width 23 height 12
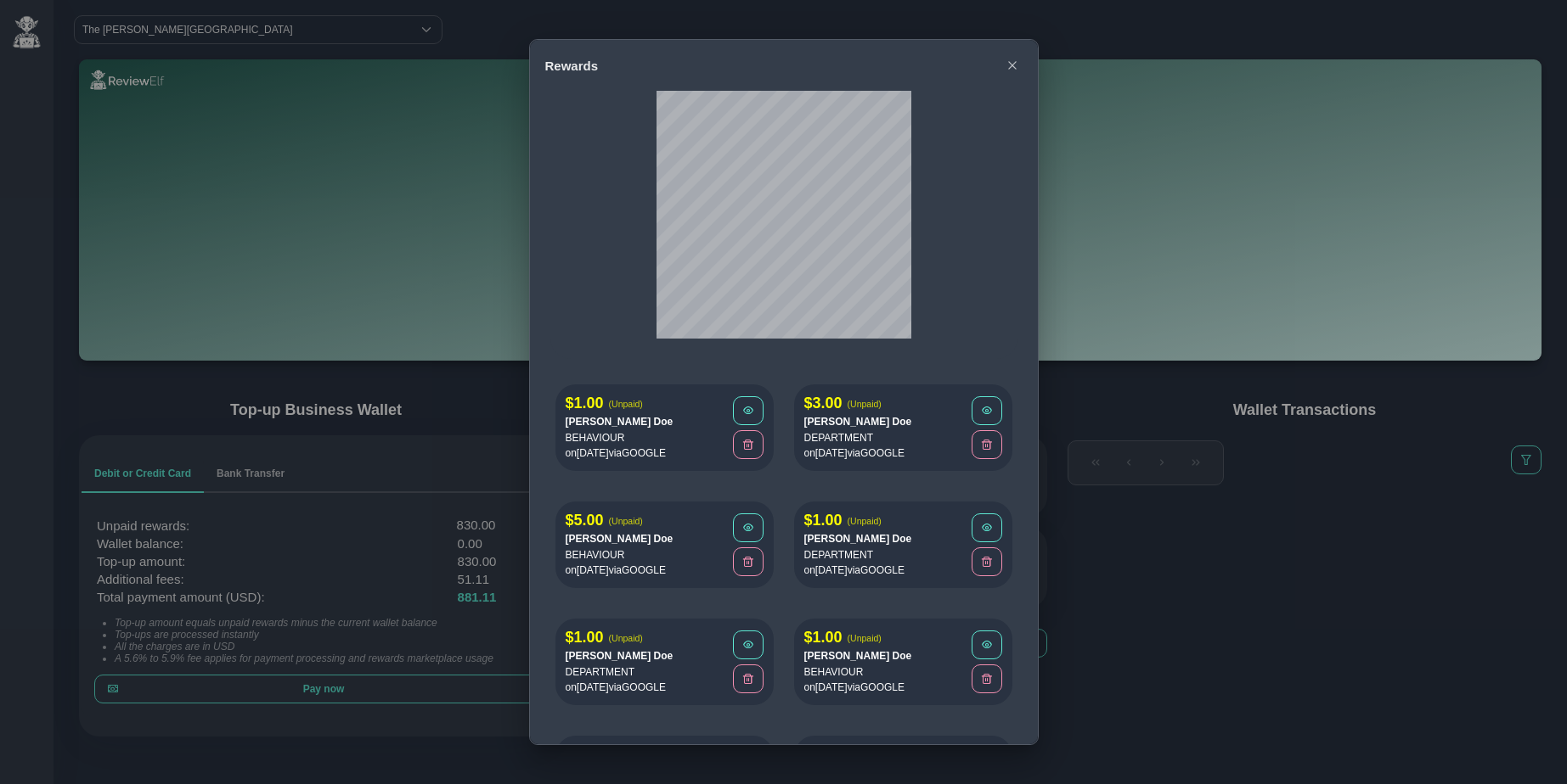
scroll to position [205, 0]
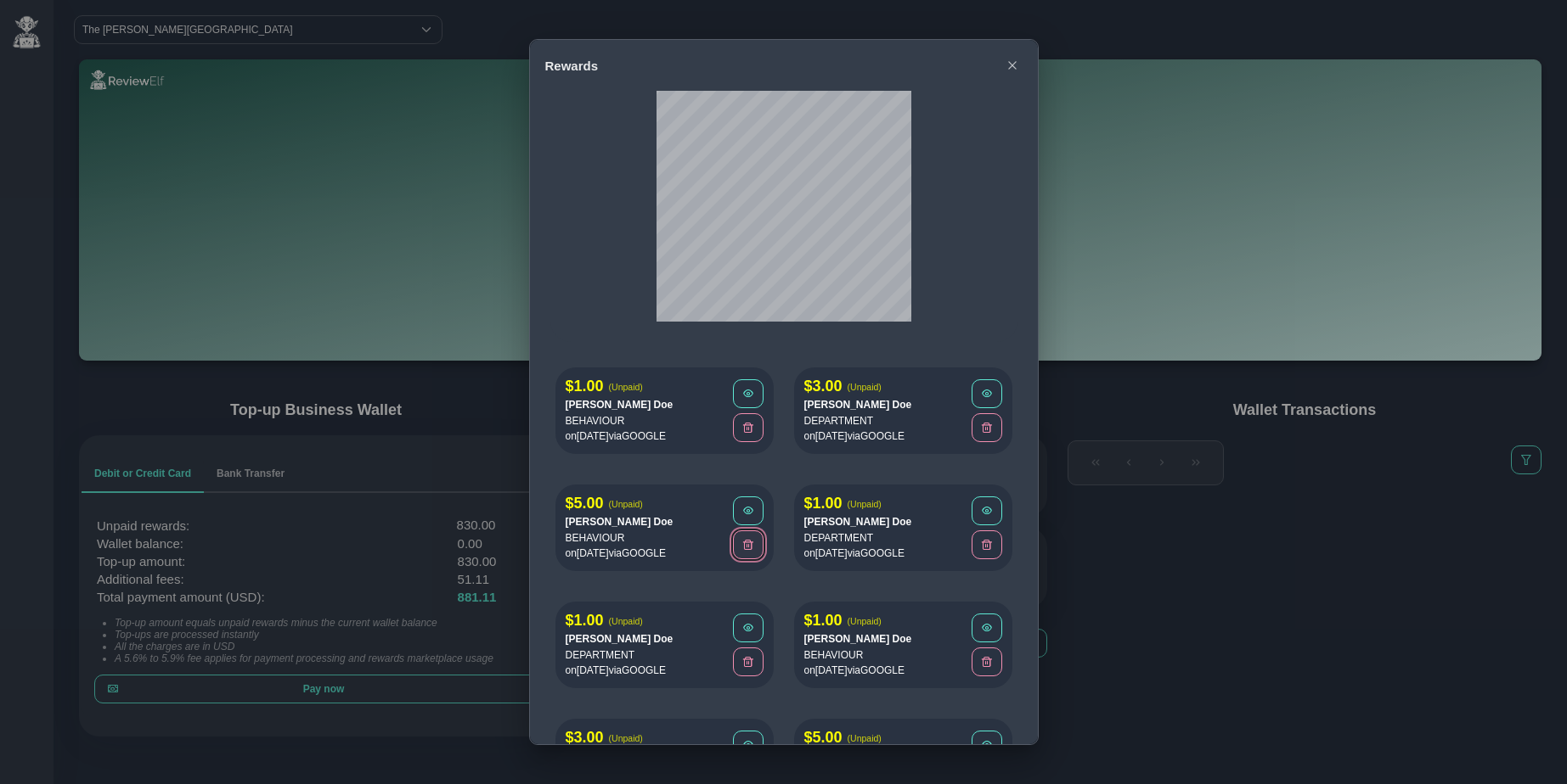
click at [743, 546] on span at bounding box center [748, 545] width 10 height 10
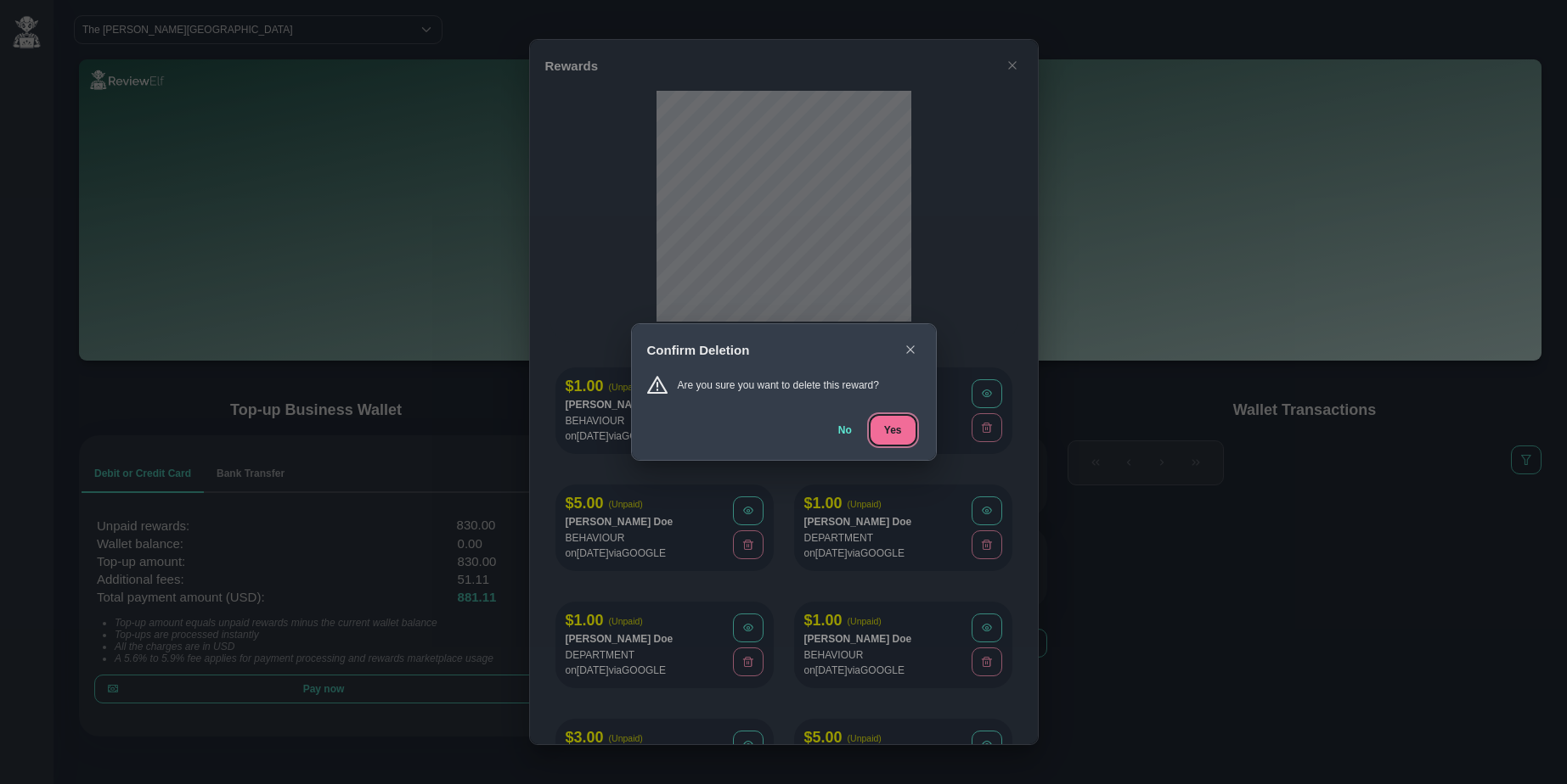
click at [896, 433] on span "Yes" at bounding box center [894, 430] width 18 height 12
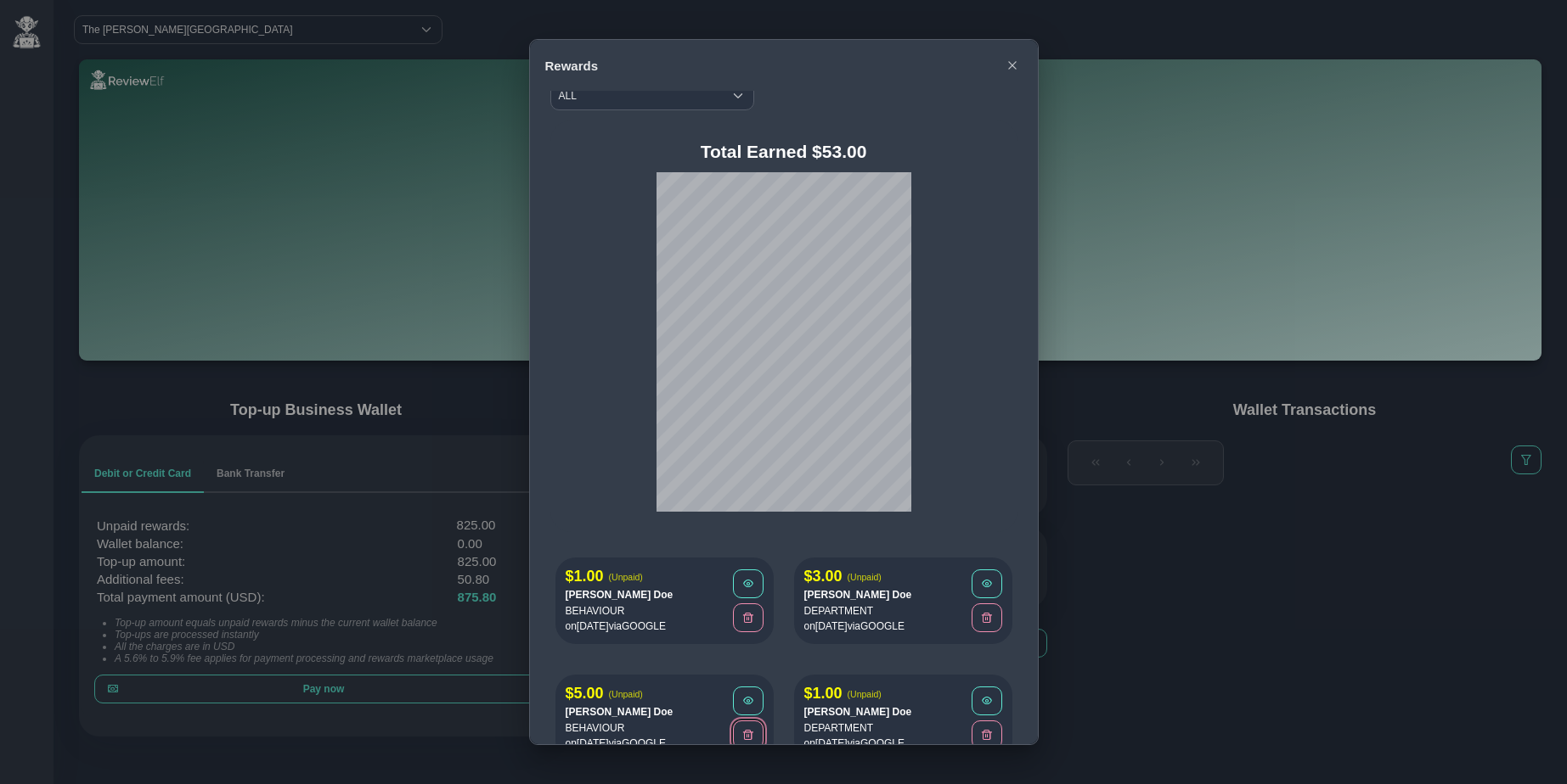
scroll to position [0, 0]
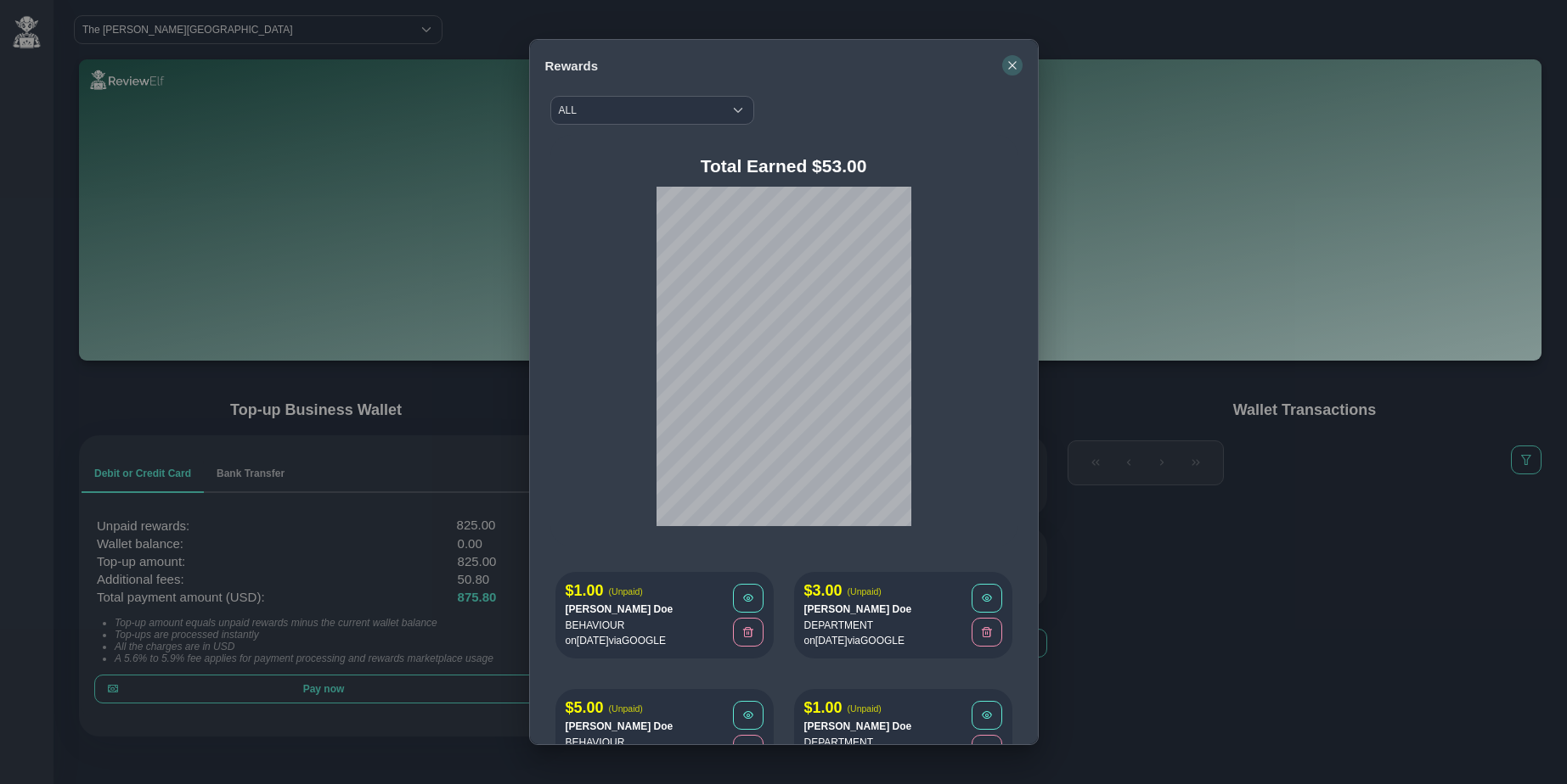
click at [1013, 65] on icon "button" at bounding box center [1012, 65] width 10 height 10
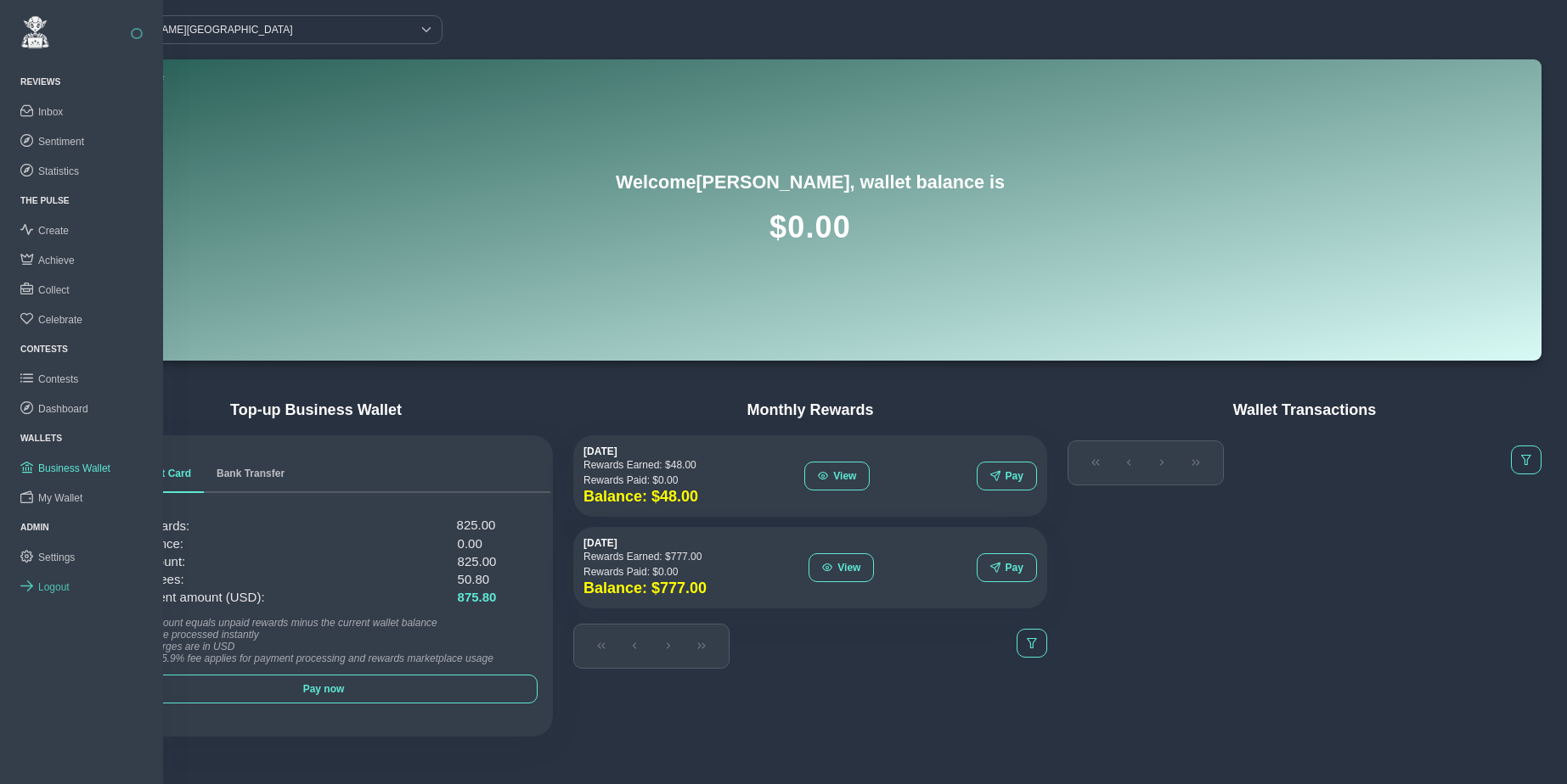
click at [53, 585] on span "Logout" at bounding box center [54, 587] width 31 height 12
